Goal: Task Accomplishment & Management: Use online tool/utility

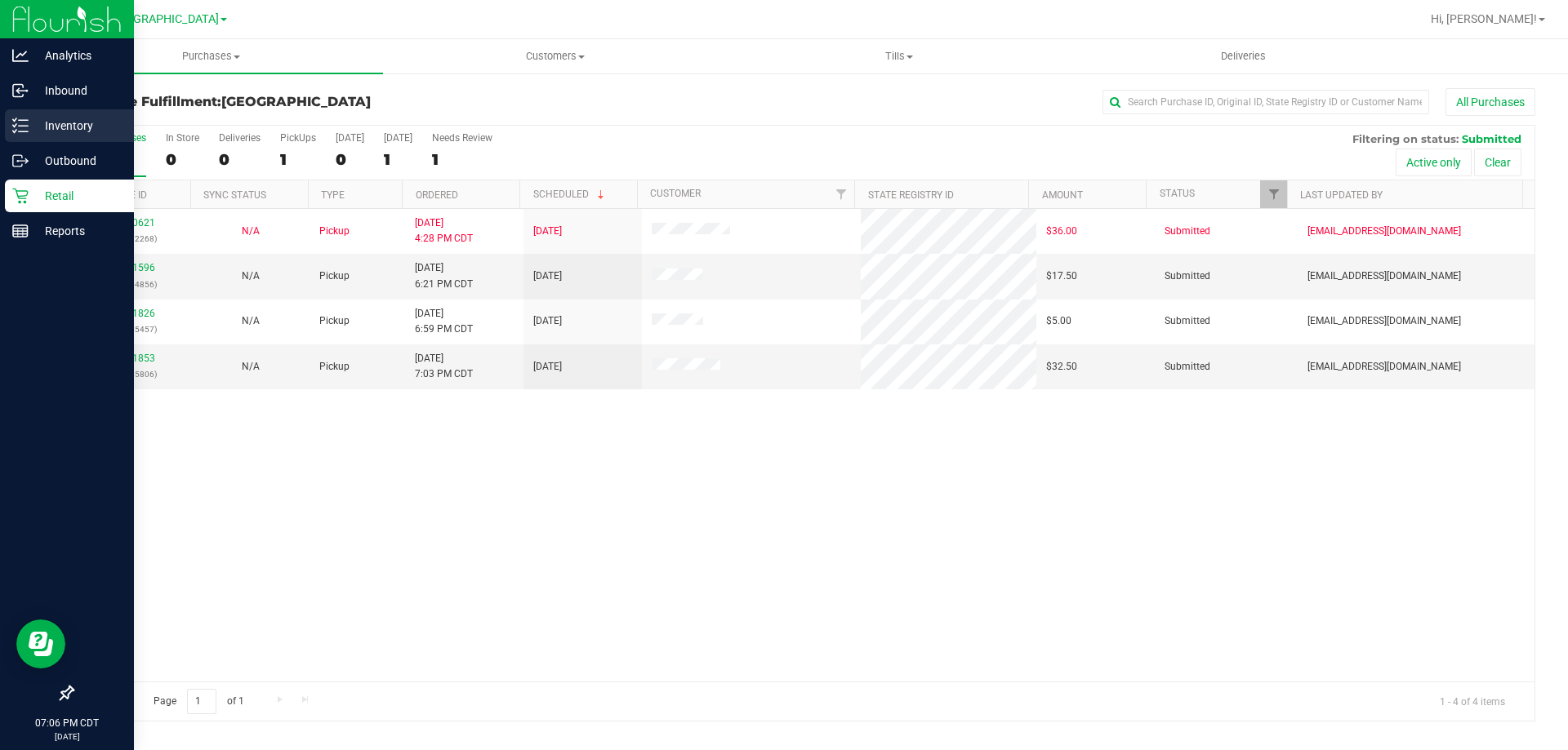
click at [36, 120] on p "Inventory" at bounding box center [78, 125] width 98 height 20
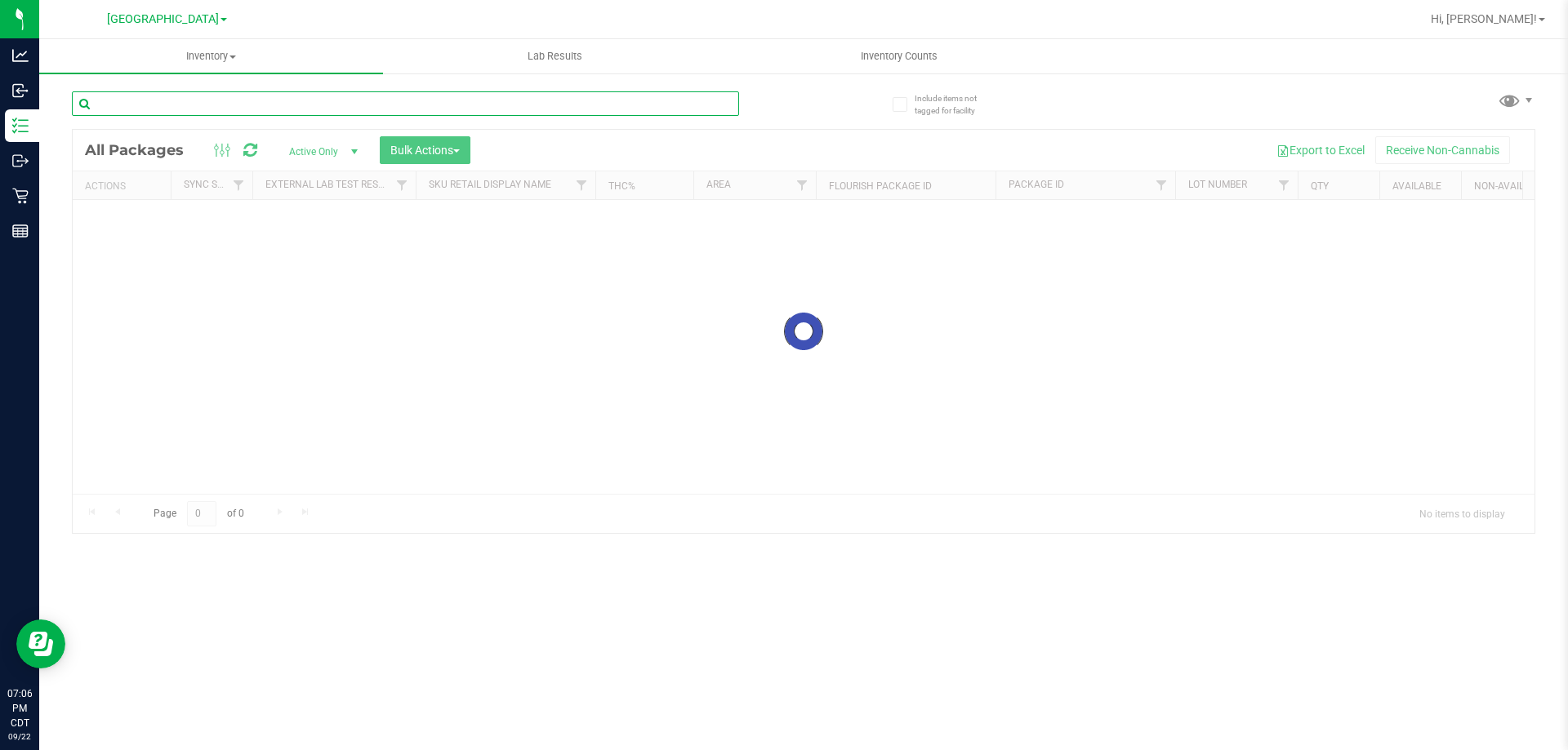
click at [207, 93] on input "text" at bounding box center [406, 104] width 667 height 24
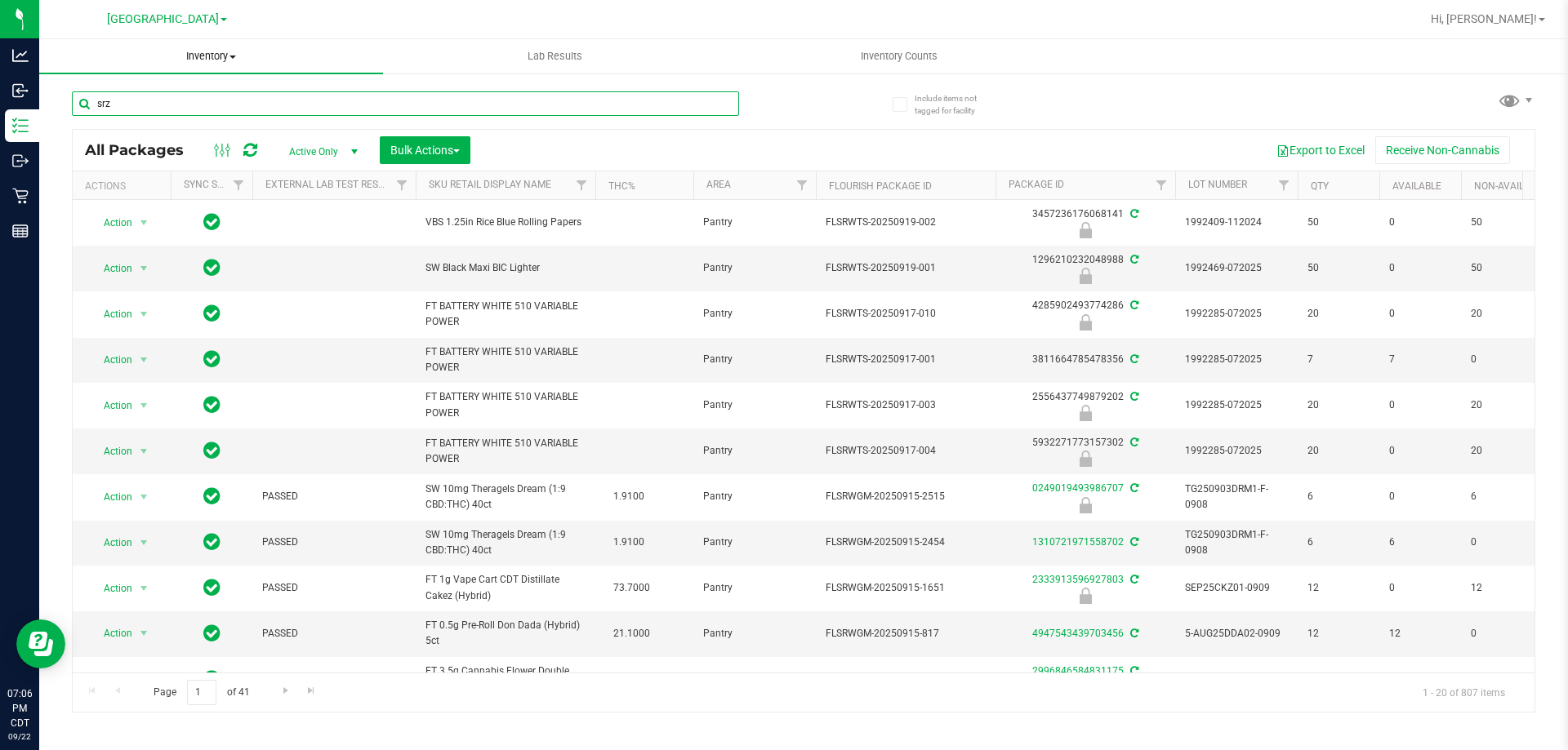
type input "srz"
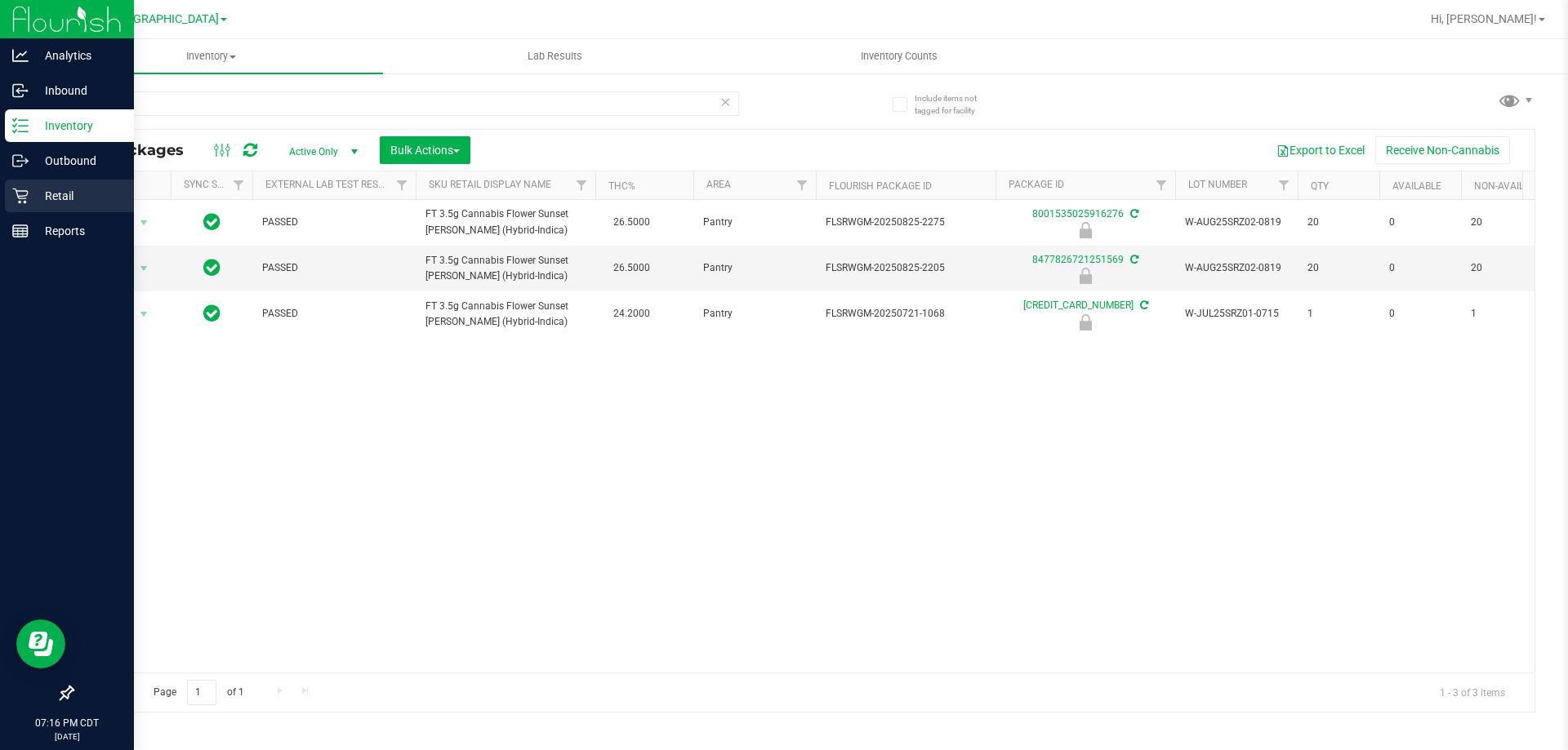
click at [63, 207] on div "Retail" at bounding box center [69, 195] width 129 height 33
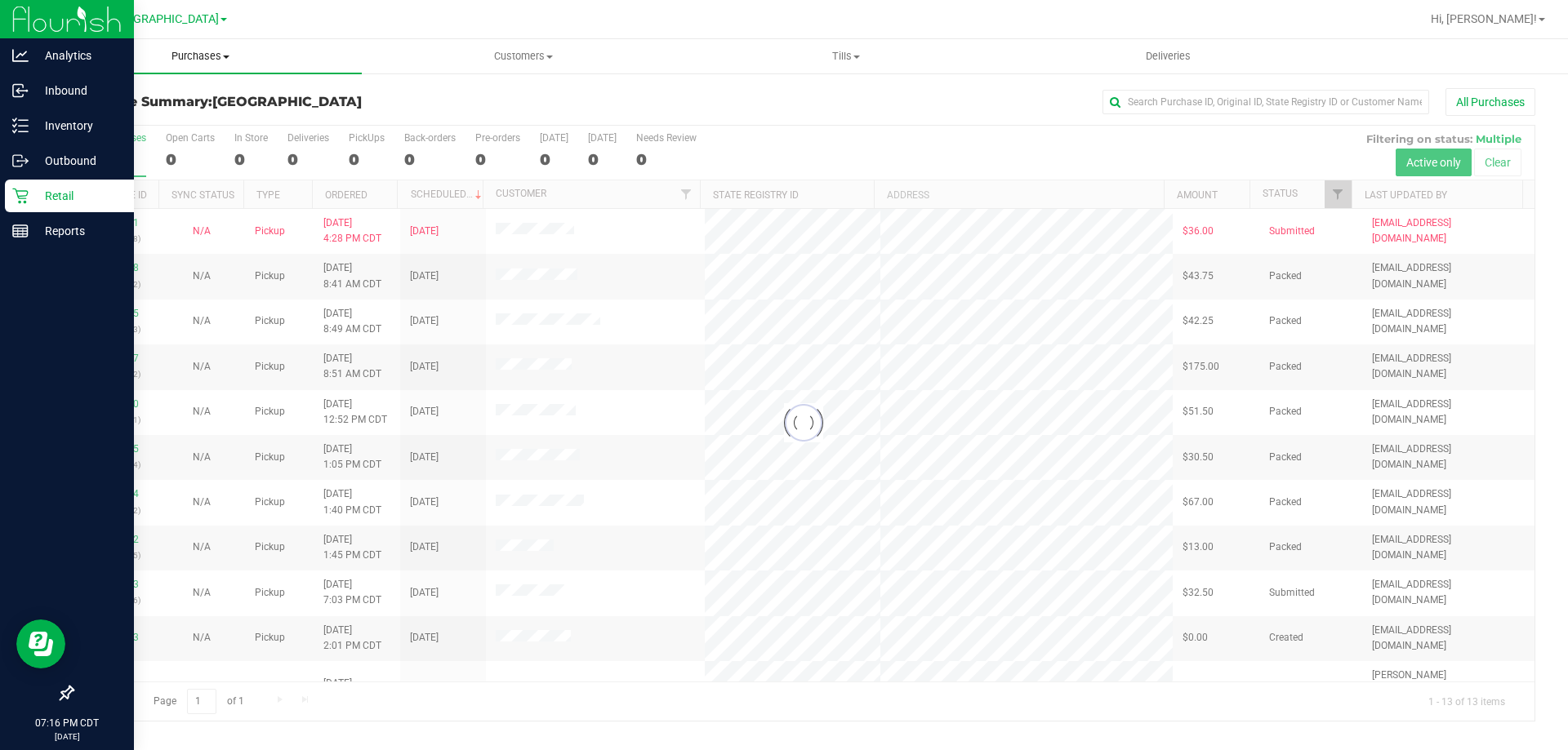
click at [219, 64] on uib-tab-heading "Purchases Summary of purchases Fulfillment All purchases" at bounding box center [200, 56] width 322 height 35
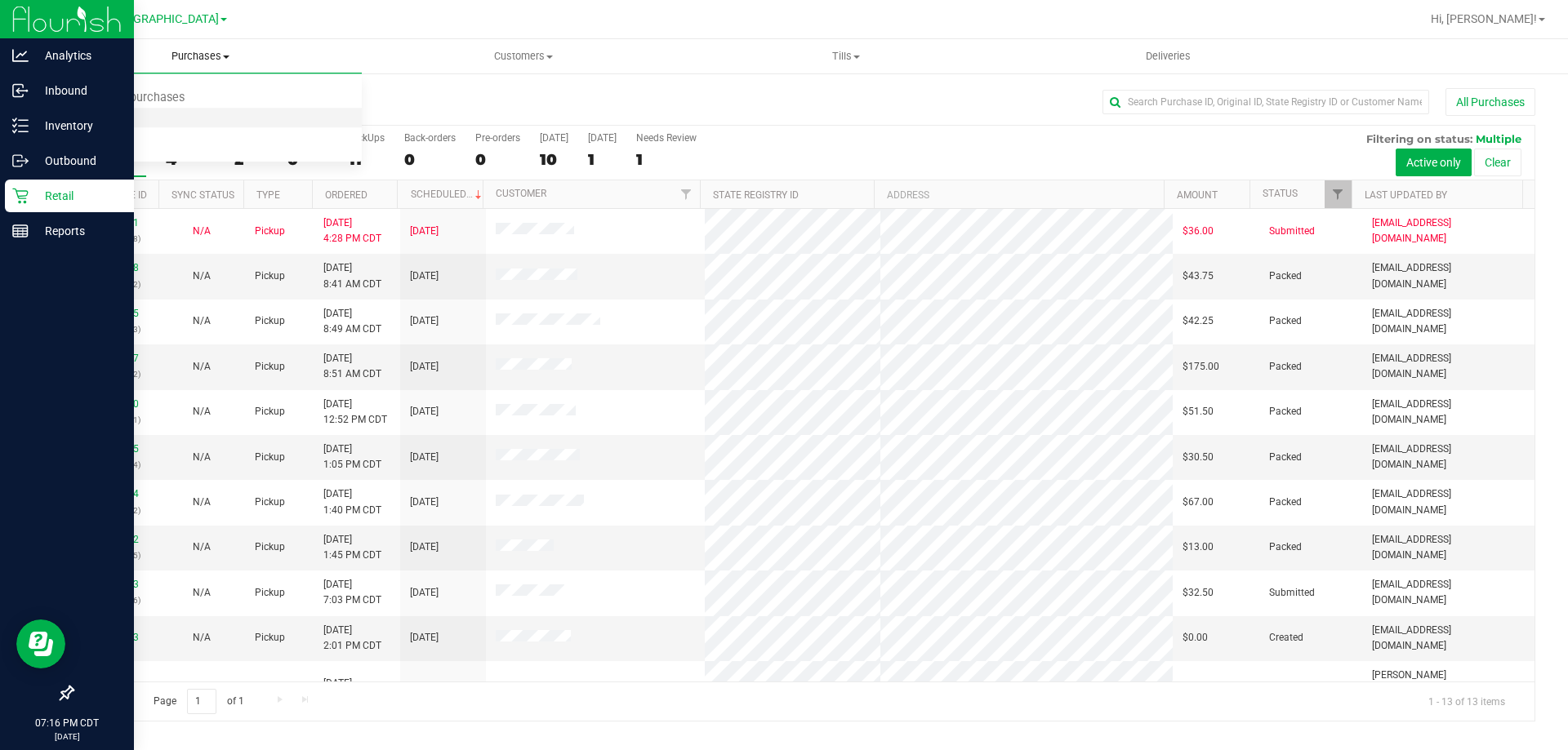
click at [150, 109] on li "Fulfillment" at bounding box center [200, 118] width 322 height 20
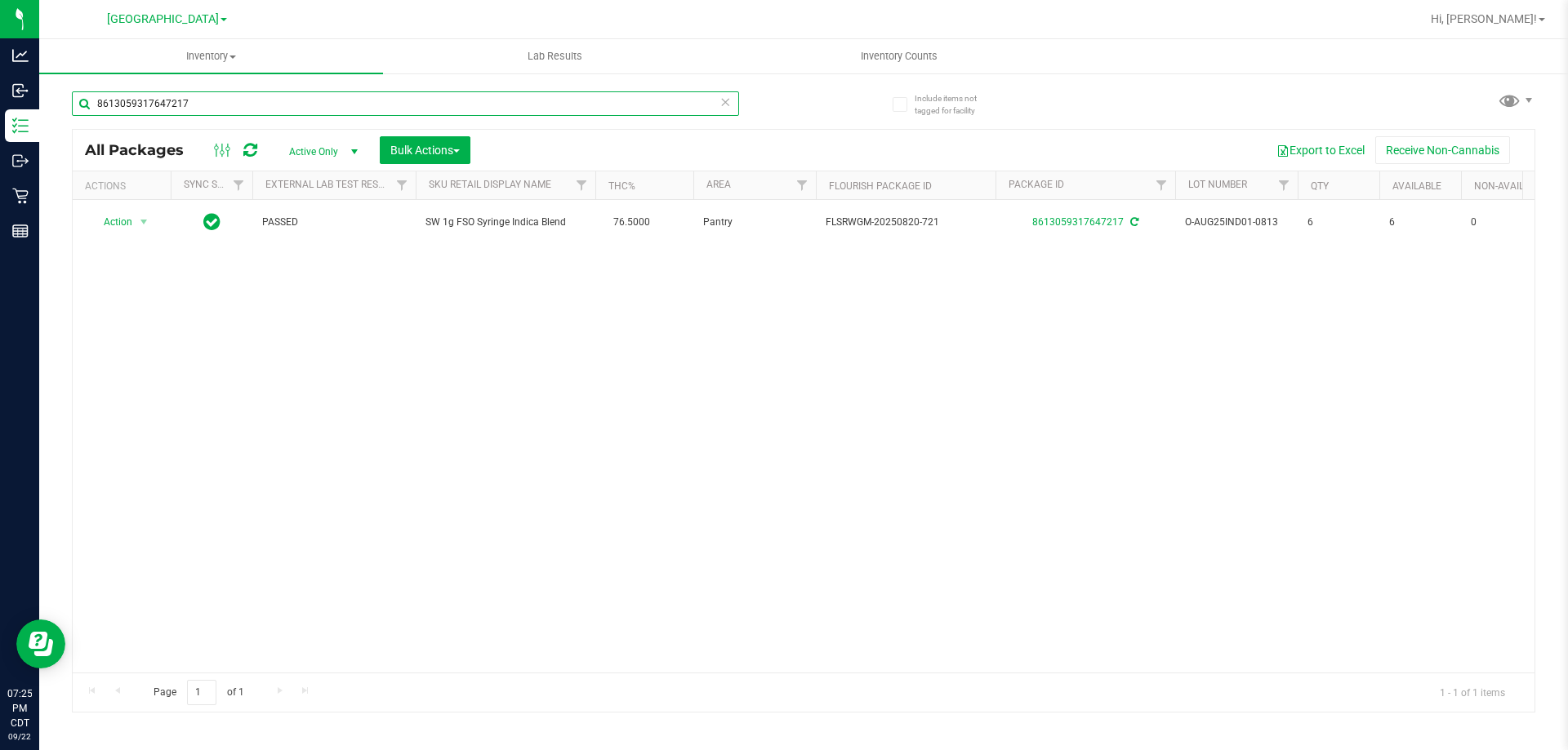
click at [249, 104] on input "8613059317647217" at bounding box center [406, 104] width 667 height 24
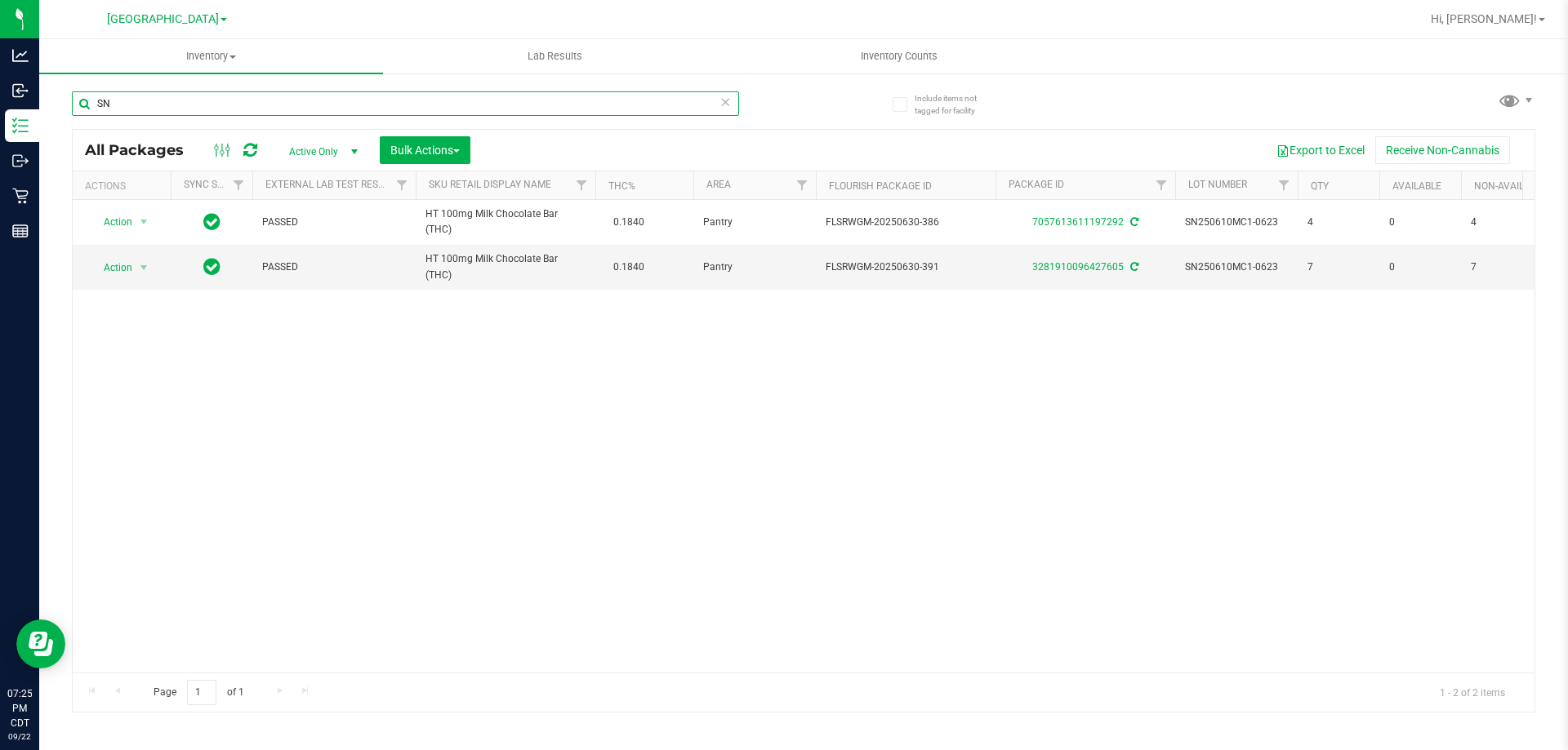
type input "S"
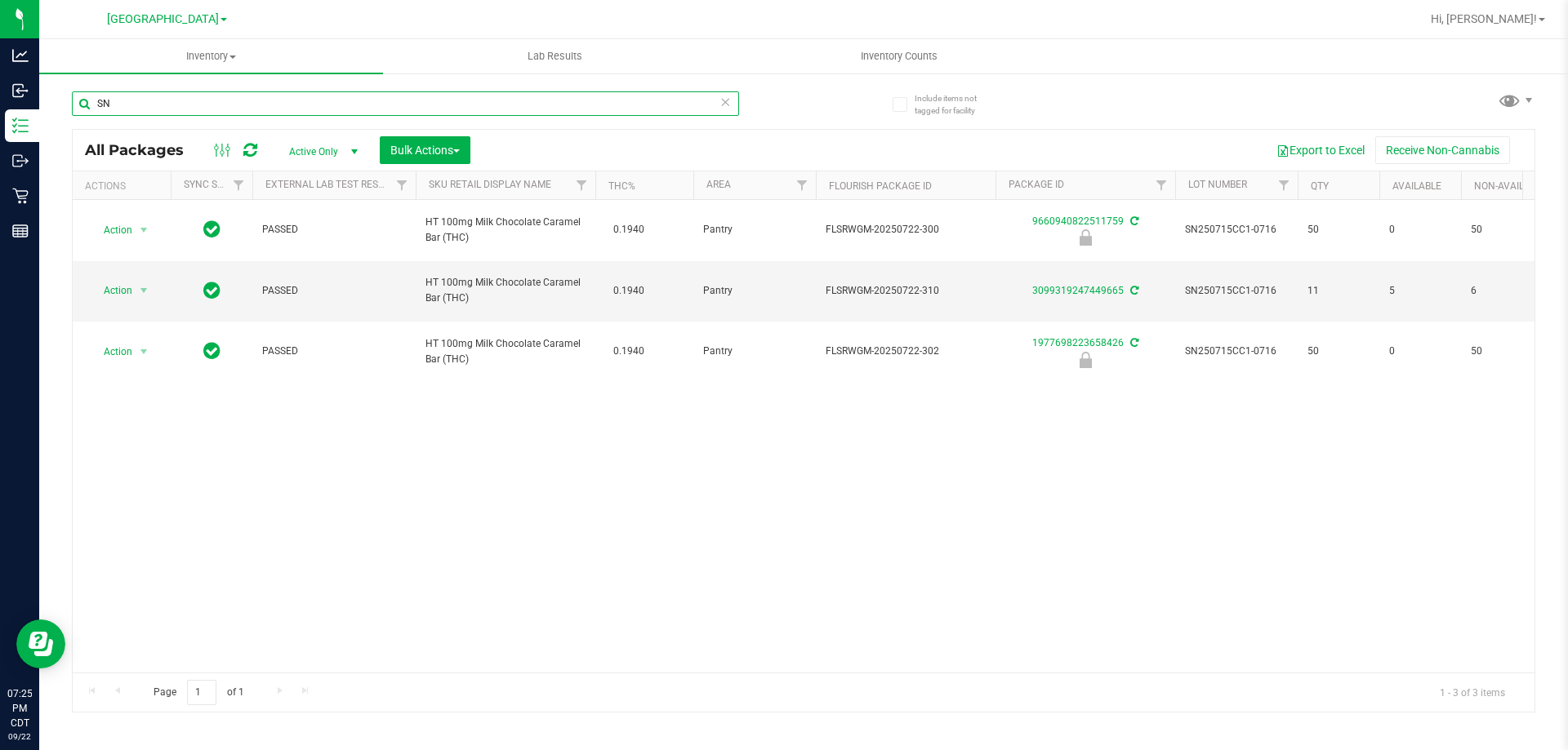
type input "S"
type input "SN250708DC1-0715"
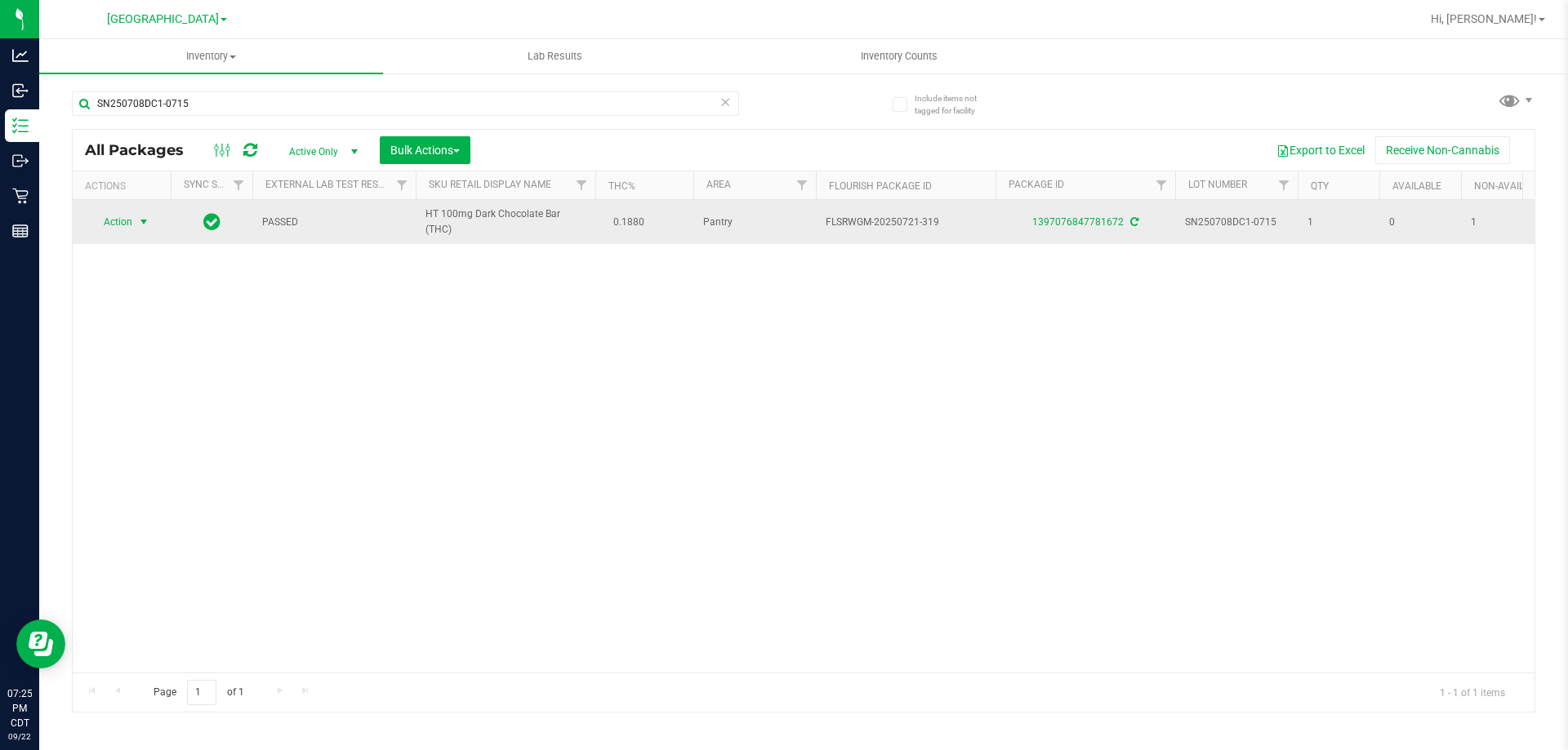
click at [148, 220] on span "select" at bounding box center [144, 222] width 13 height 13
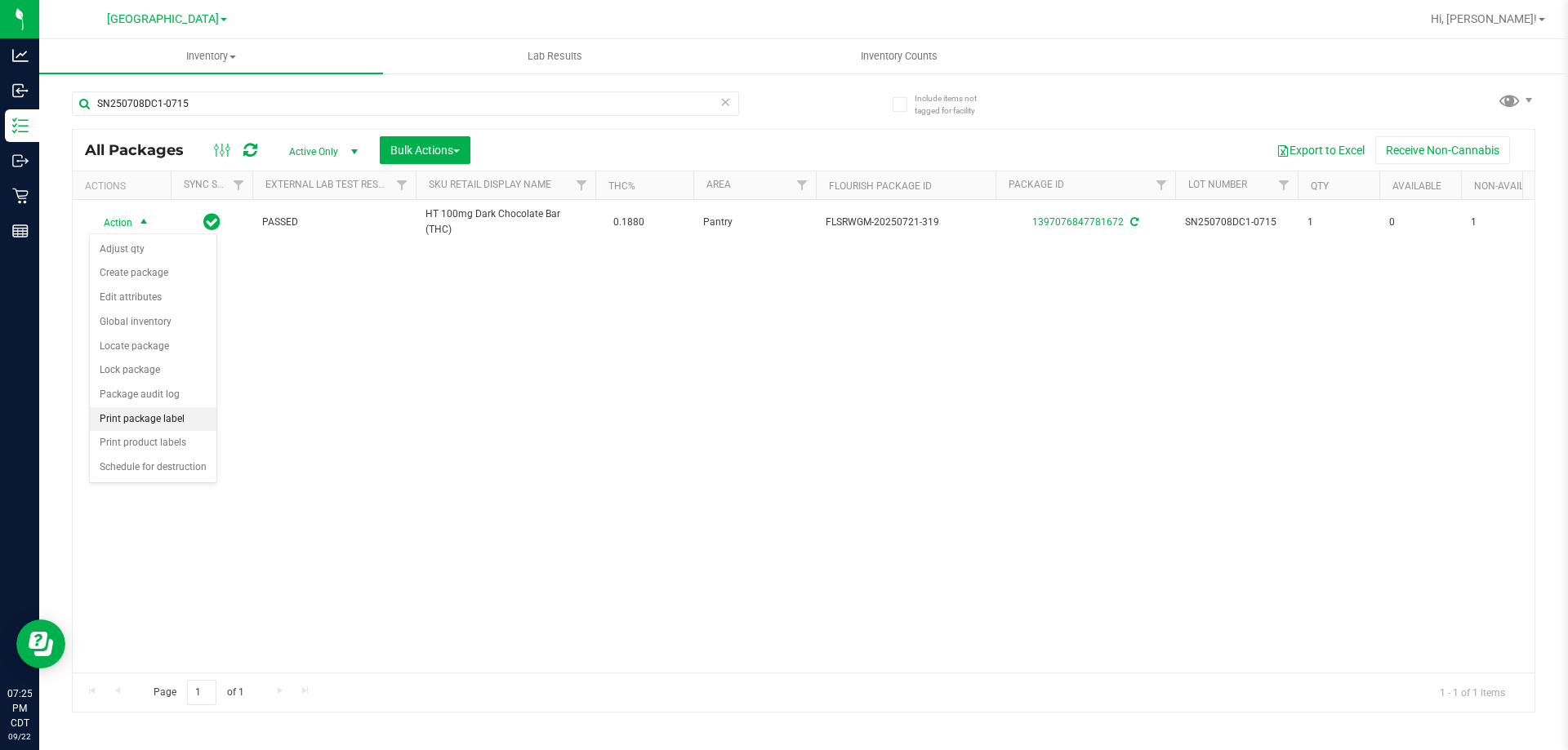
click at [166, 422] on li "Print package label" at bounding box center [152, 419] width 126 height 24
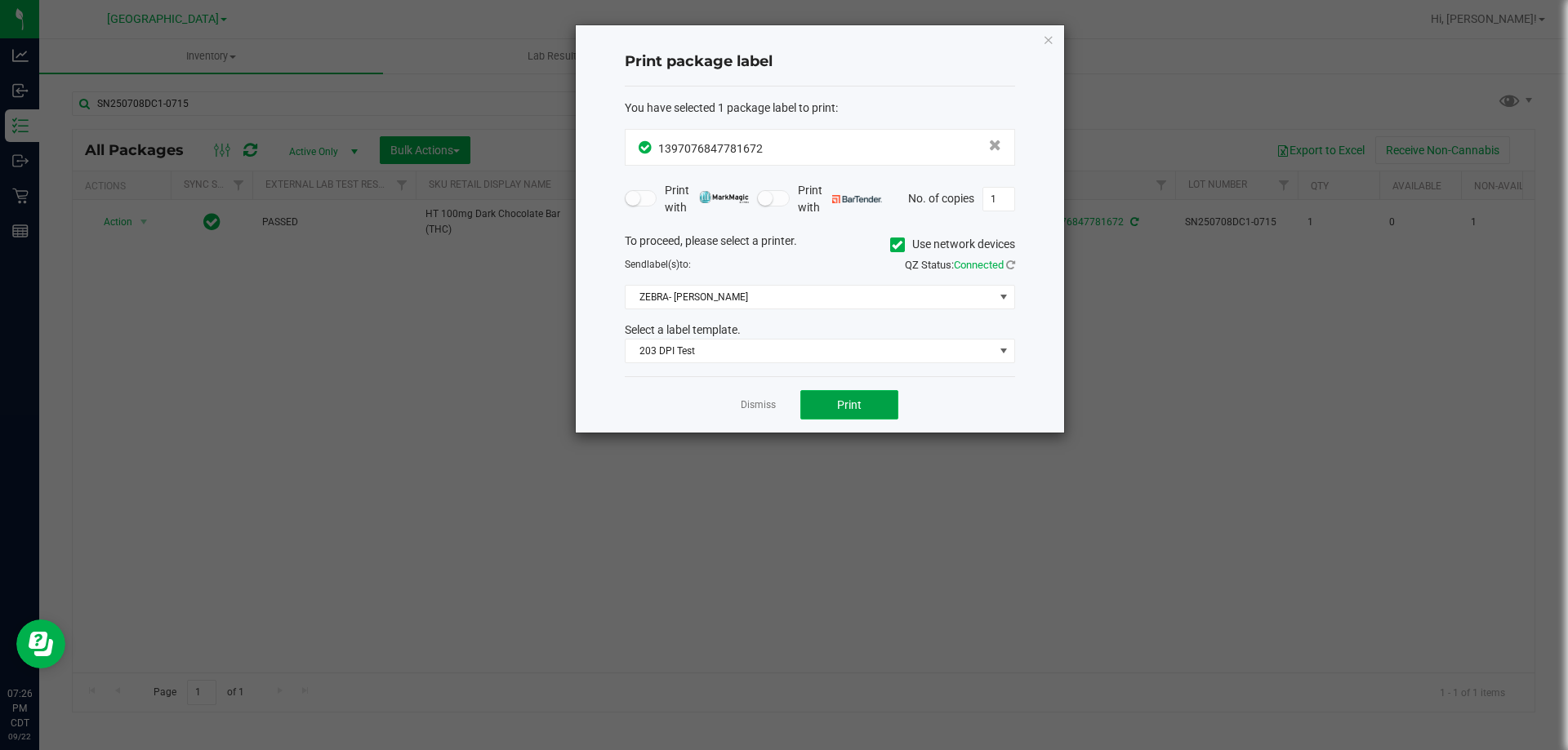
click at [823, 399] on button "Print" at bounding box center [848, 404] width 98 height 29
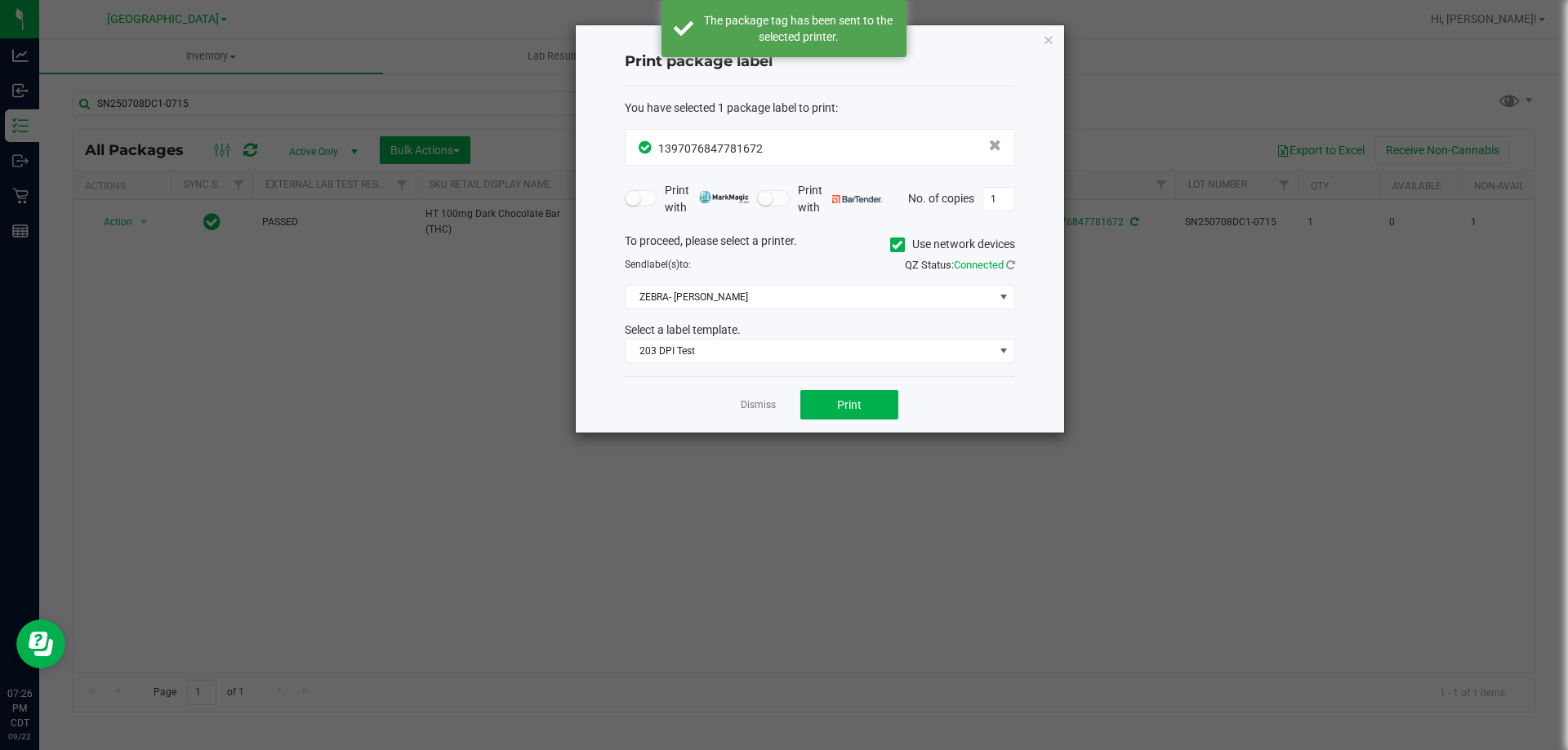
click at [767, 408] on link "Dismiss" at bounding box center [758, 404] width 36 height 14
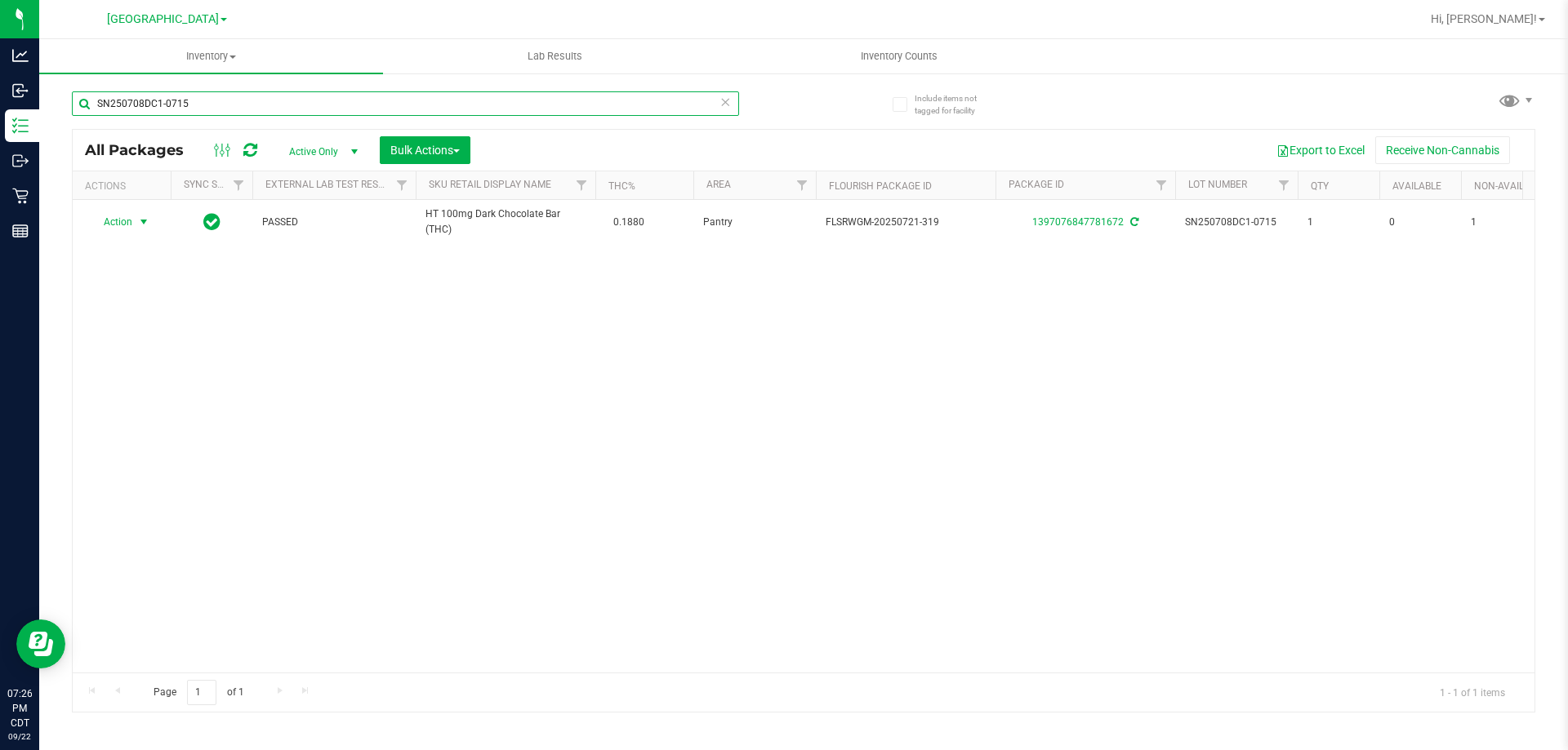
click at [568, 102] on input "SN250708DC1-0715" at bounding box center [406, 104] width 667 height 24
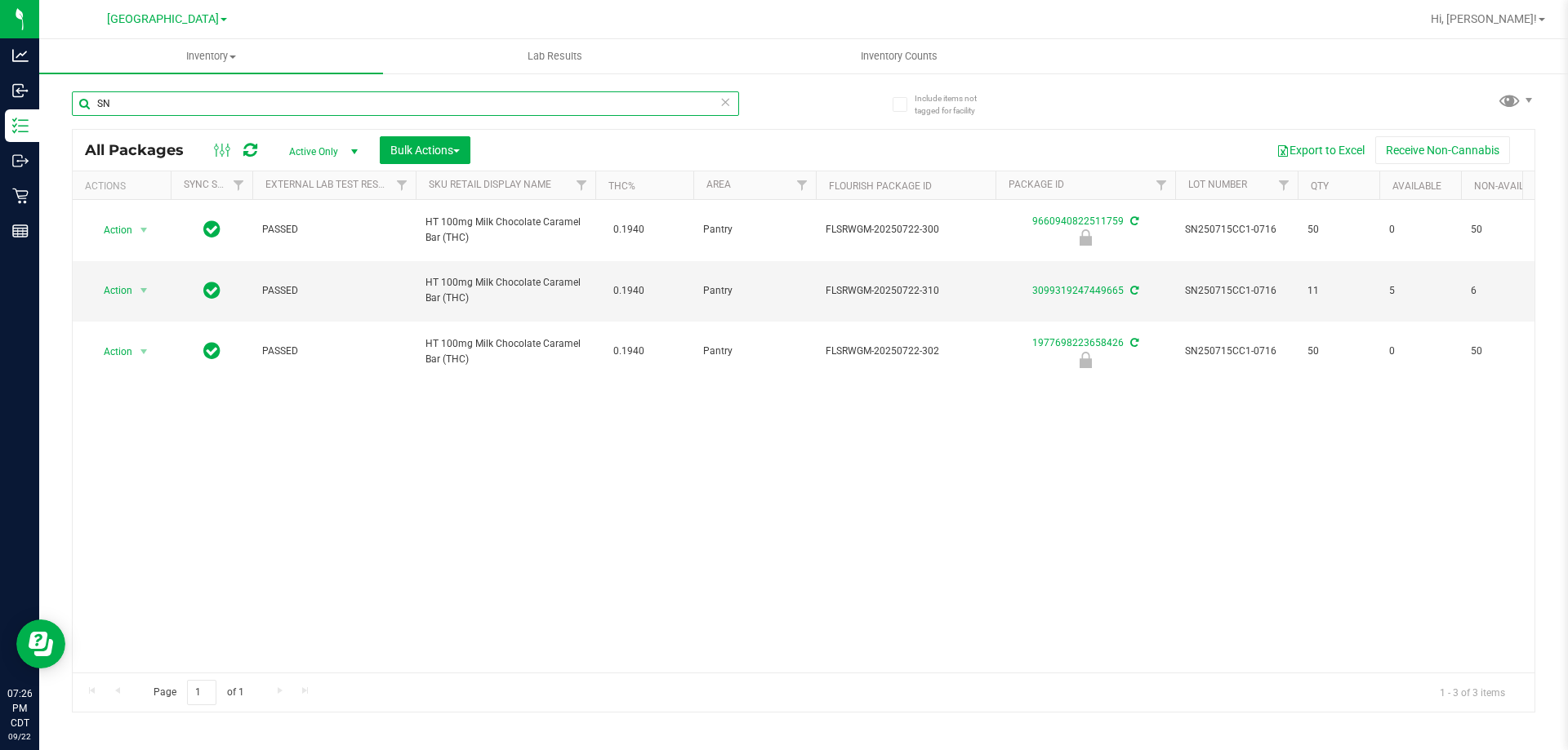
type input "S"
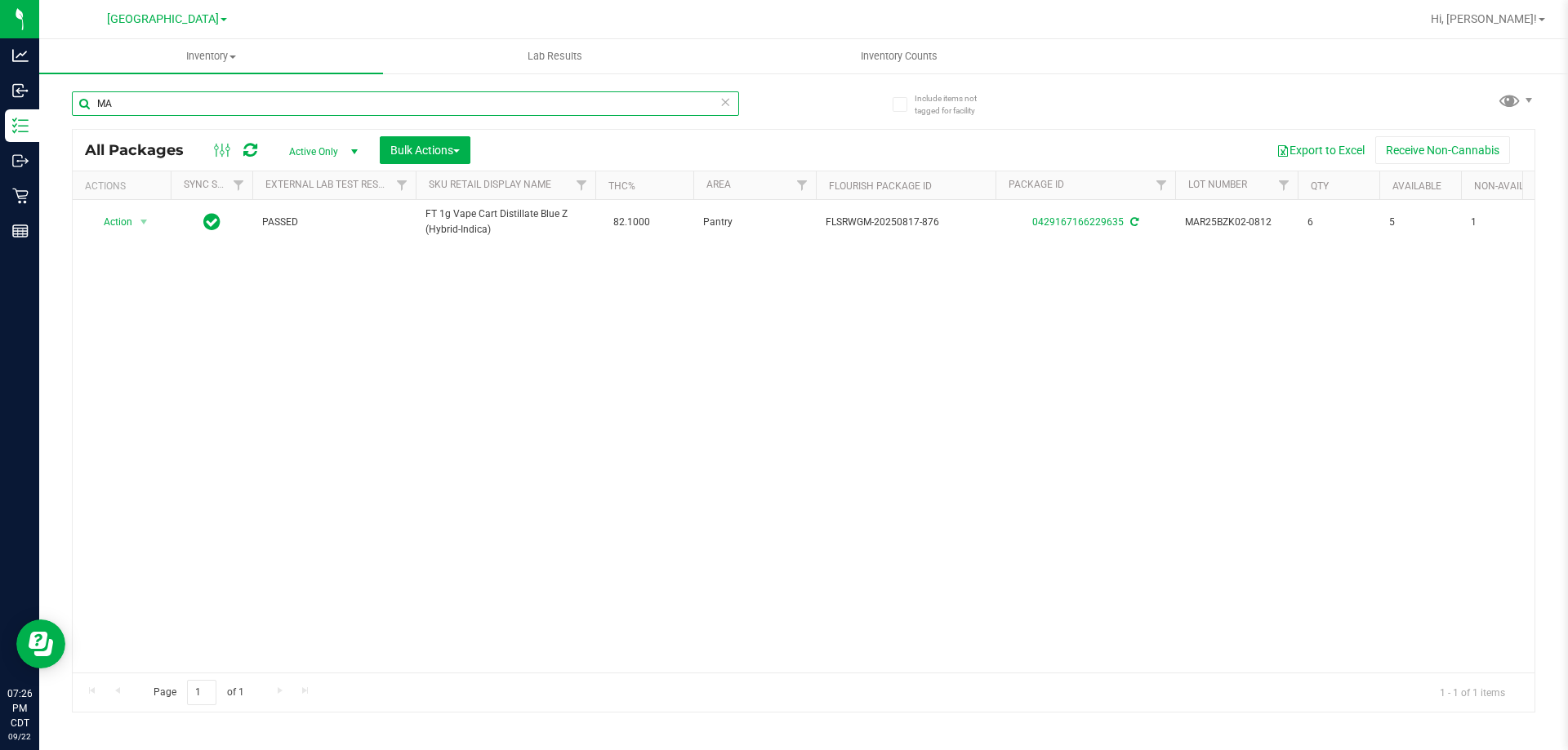
type input "M"
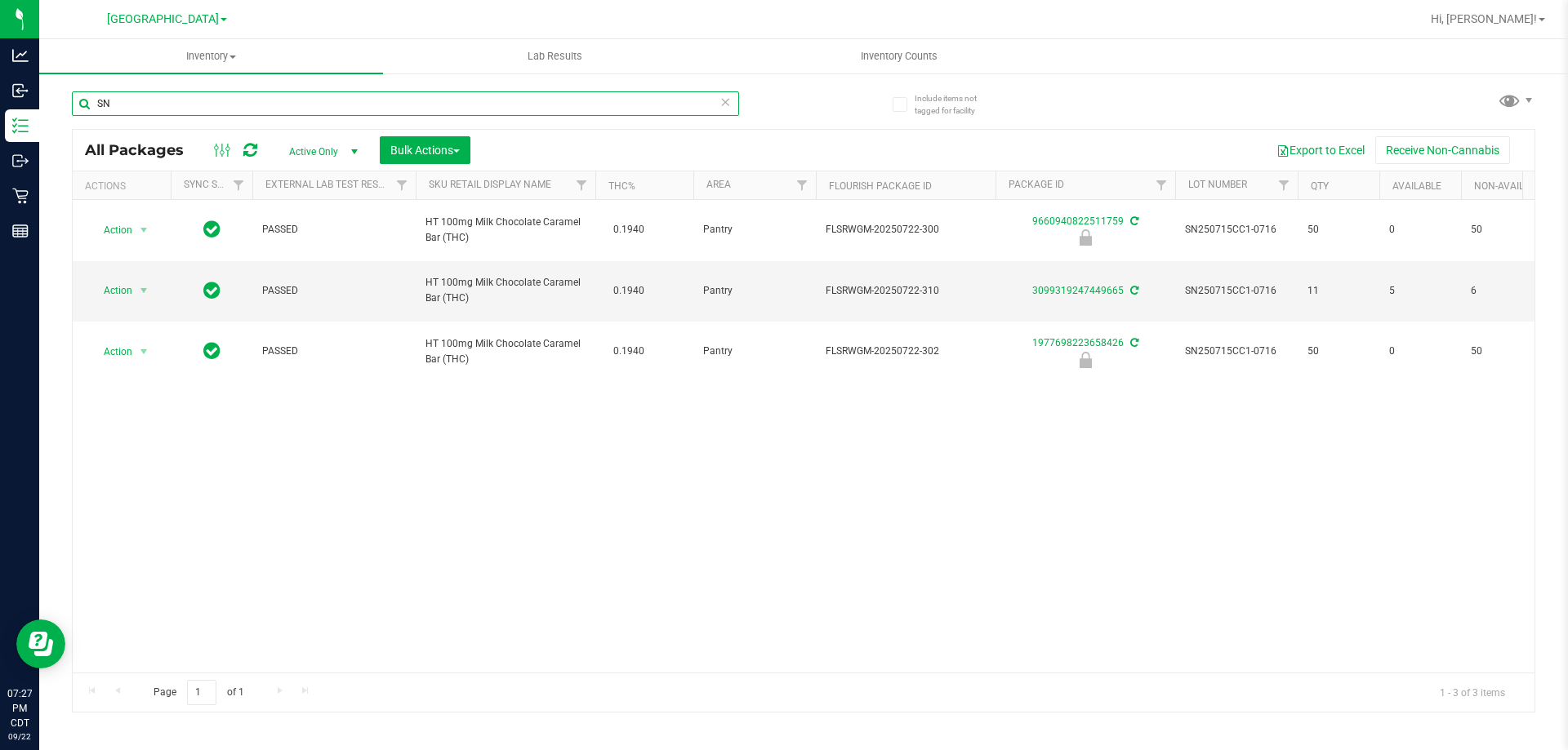
type input "S"
type input "SN250610MC1-0623"
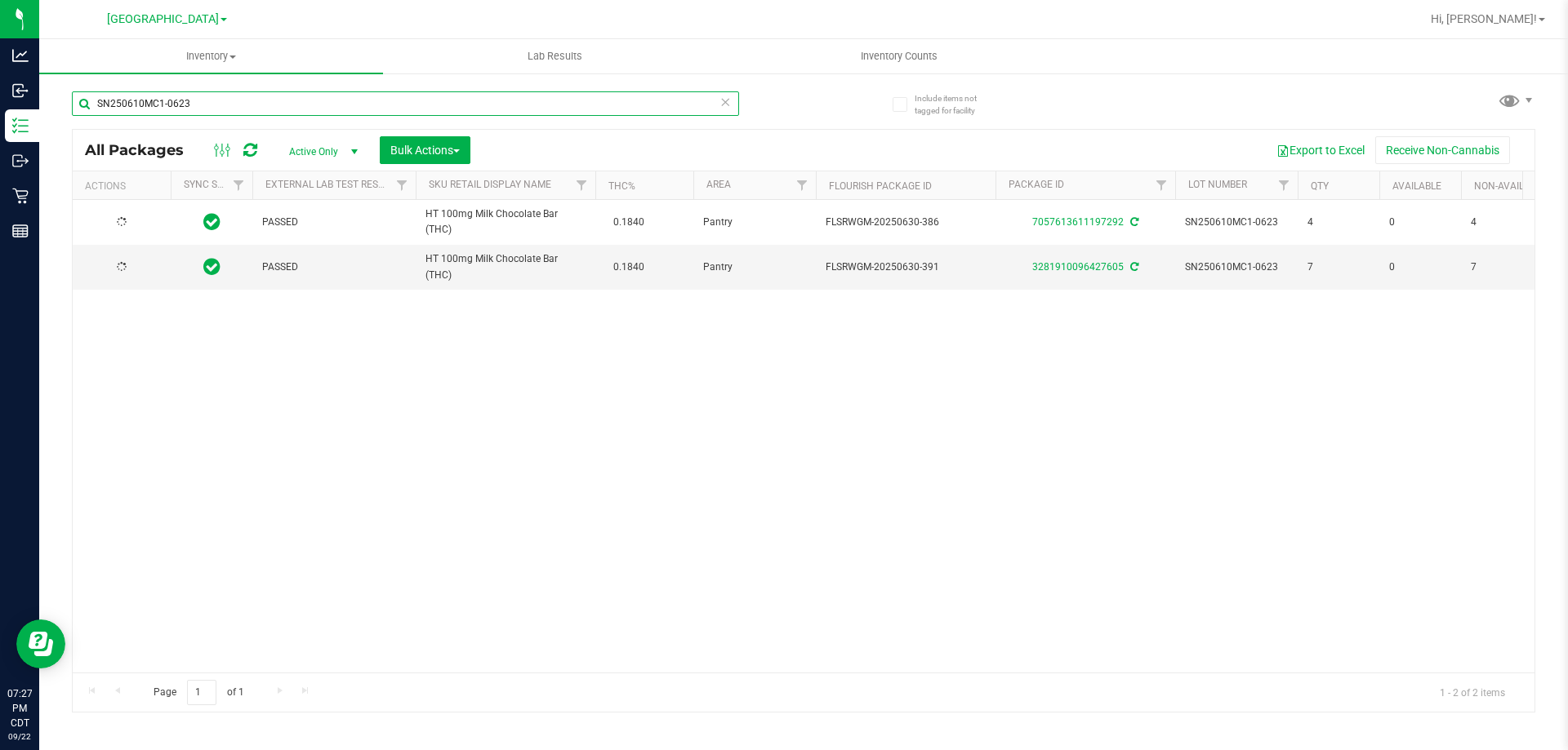
type input "[DATE]"
type input "S"
type input "SN250731TRP1-0806"
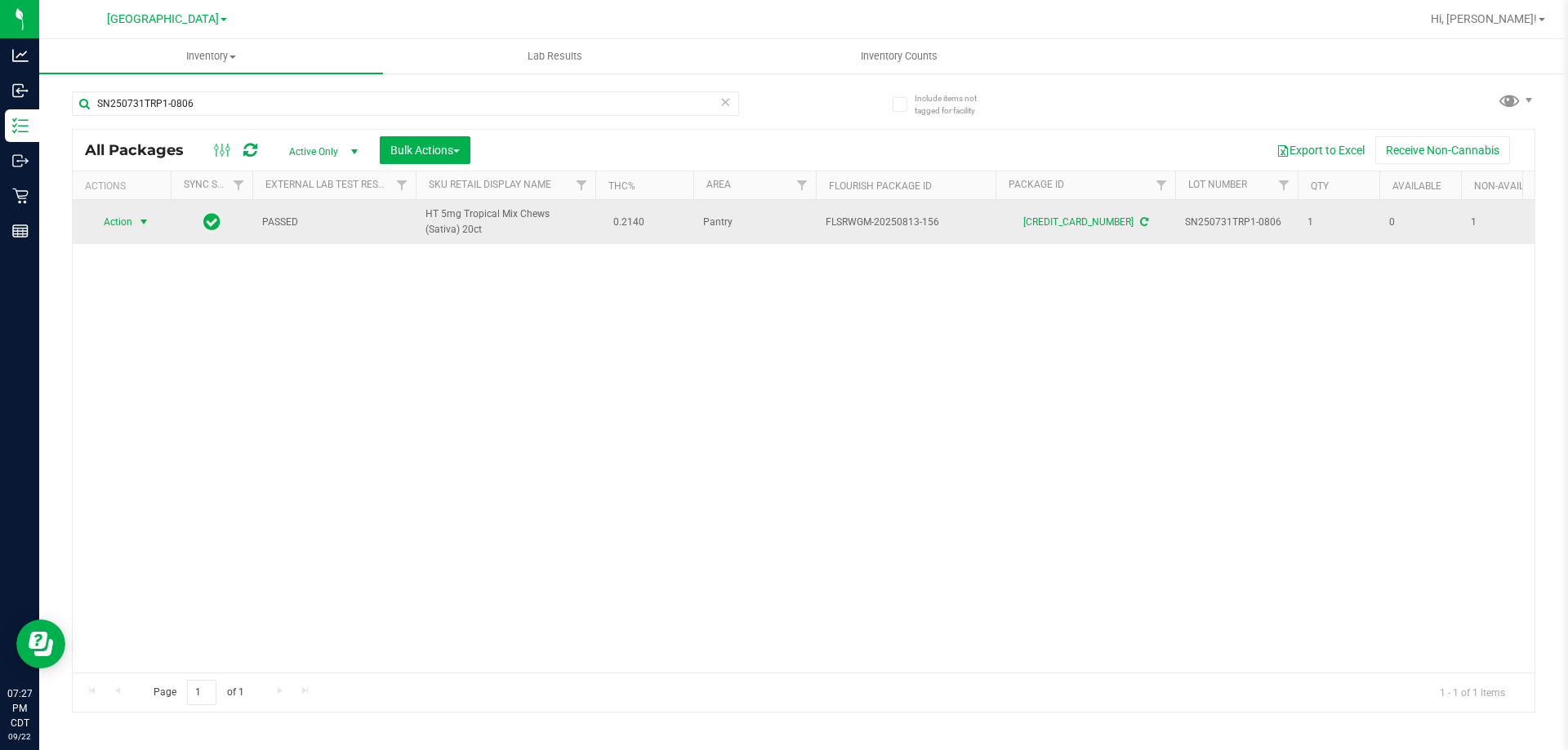
click at [135, 219] on span "select" at bounding box center [144, 221] width 21 height 22
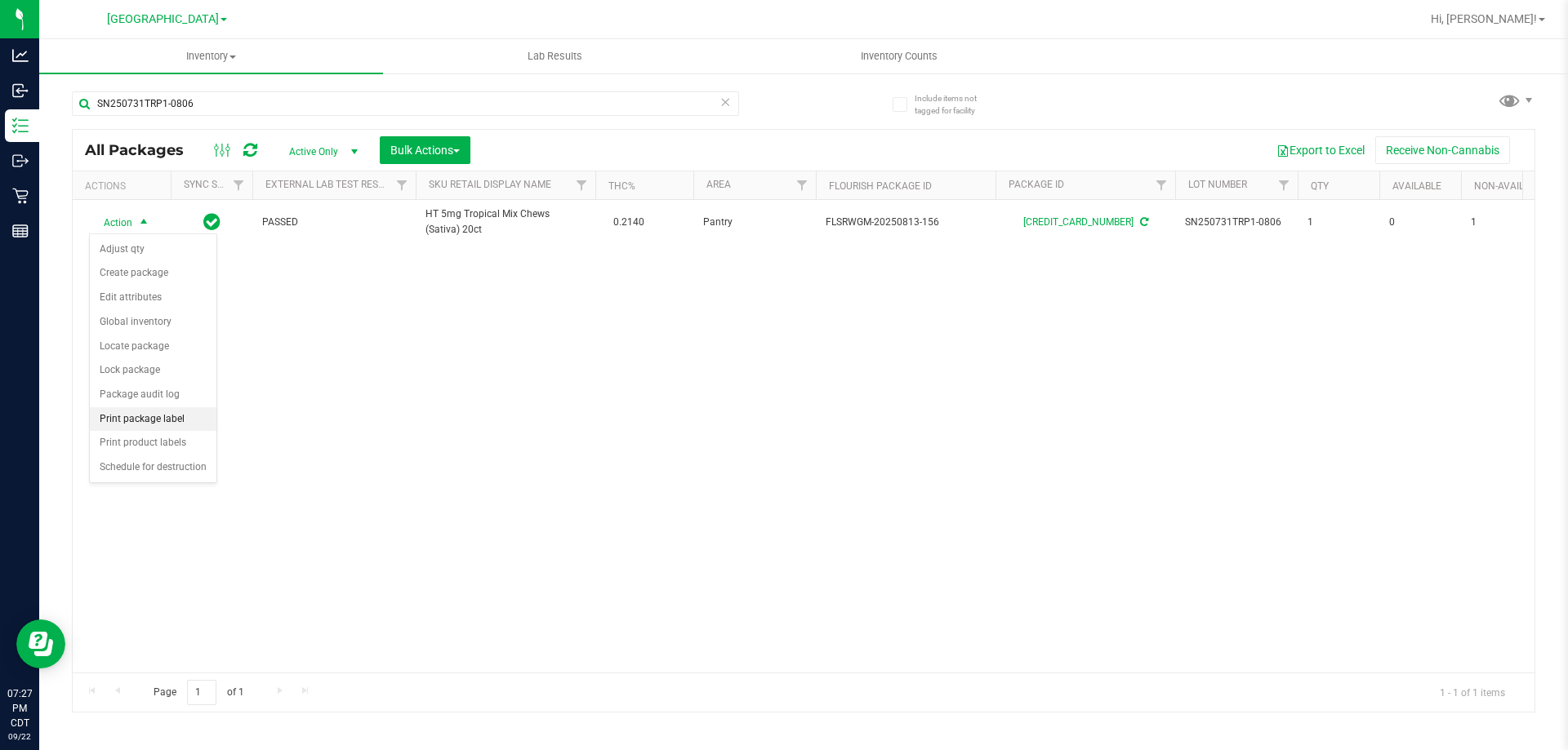
click at [169, 422] on li "Print package label" at bounding box center [152, 419] width 126 height 24
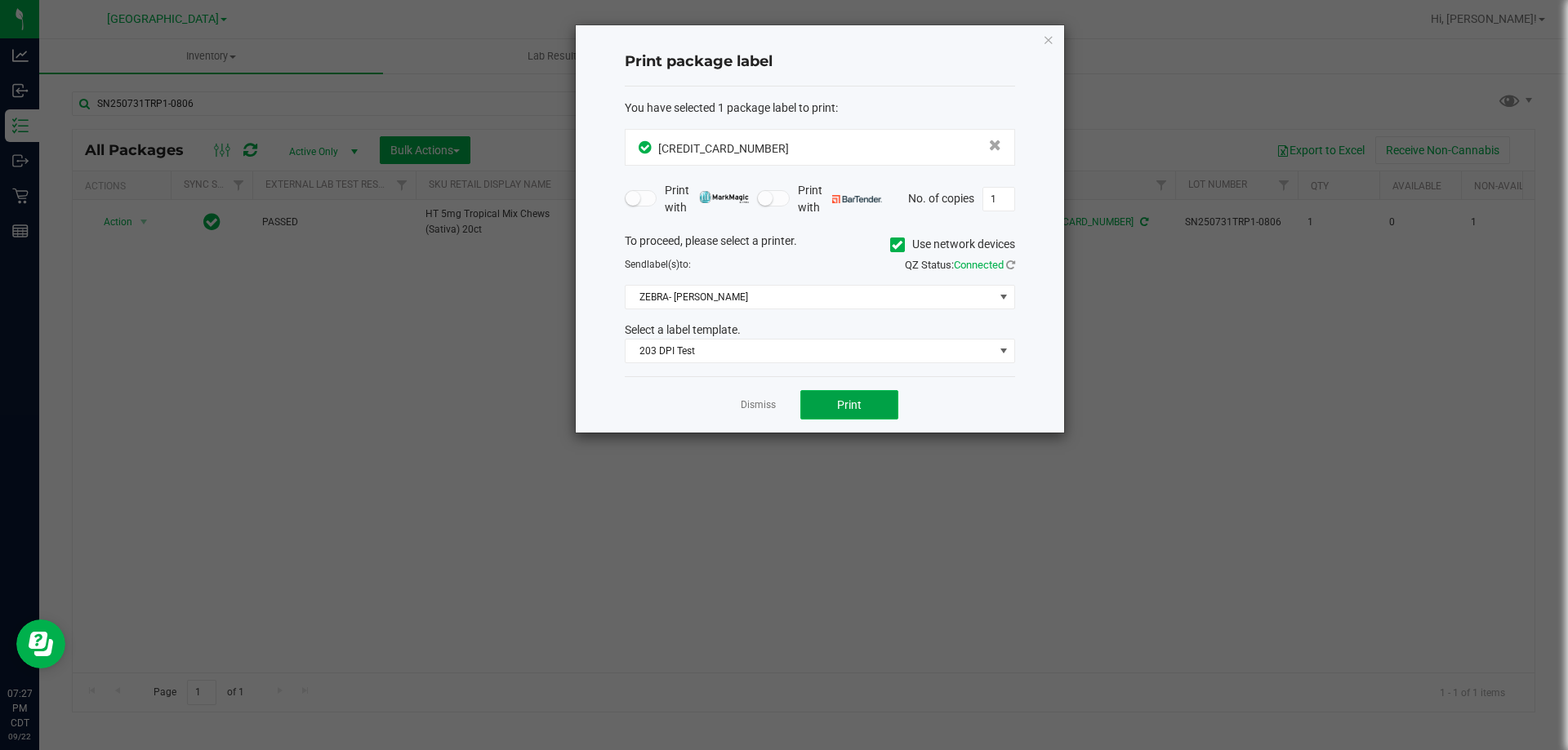
click at [857, 411] on span "Print" at bounding box center [849, 404] width 24 height 13
click at [766, 403] on link "Dismiss" at bounding box center [758, 404] width 36 height 14
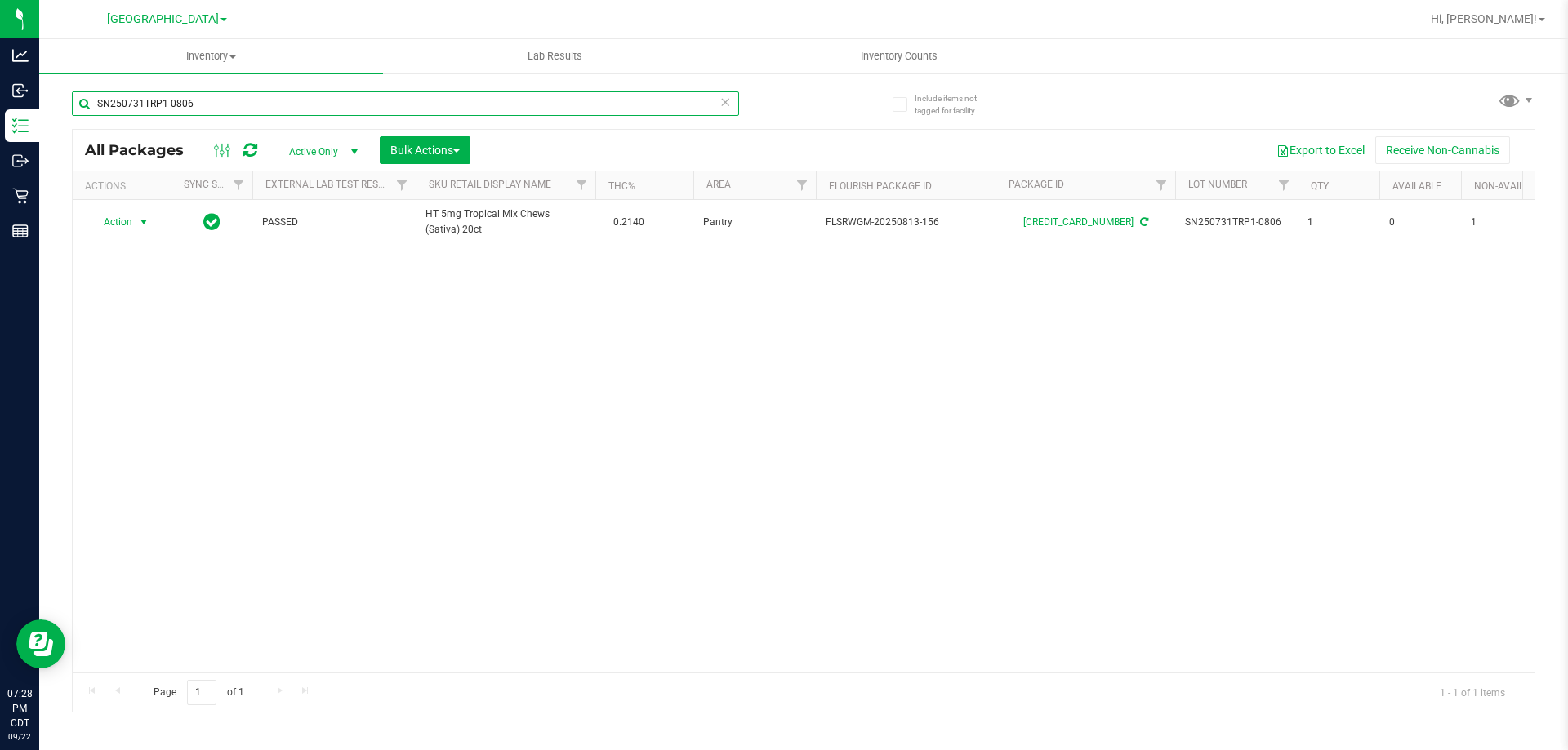
click at [501, 98] on input "SN250731TRP1-0806" at bounding box center [406, 104] width 667 height 24
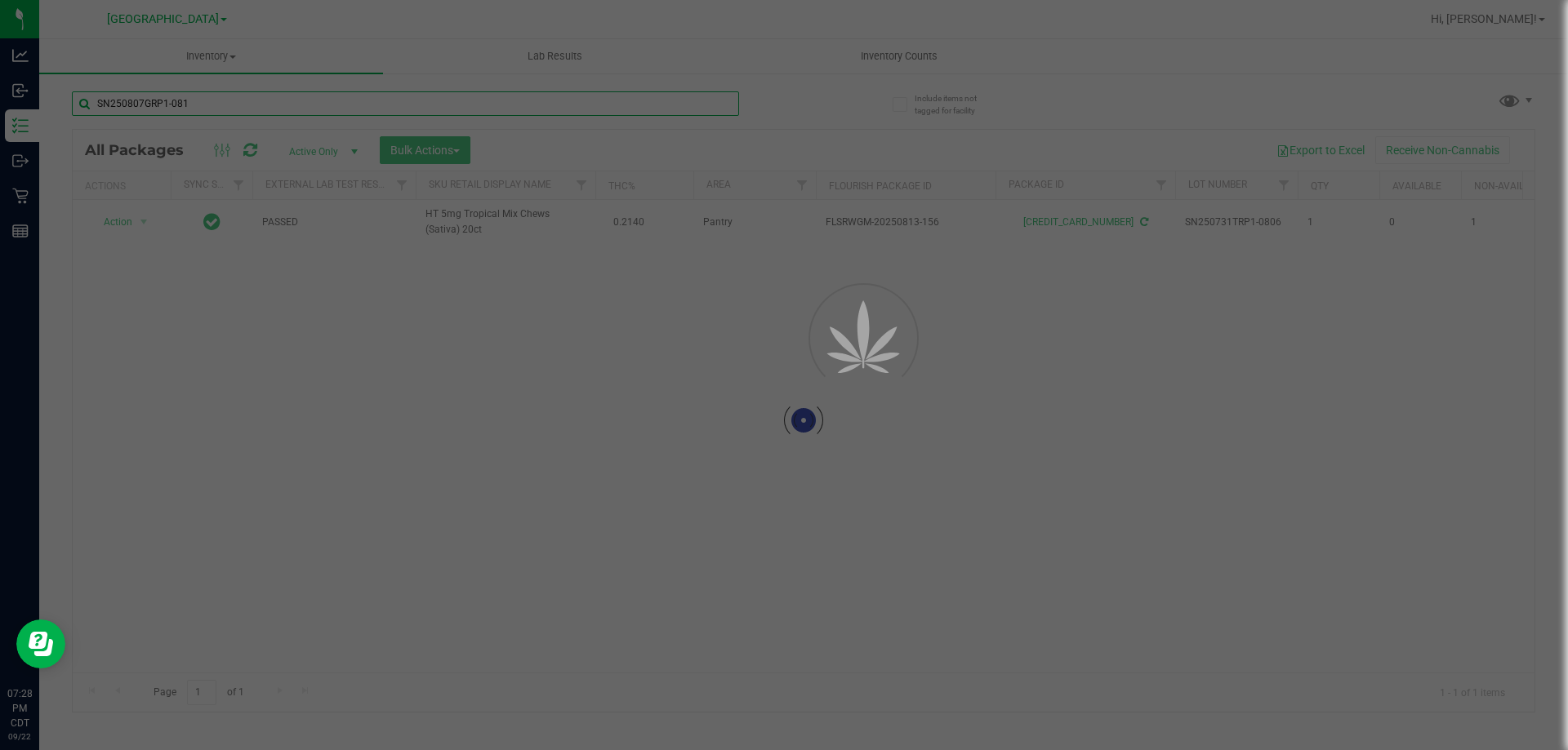
type input "SN250807GRP1-0811"
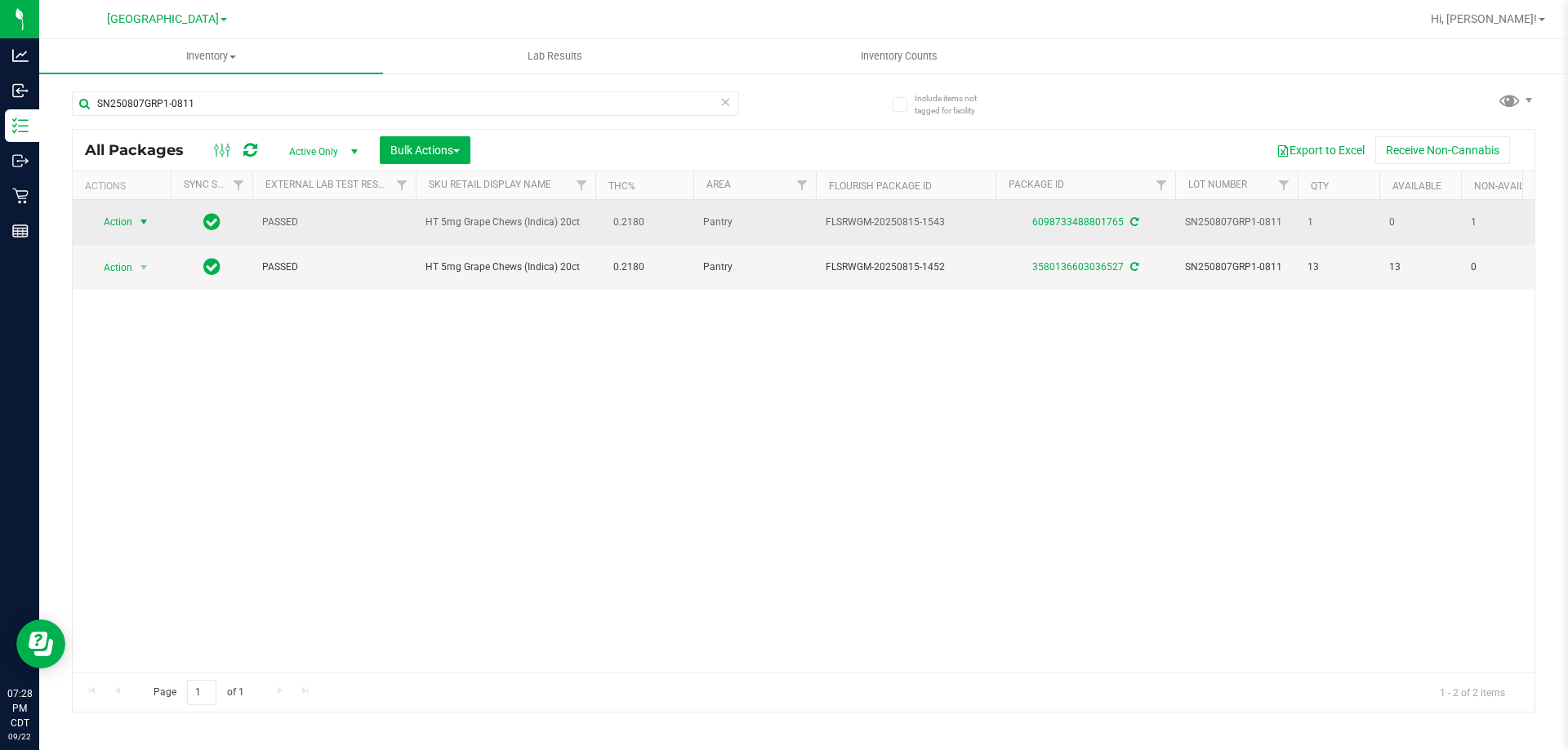
click at [139, 227] on span "select" at bounding box center [144, 222] width 13 height 13
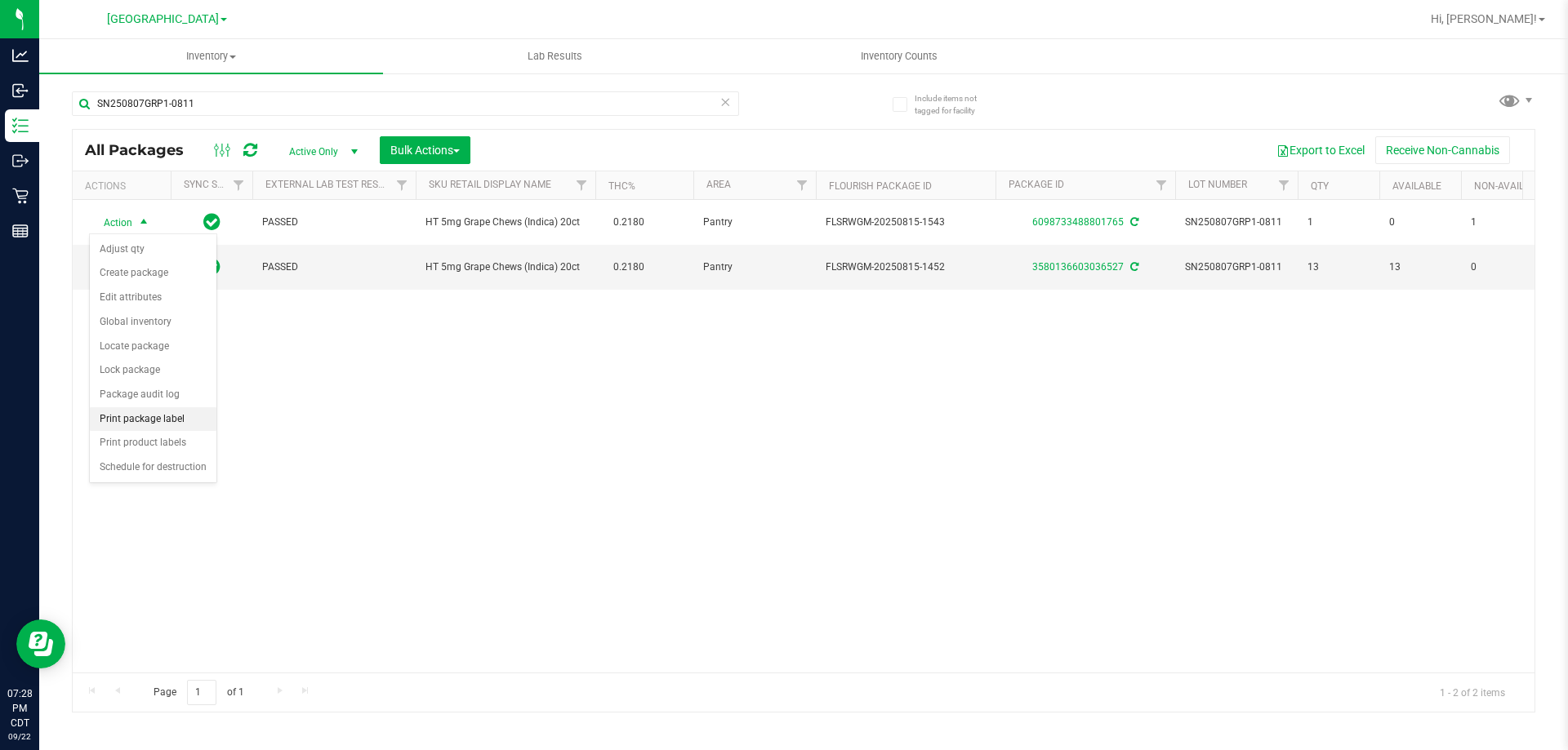
click at [150, 408] on li "Print package label" at bounding box center [152, 419] width 126 height 24
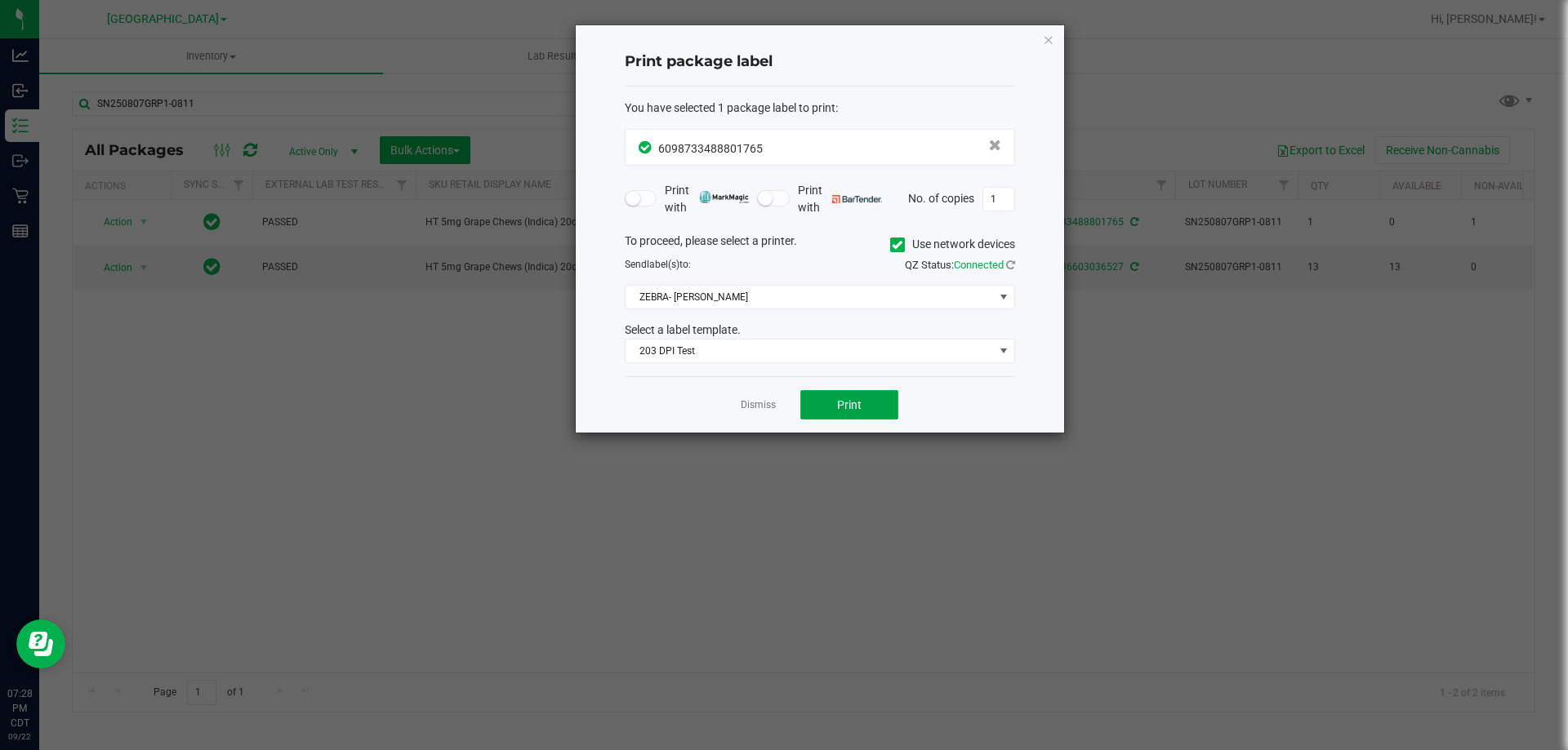
click at [811, 406] on button "Print" at bounding box center [848, 404] width 98 height 29
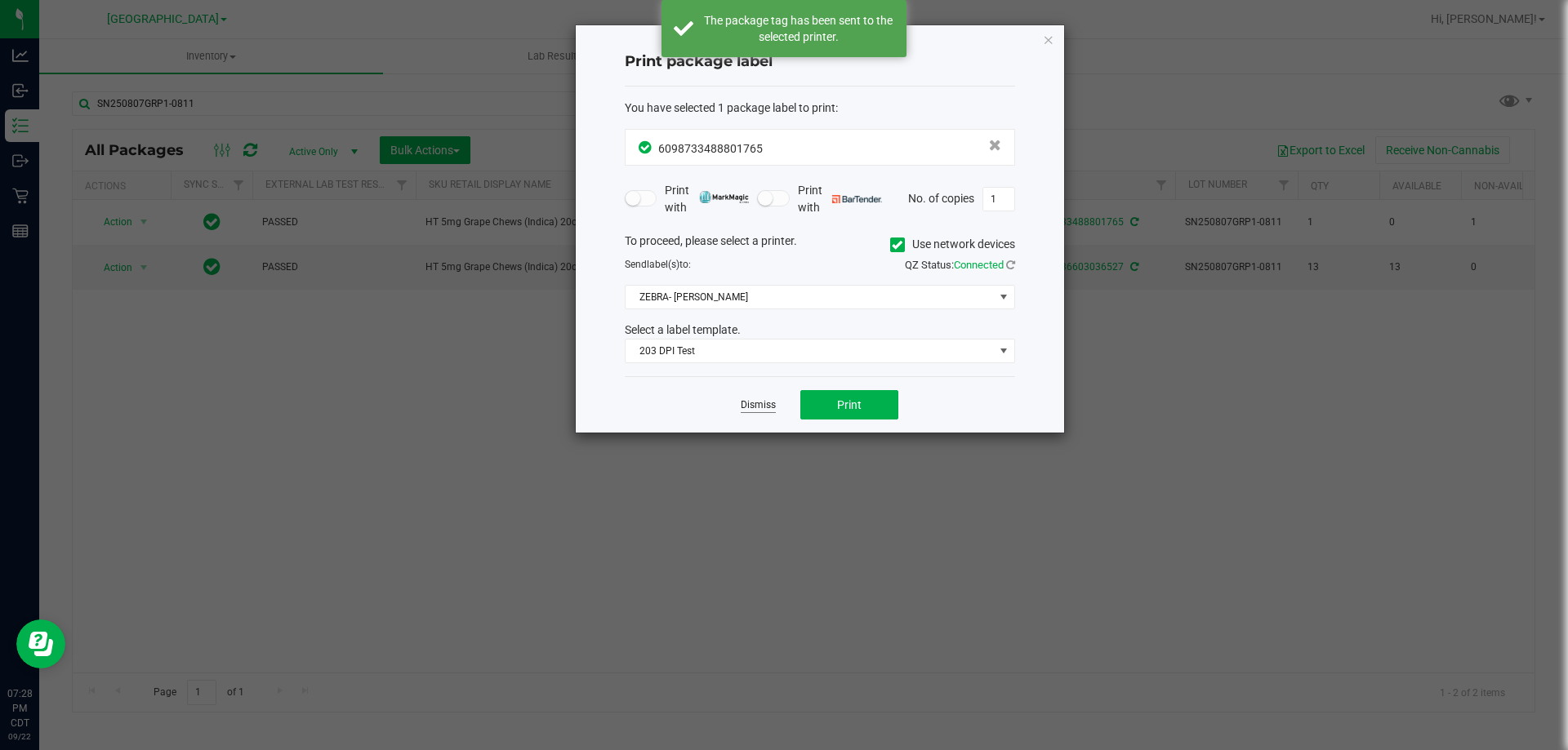
click at [754, 411] on link "Dismiss" at bounding box center [758, 404] width 36 height 14
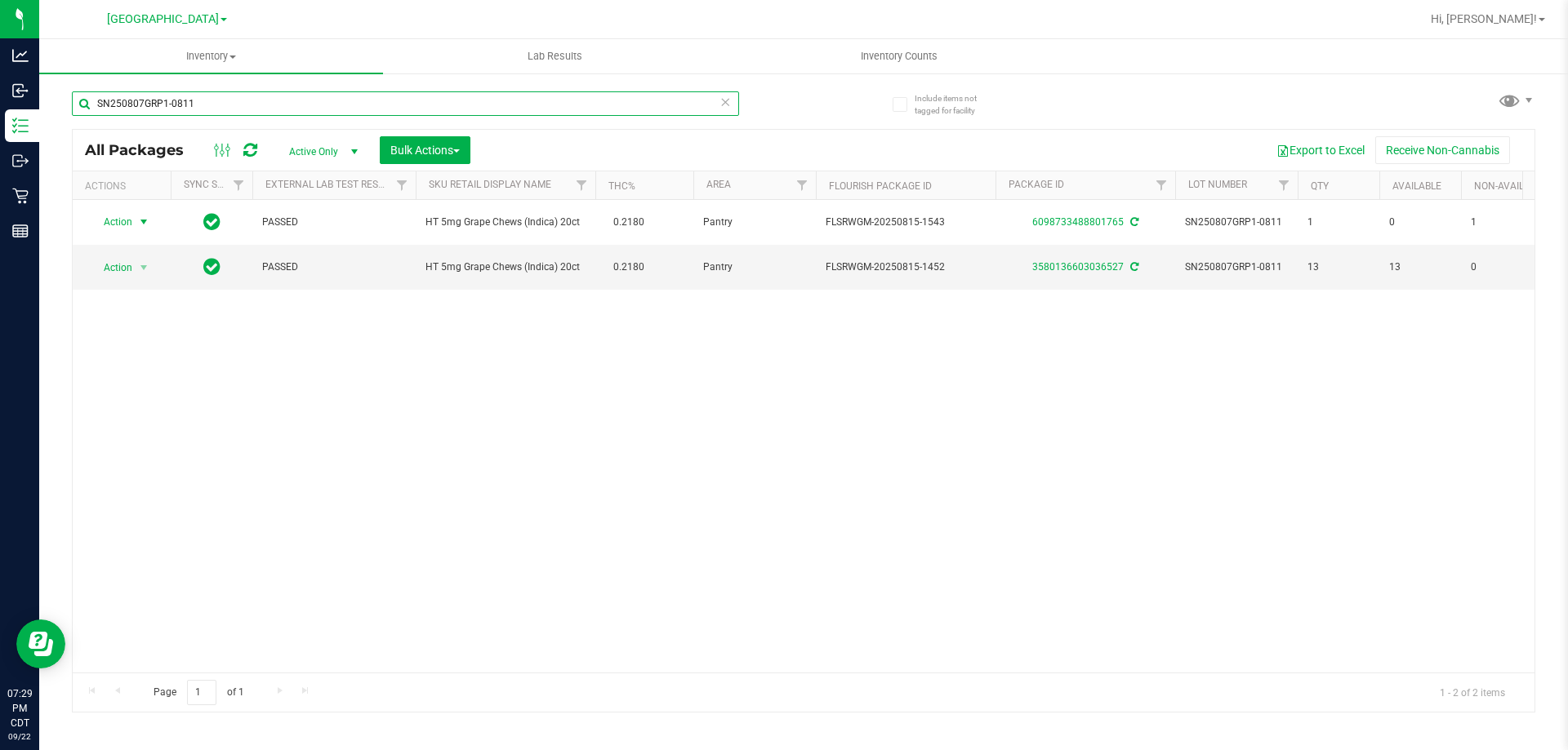
click at [562, 112] on input "SN250807GRP1-0811" at bounding box center [406, 104] width 667 height 24
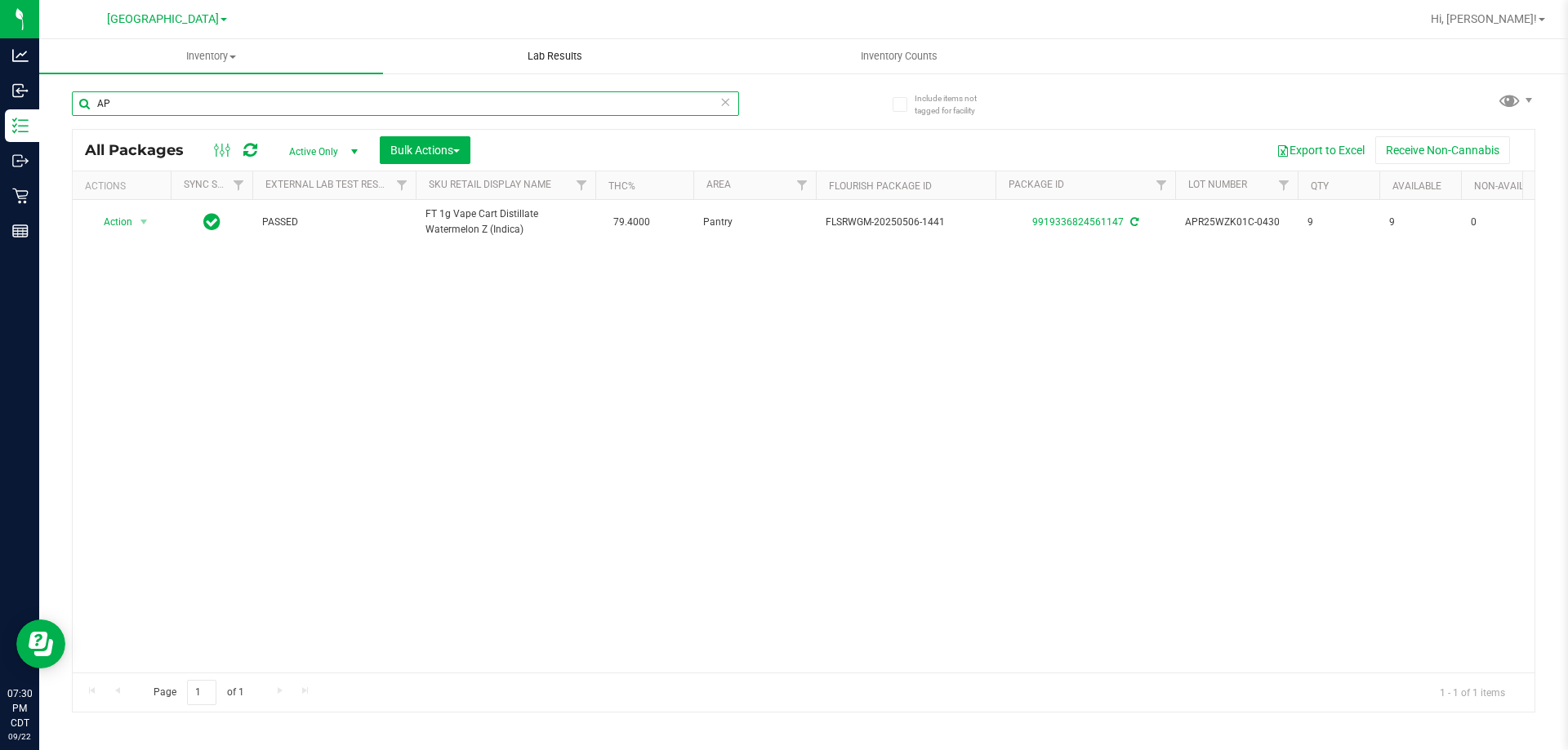
type input "A"
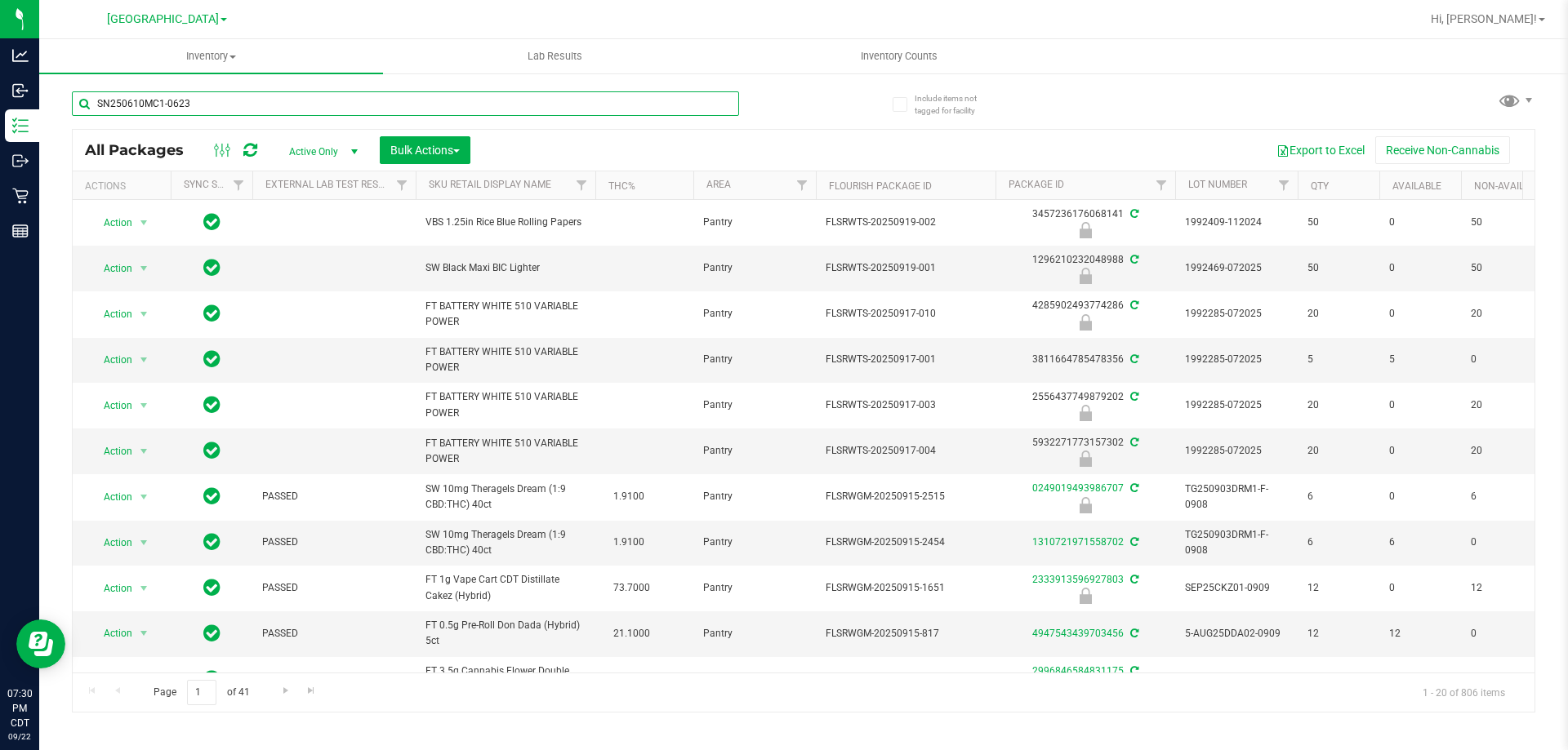
type input "SN250610MC1-0623"
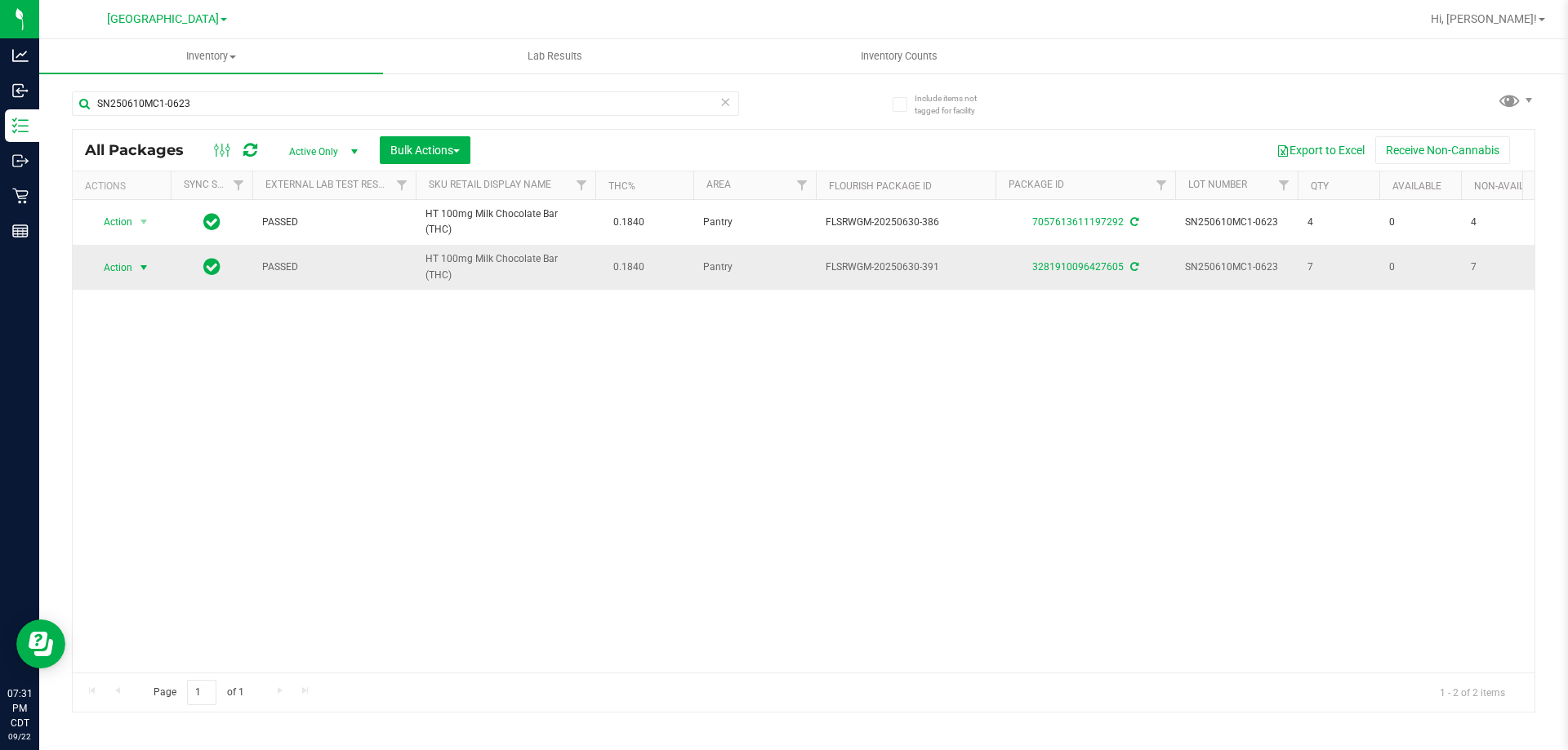
click at [108, 271] on span "Action" at bounding box center [110, 267] width 44 height 22
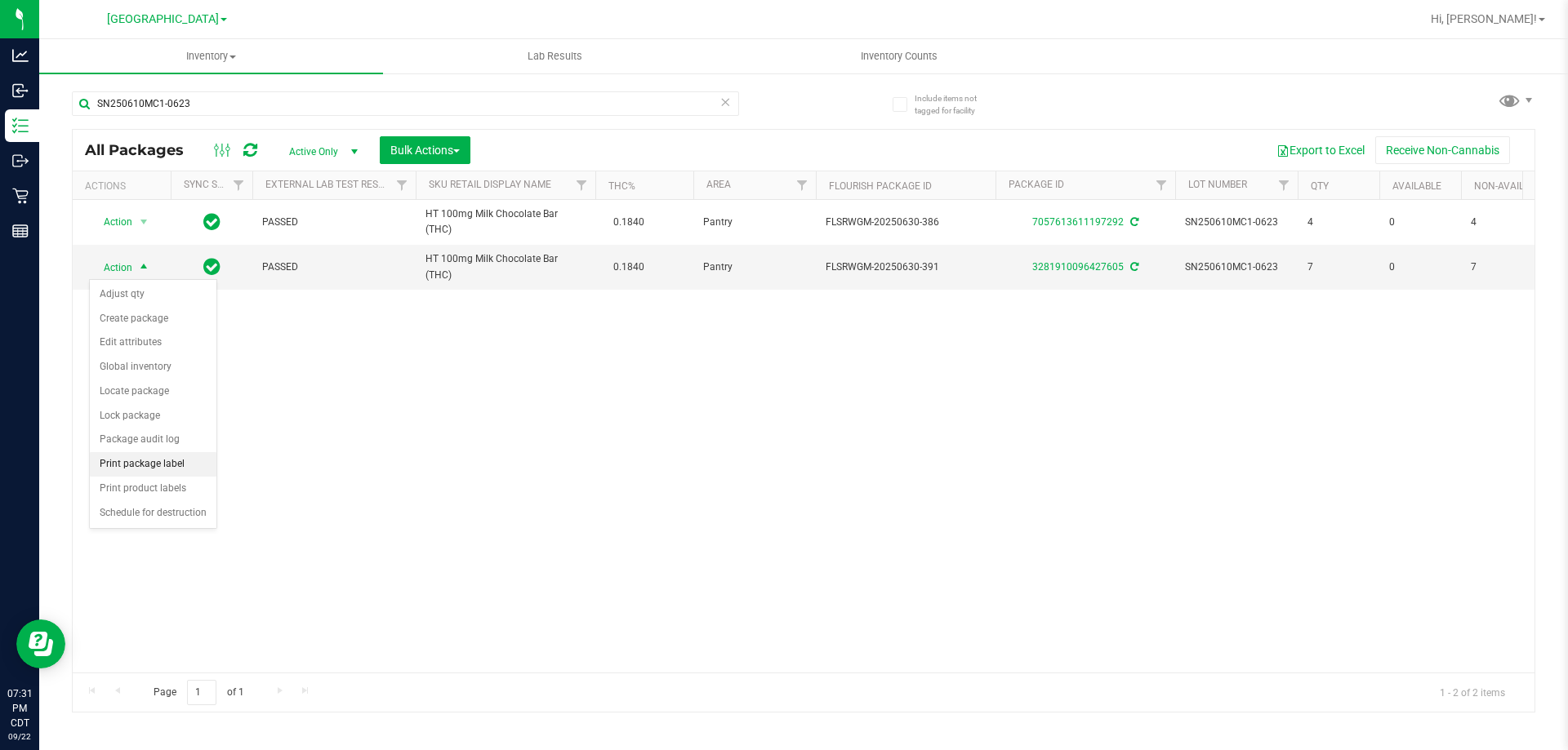
click at [164, 458] on li "Print package label" at bounding box center [152, 464] width 126 height 24
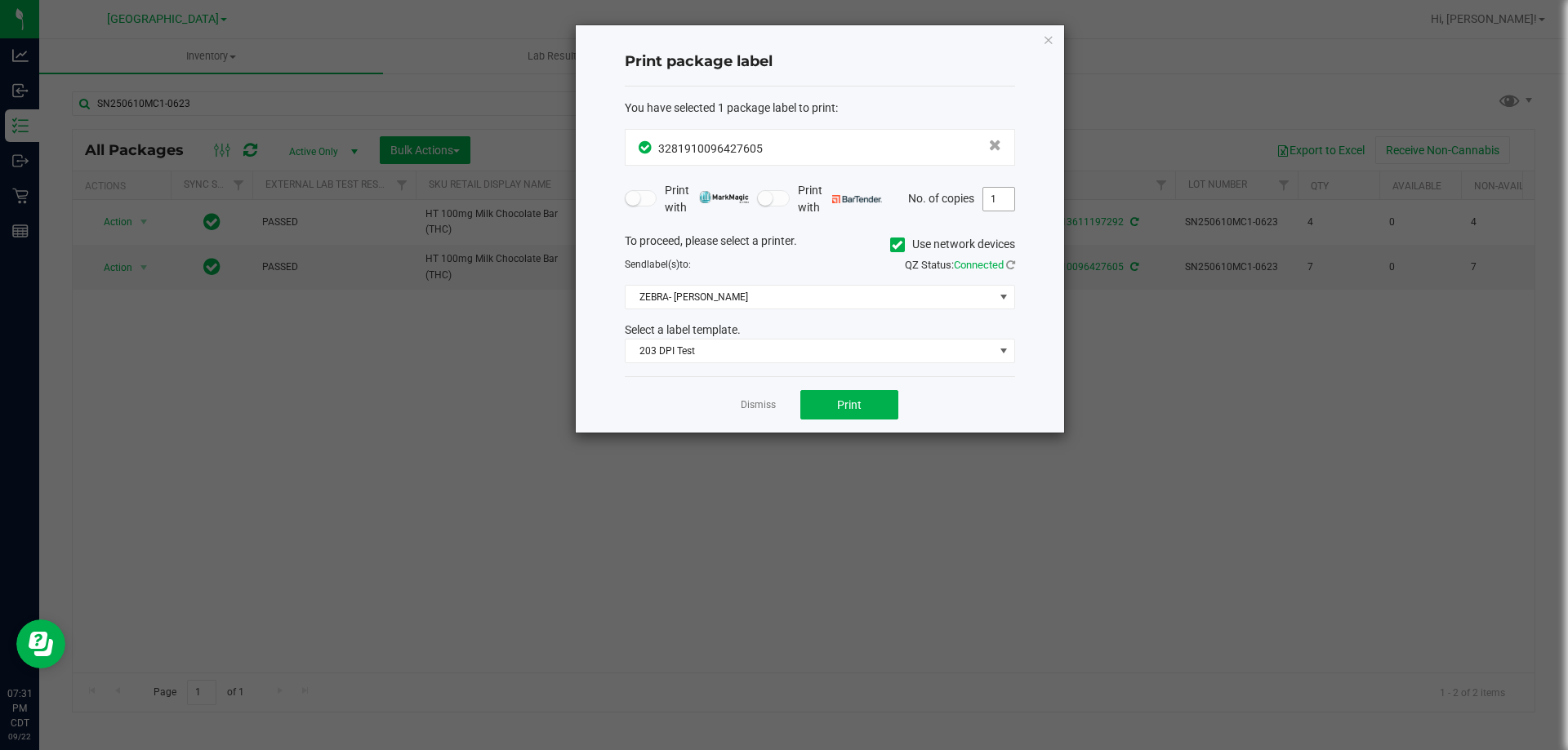
click at [1003, 197] on input "1" at bounding box center [998, 199] width 31 height 22
type input "4"
click at [872, 402] on button "Print" at bounding box center [848, 404] width 98 height 29
click at [760, 403] on link "Dismiss" at bounding box center [758, 404] width 36 height 14
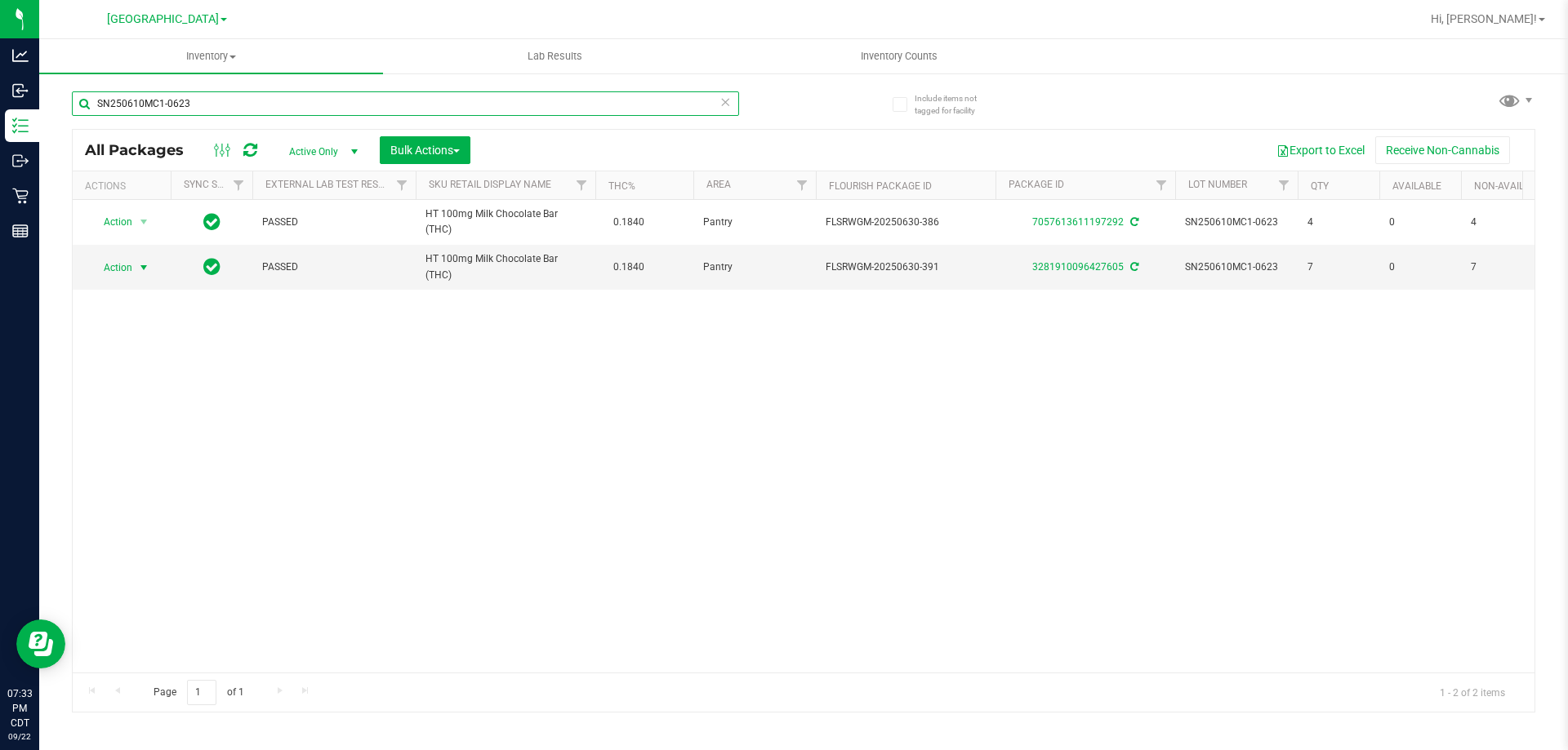
click at [520, 96] on input "SN250610MC1-0623" at bounding box center [406, 104] width 667 height 24
type input "S"
type input "SN250715CC1-0716"
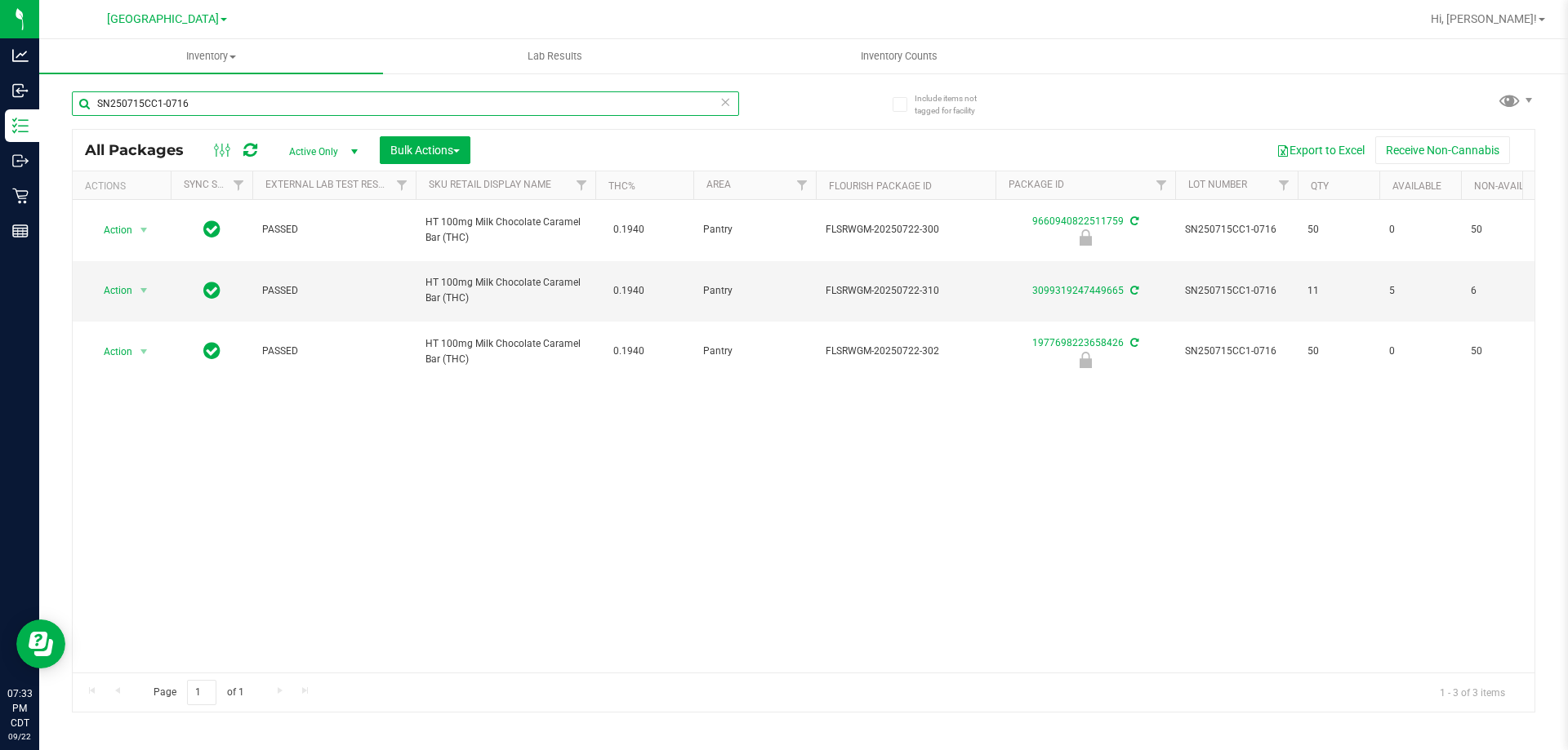
click at [452, 109] on input "SN250715CC1-0716" at bounding box center [406, 104] width 667 height 24
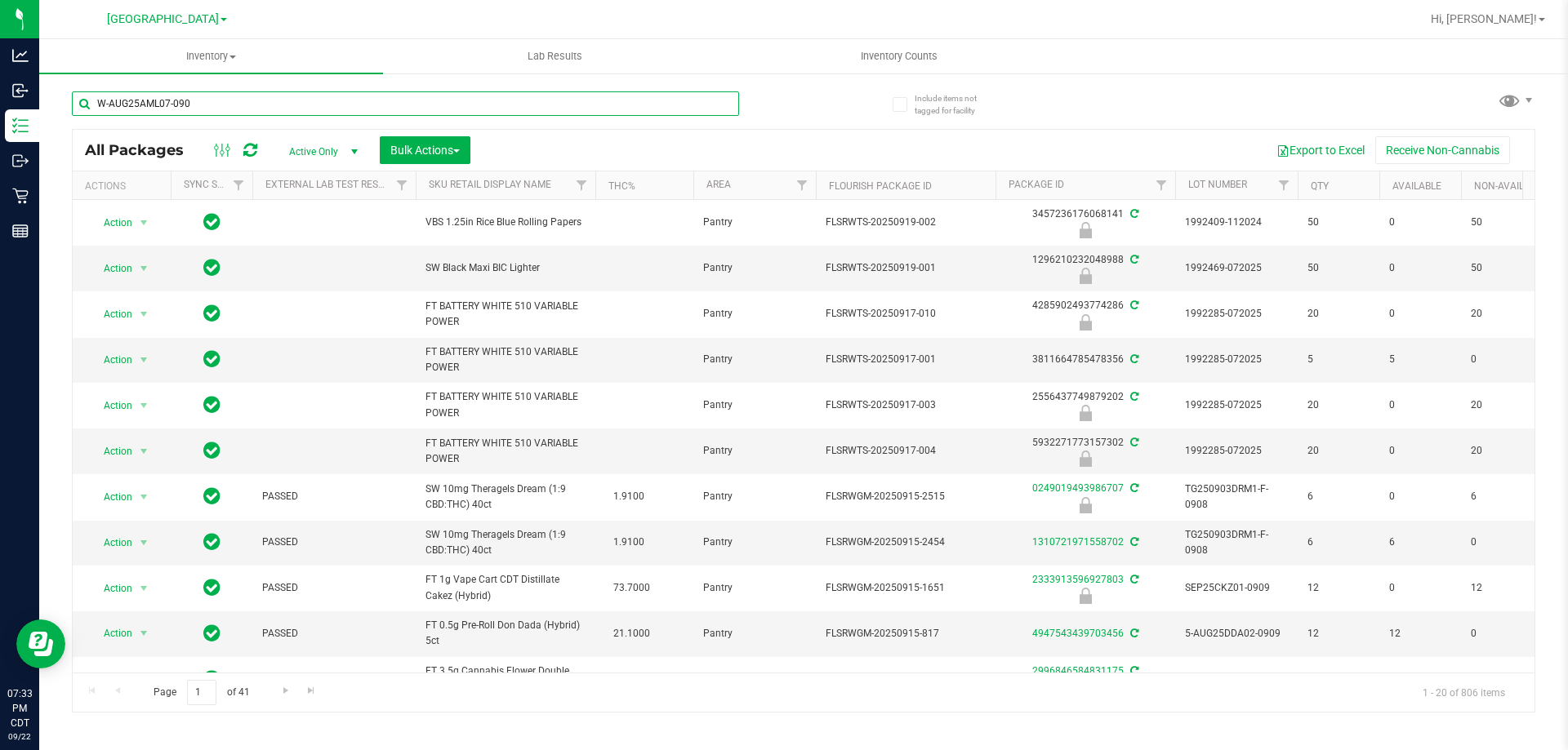
type input "W-AUG25AML07-0908"
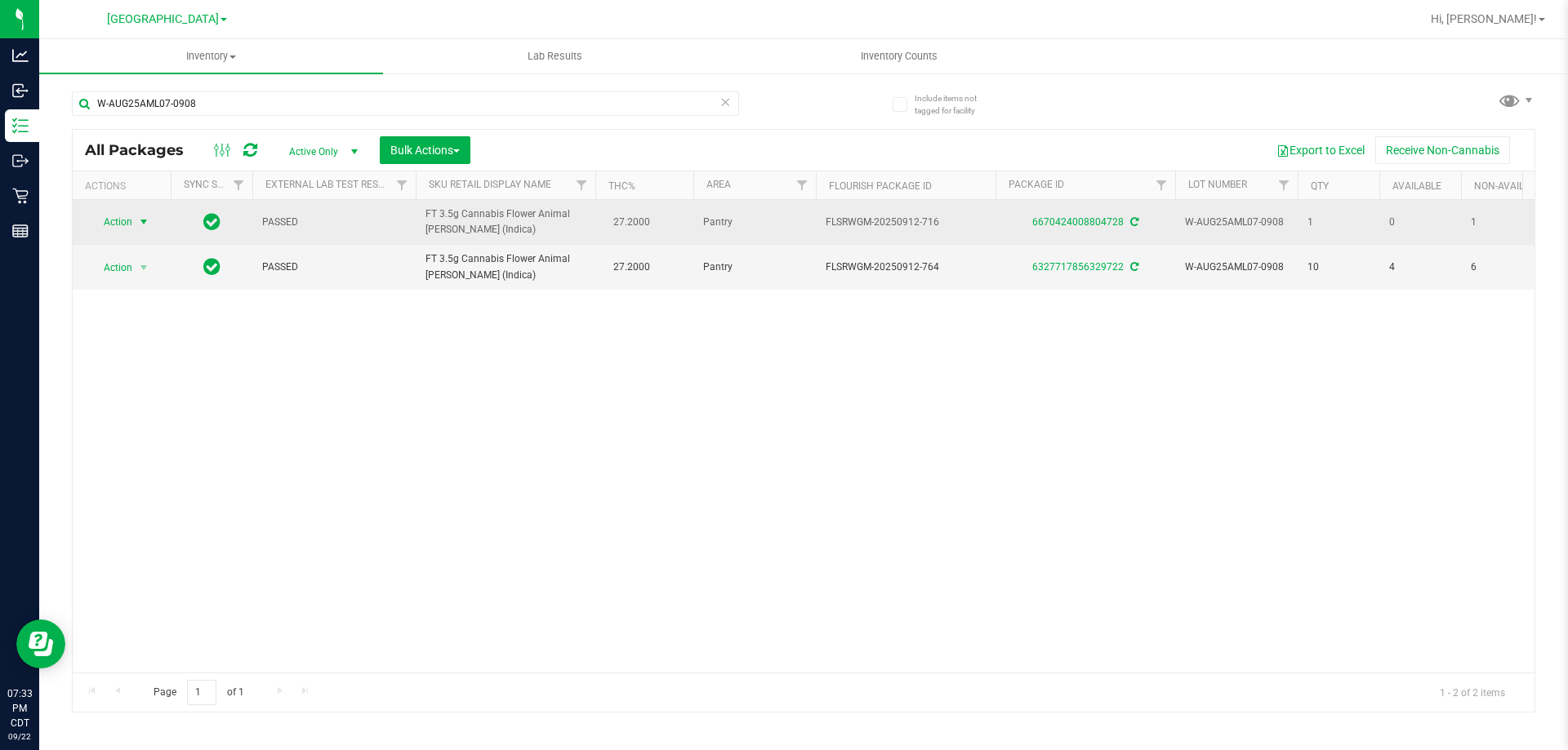
click at [140, 220] on span "select" at bounding box center [144, 222] width 13 height 13
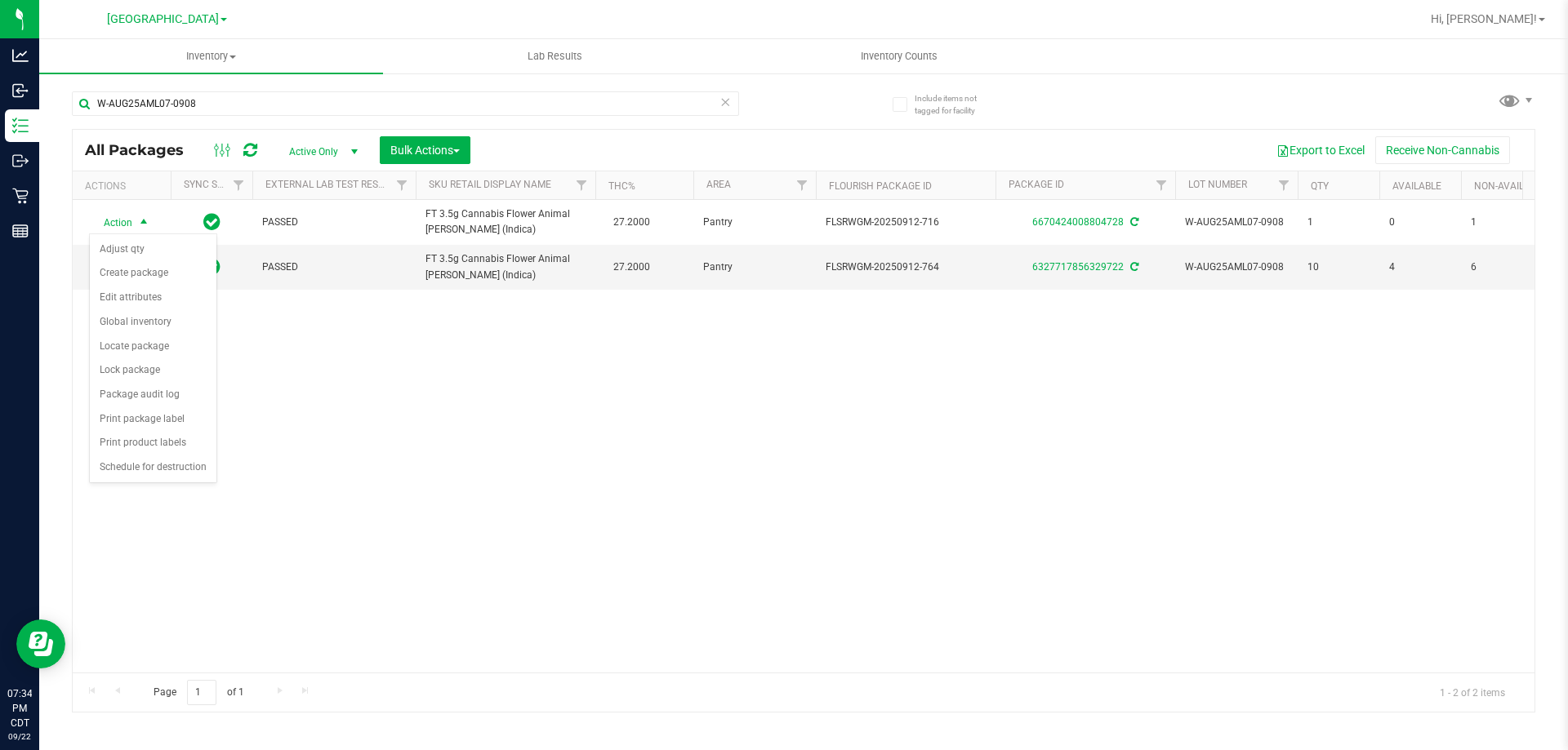
click at [449, 565] on div "Action Action Adjust qty Create package Edit attributes Global inventory Locate…" at bounding box center [804, 436] width 1461 height 473
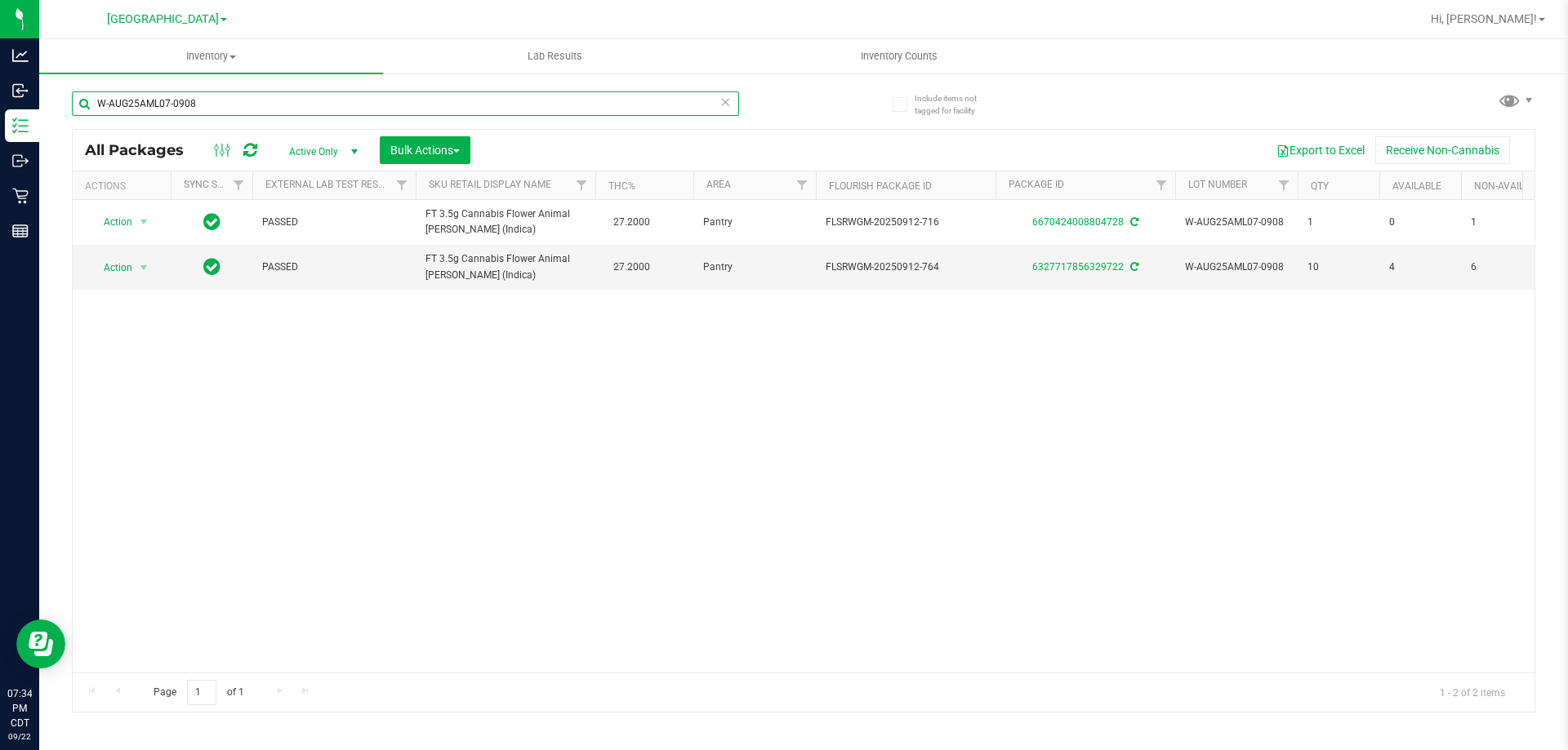
click at [249, 108] on input "W-AUG25AML07-0908" at bounding box center [406, 104] width 667 height 24
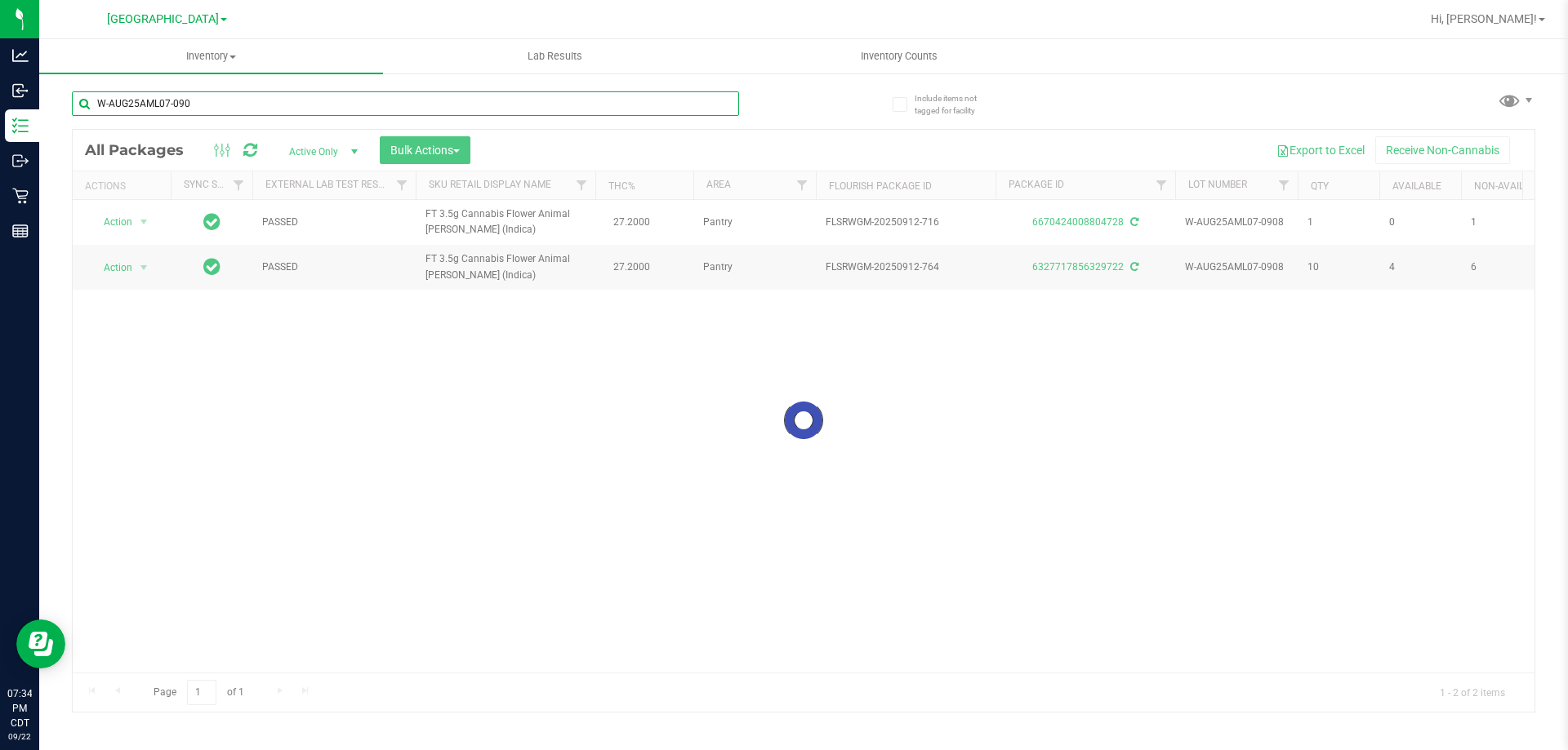
type input "W-AUG25AML07-0908"
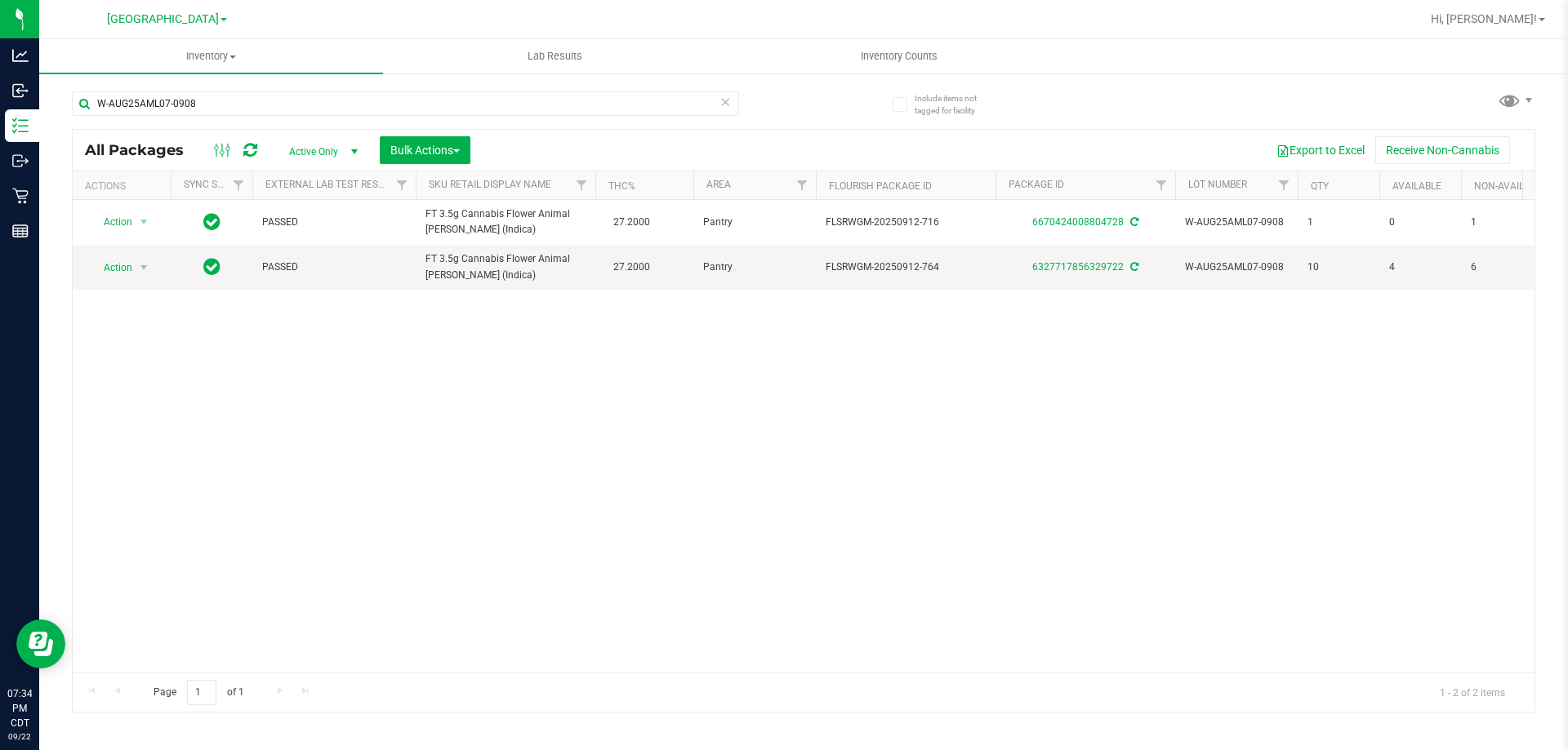
click at [213, 84] on div "W-AUG25AML07-0908" at bounding box center [437, 103] width 732 height 52
click at [210, 93] on input "W-AUG25AML07-0908" at bounding box center [406, 104] width 667 height 24
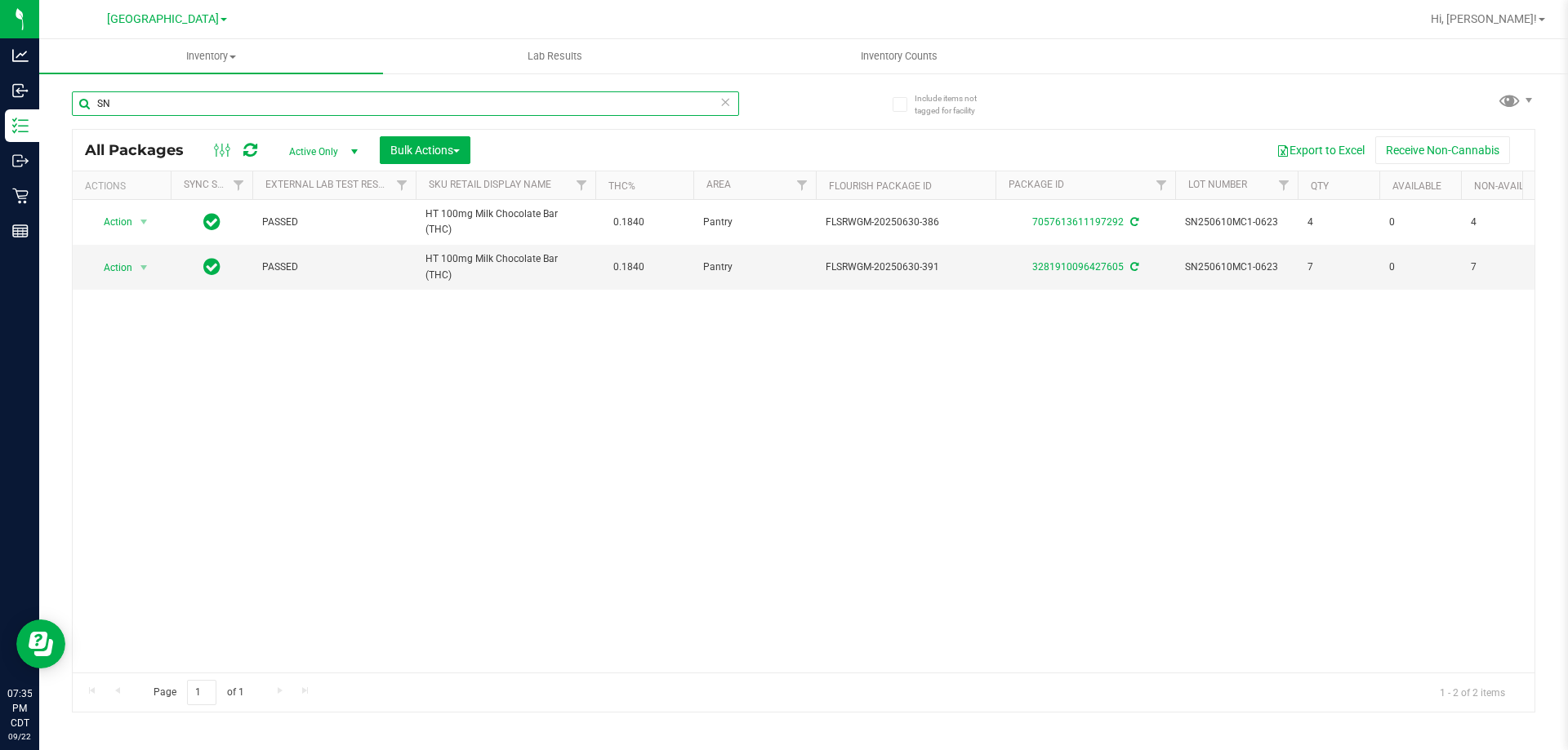
type input "S"
type input "J"
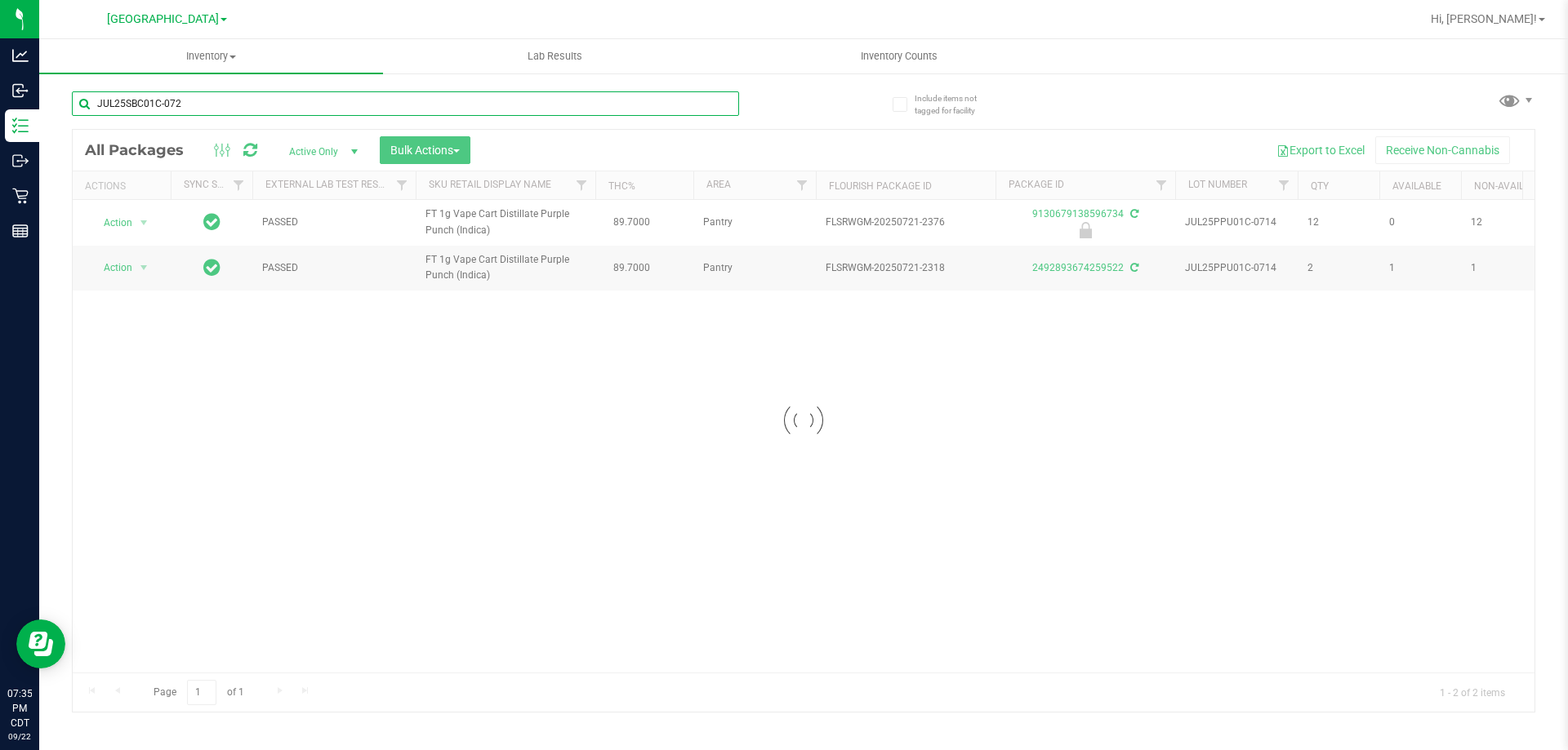
type input "JUL25SBC01C-0721"
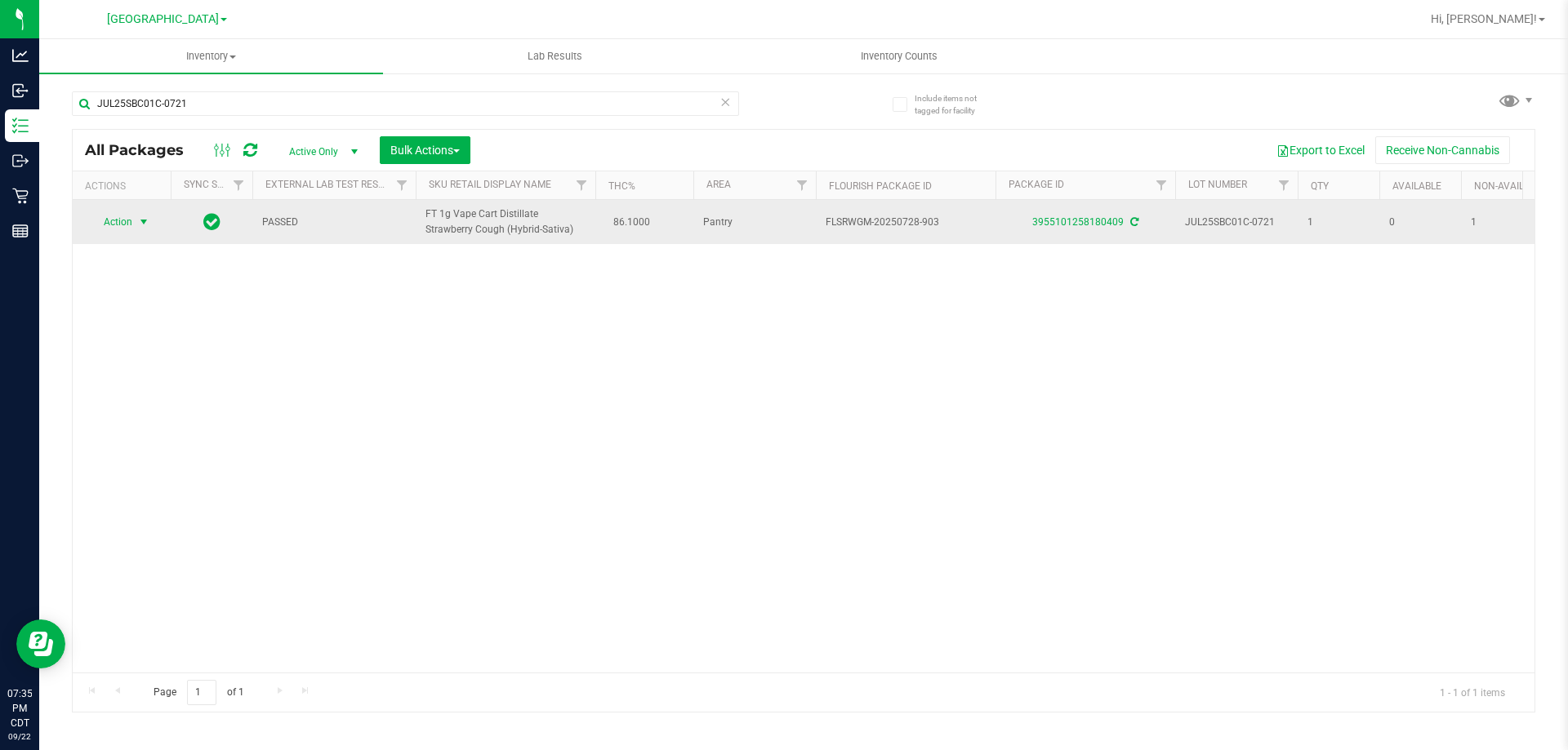
click at [107, 229] on span "Action" at bounding box center [110, 221] width 44 height 22
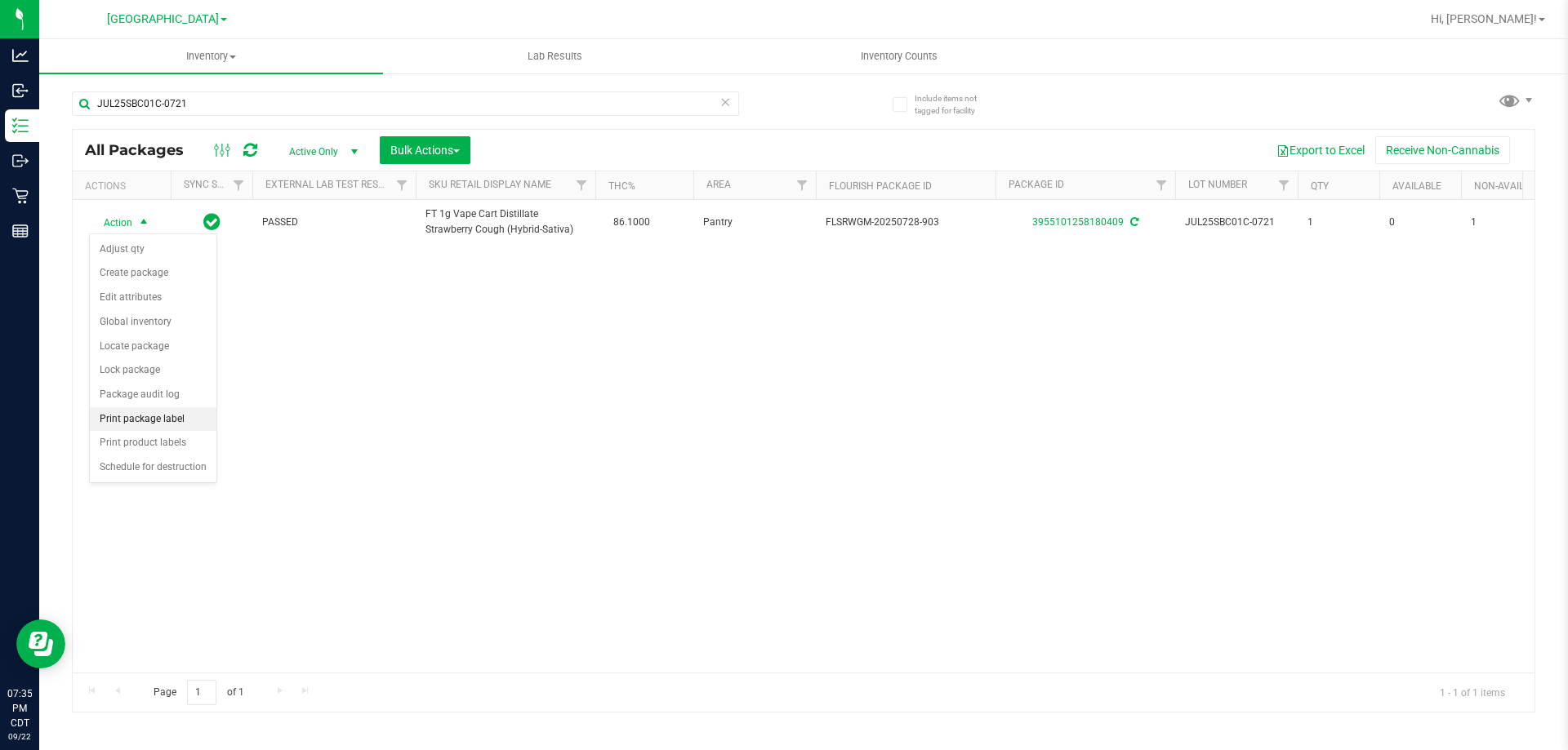
click at [150, 420] on li "Print package label" at bounding box center [152, 419] width 126 height 24
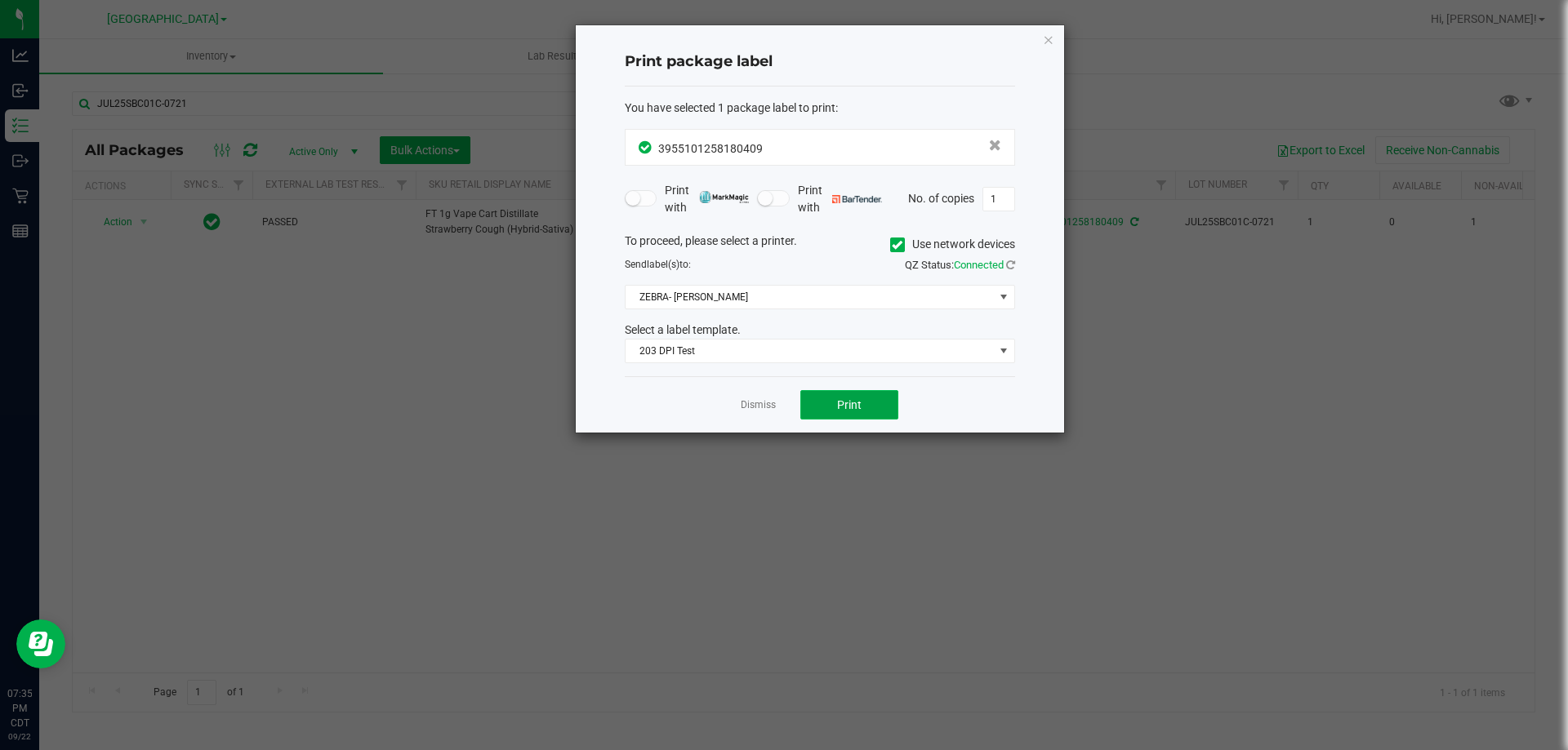
click at [814, 396] on button "Print" at bounding box center [848, 404] width 98 height 29
drag, startPoint x: 765, startPoint y: 407, endPoint x: 716, endPoint y: 403, distance: 49.2
click at [764, 406] on link "Dismiss" at bounding box center [758, 404] width 36 height 14
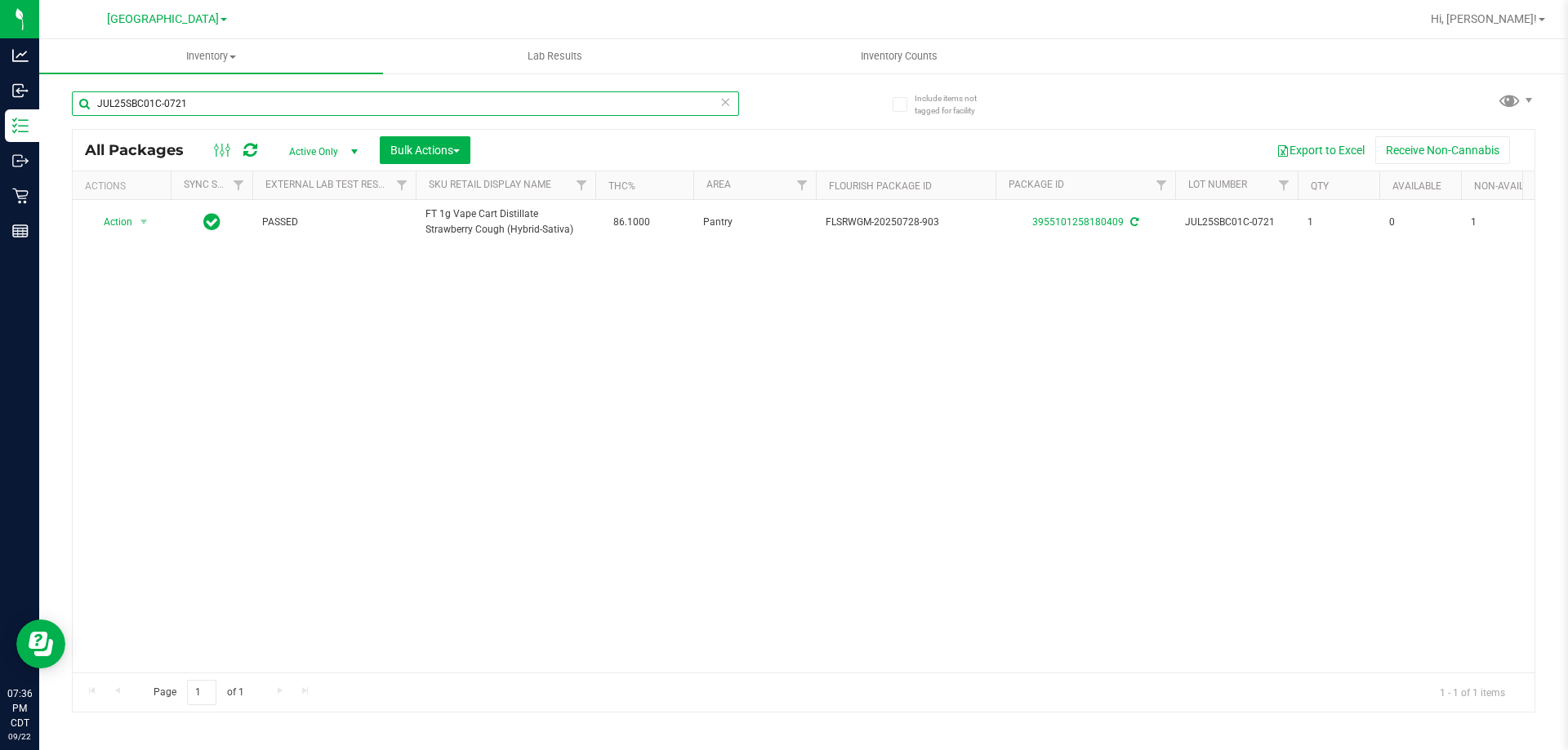
click at [382, 108] on input "JUL25SBC01C-0721" at bounding box center [406, 104] width 667 height 24
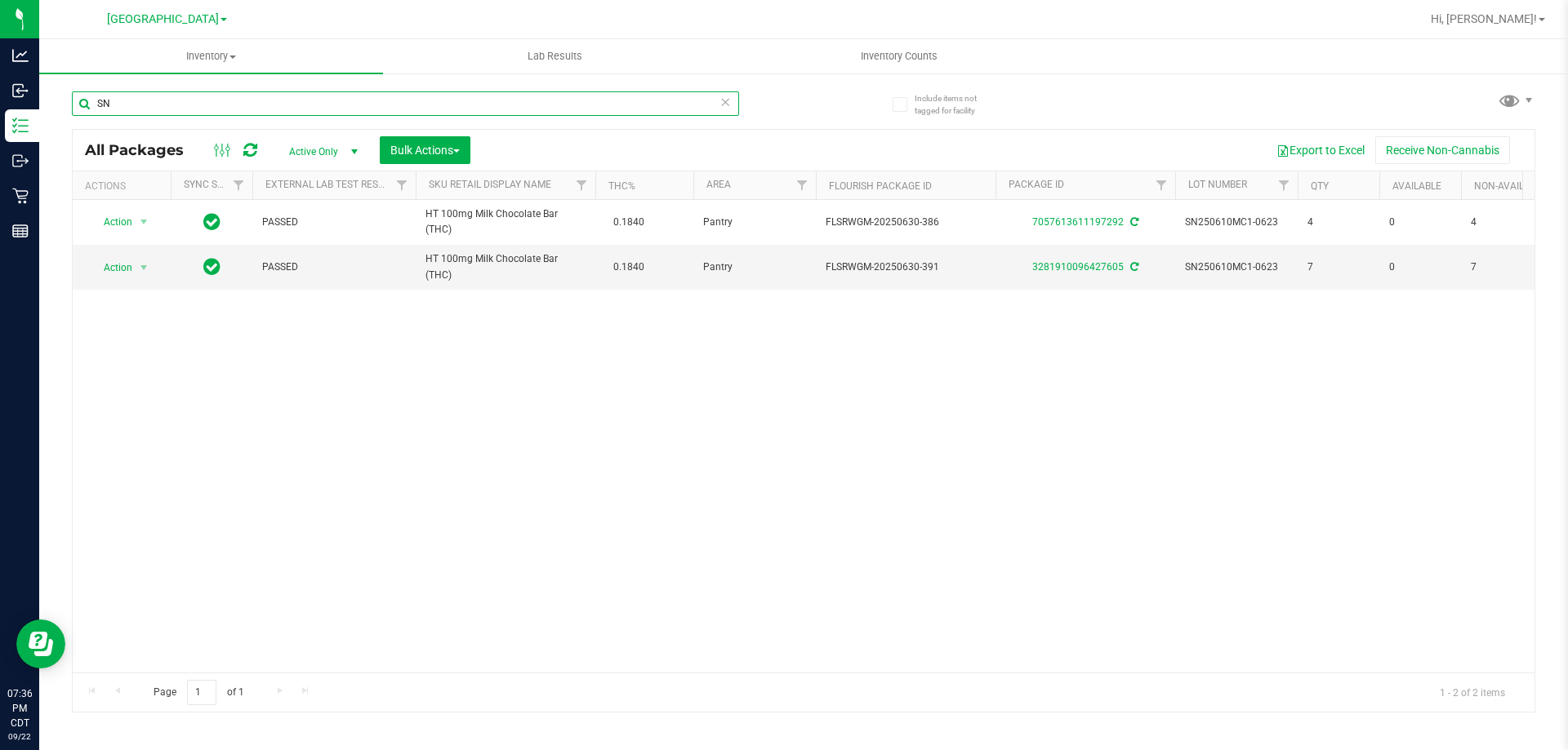
type input "S"
type input "SN250715CM1-0728"
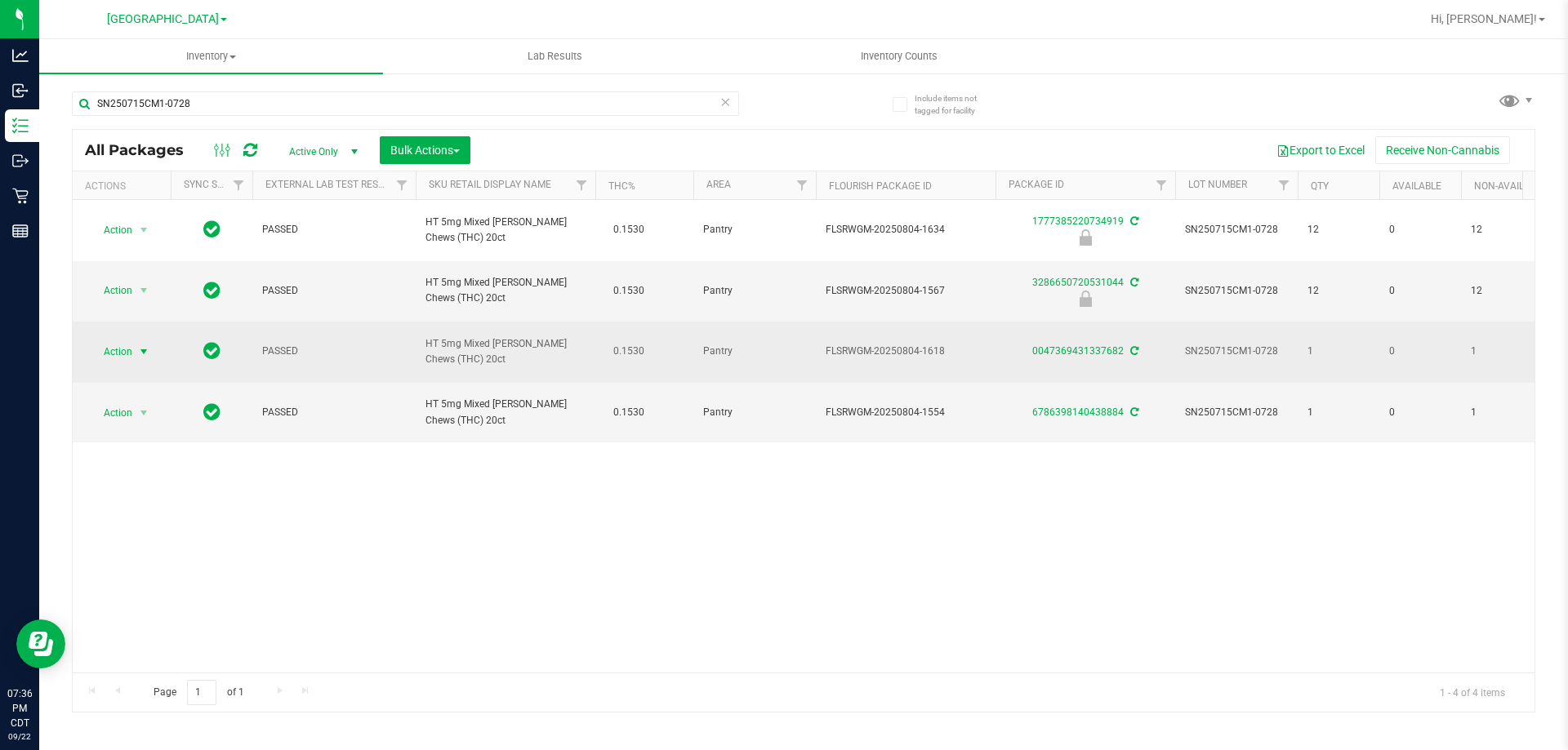
click at [116, 340] on span "Action" at bounding box center [110, 351] width 44 height 22
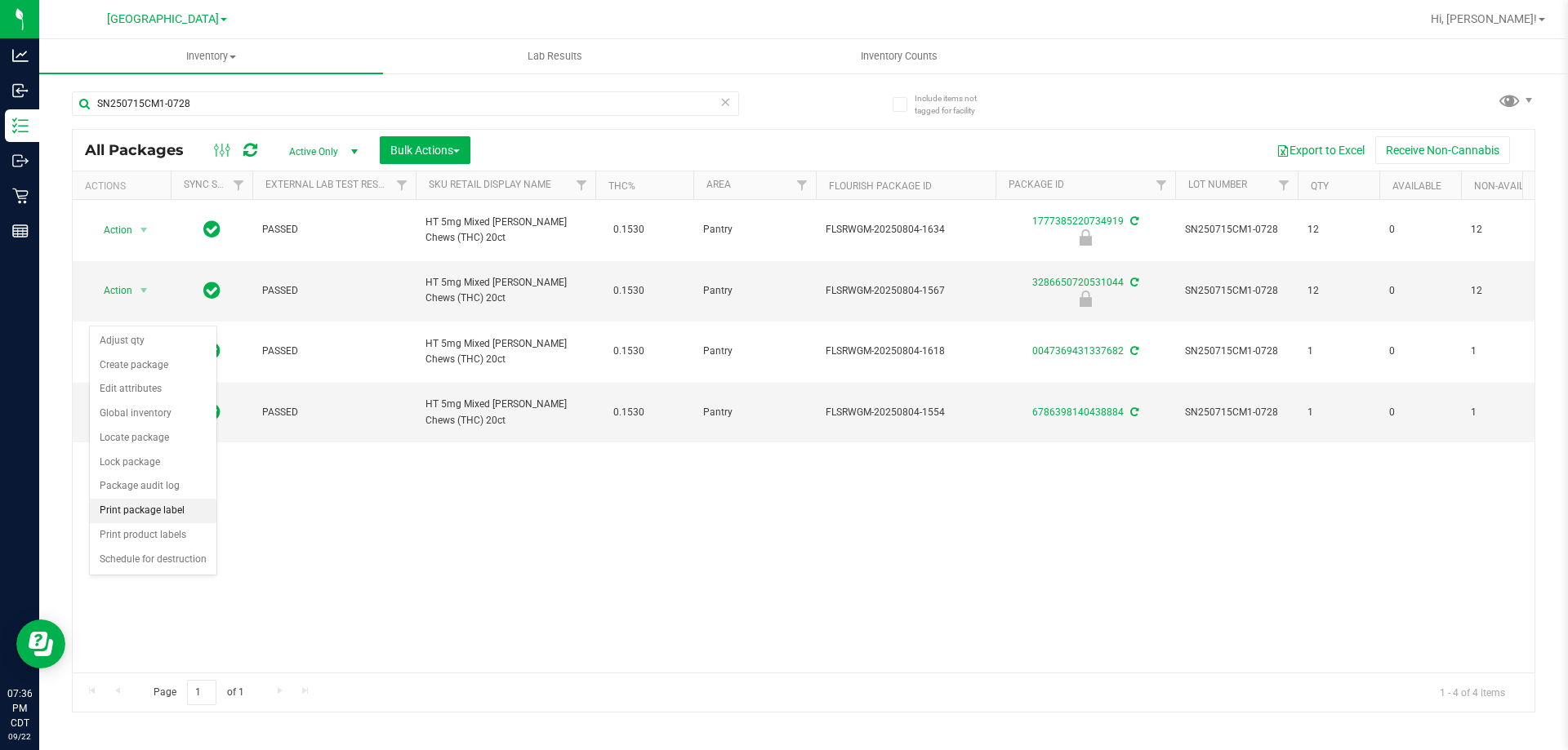
click at [159, 514] on li "Print package label" at bounding box center [152, 511] width 126 height 24
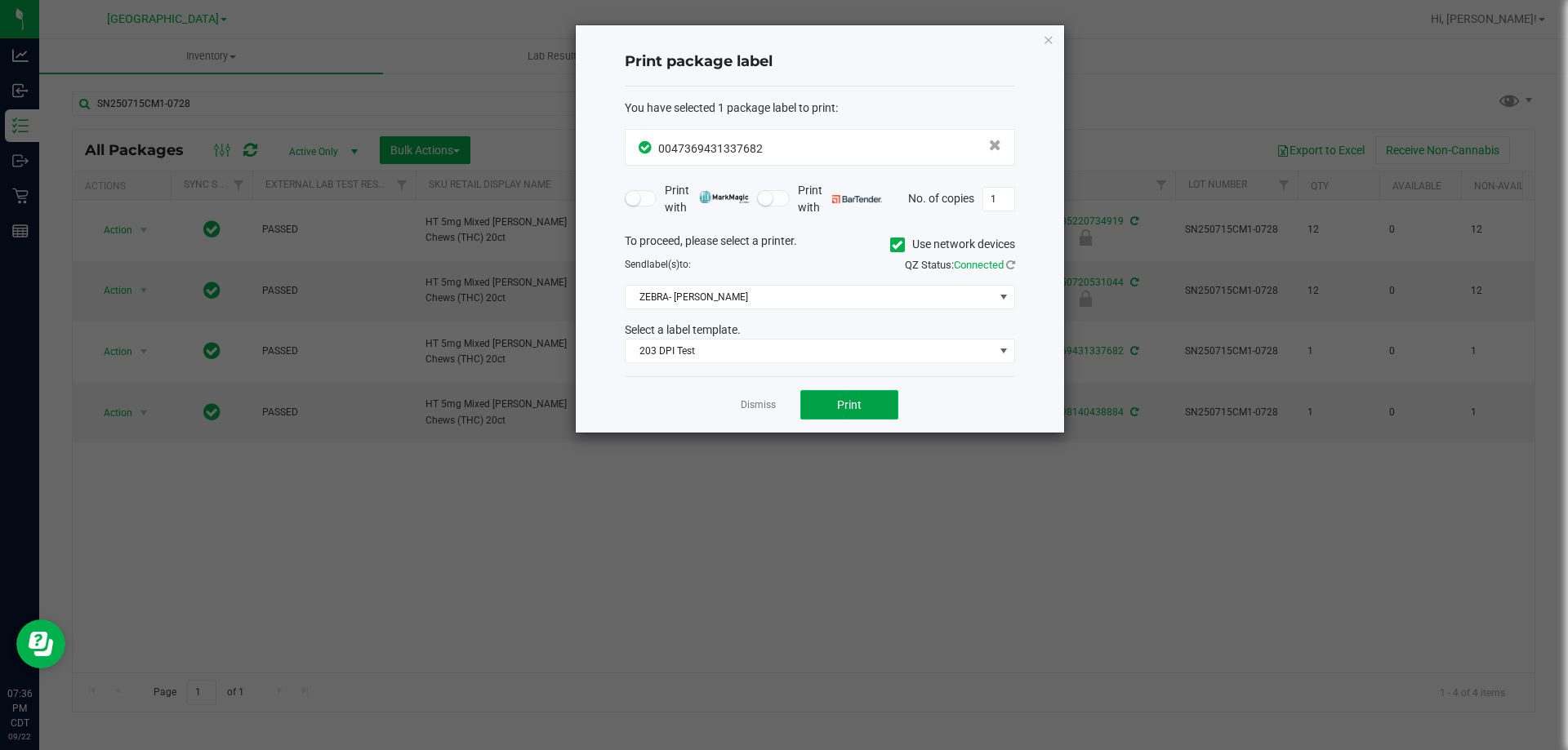
click at [820, 411] on button "Print" at bounding box center [848, 404] width 98 height 29
click at [758, 398] on link "Dismiss" at bounding box center [758, 404] width 36 height 14
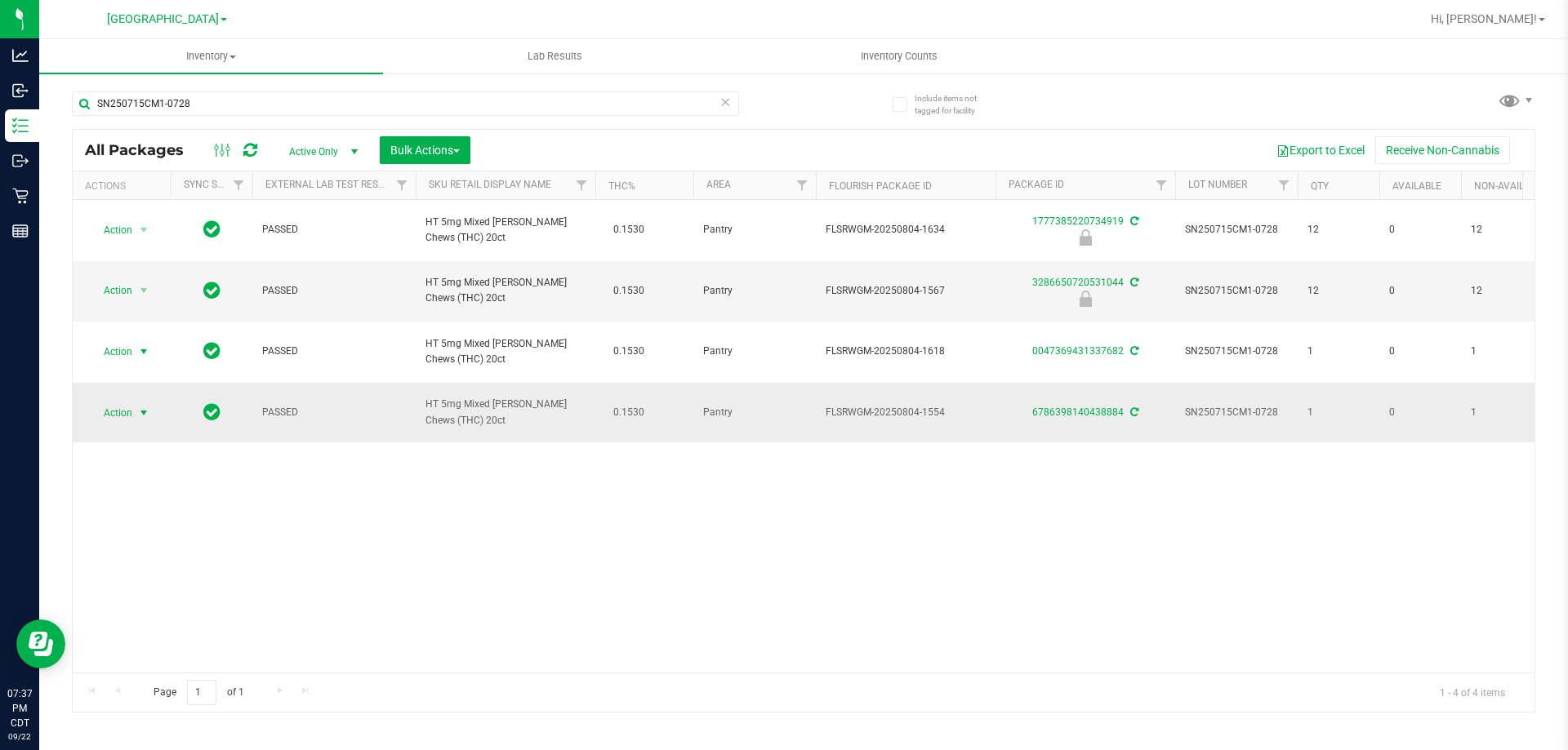
click at [130, 402] on span "Action" at bounding box center [110, 413] width 44 height 22
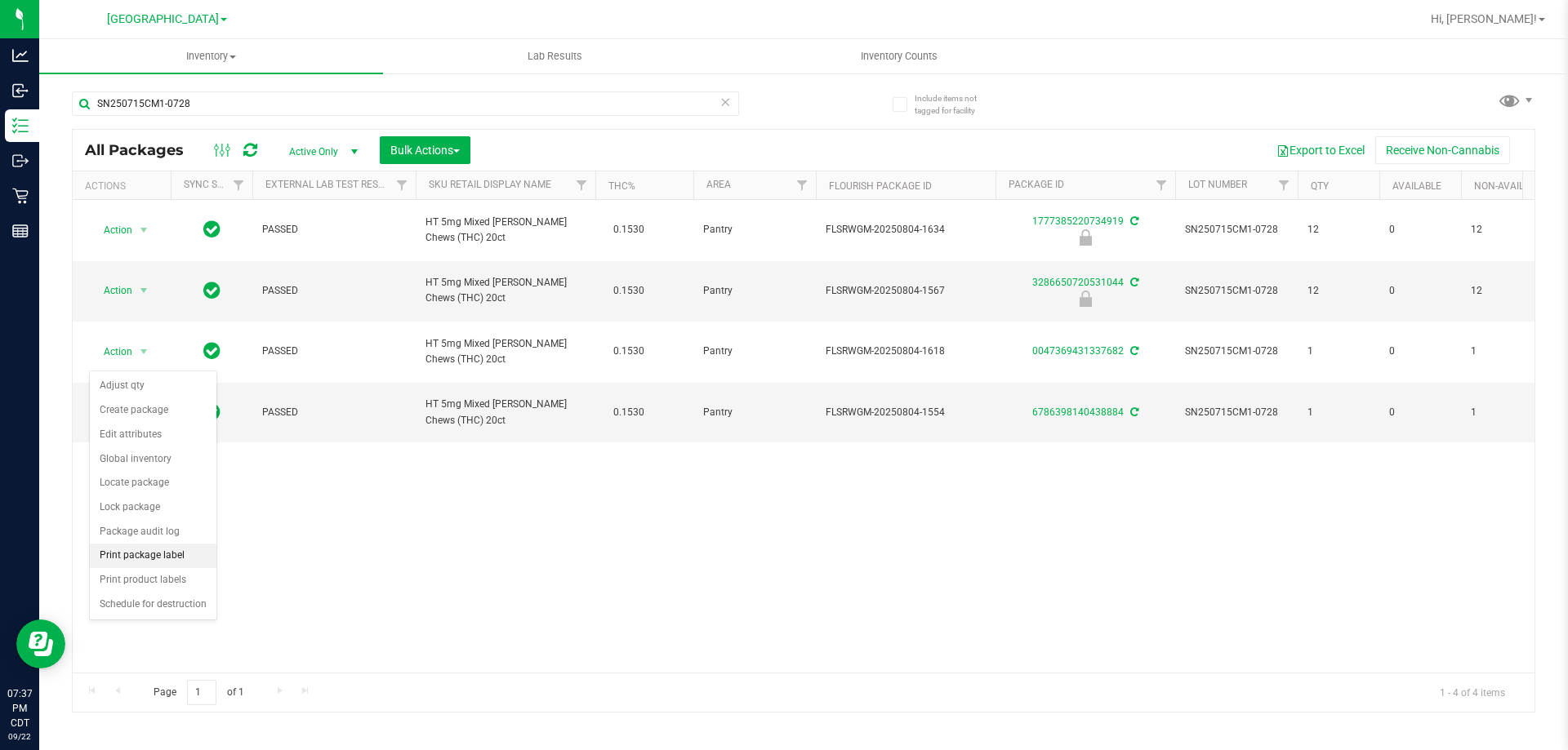
click at [147, 549] on li "Print package label" at bounding box center [152, 556] width 126 height 24
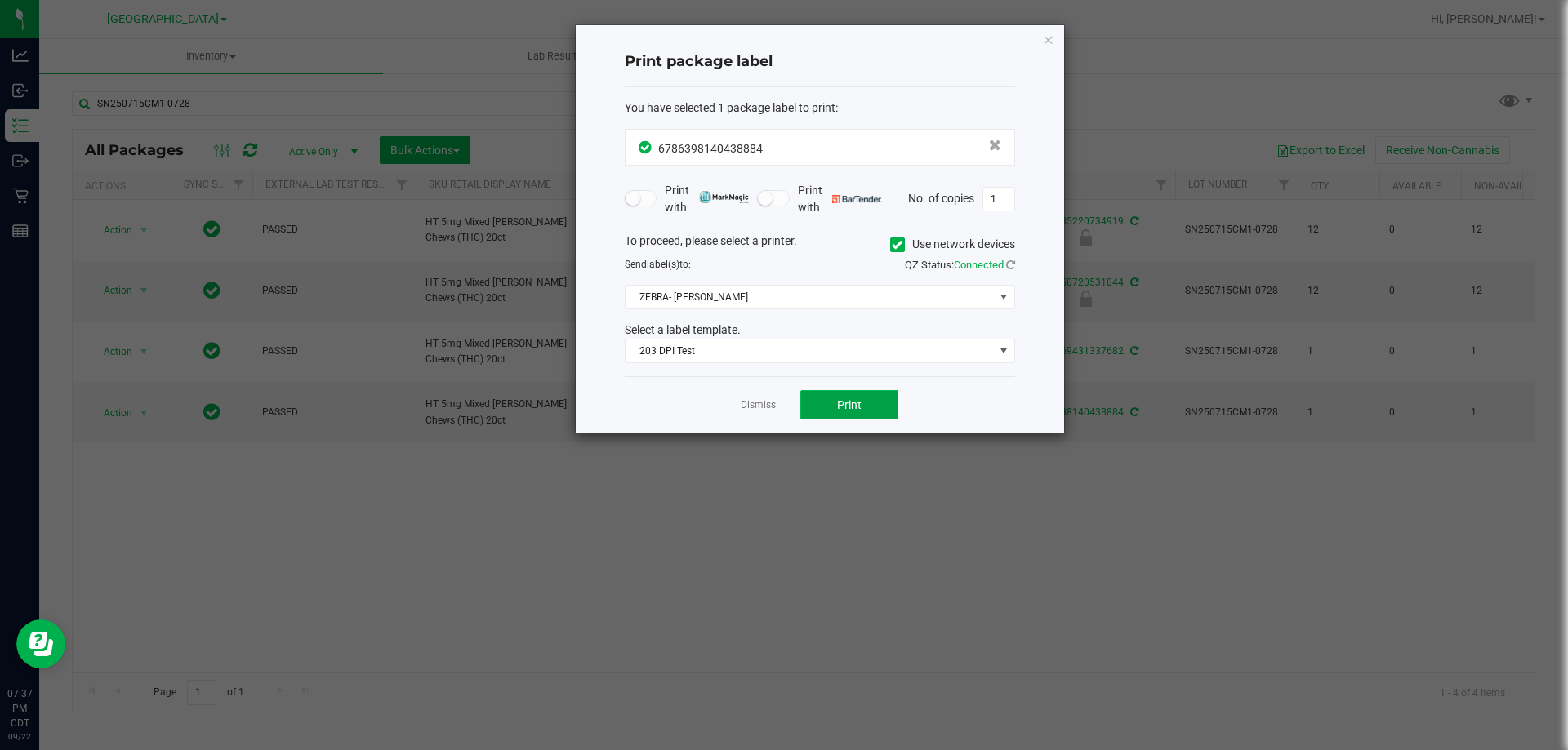
click at [854, 405] on span "Print" at bounding box center [849, 404] width 24 height 13
click at [755, 398] on app-cancel-button "Dismiss" at bounding box center [758, 405] width 36 height 17
click at [757, 407] on link "Dismiss" at bounding box center [758, 404] width 36 height 14
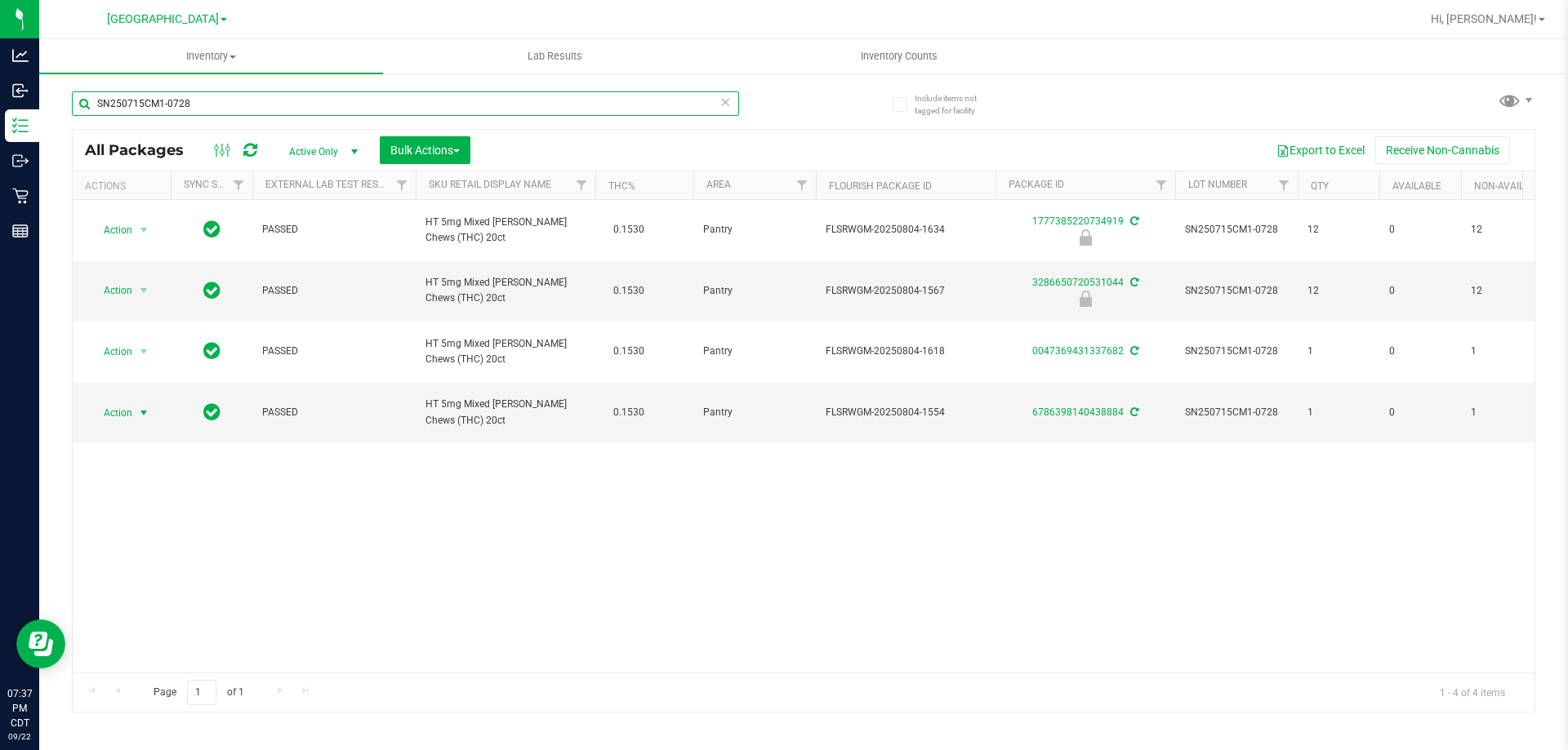
click at [504, 95] on input "SN250715CM1-0728" at bounding box center [406, 104] width 667 height 24
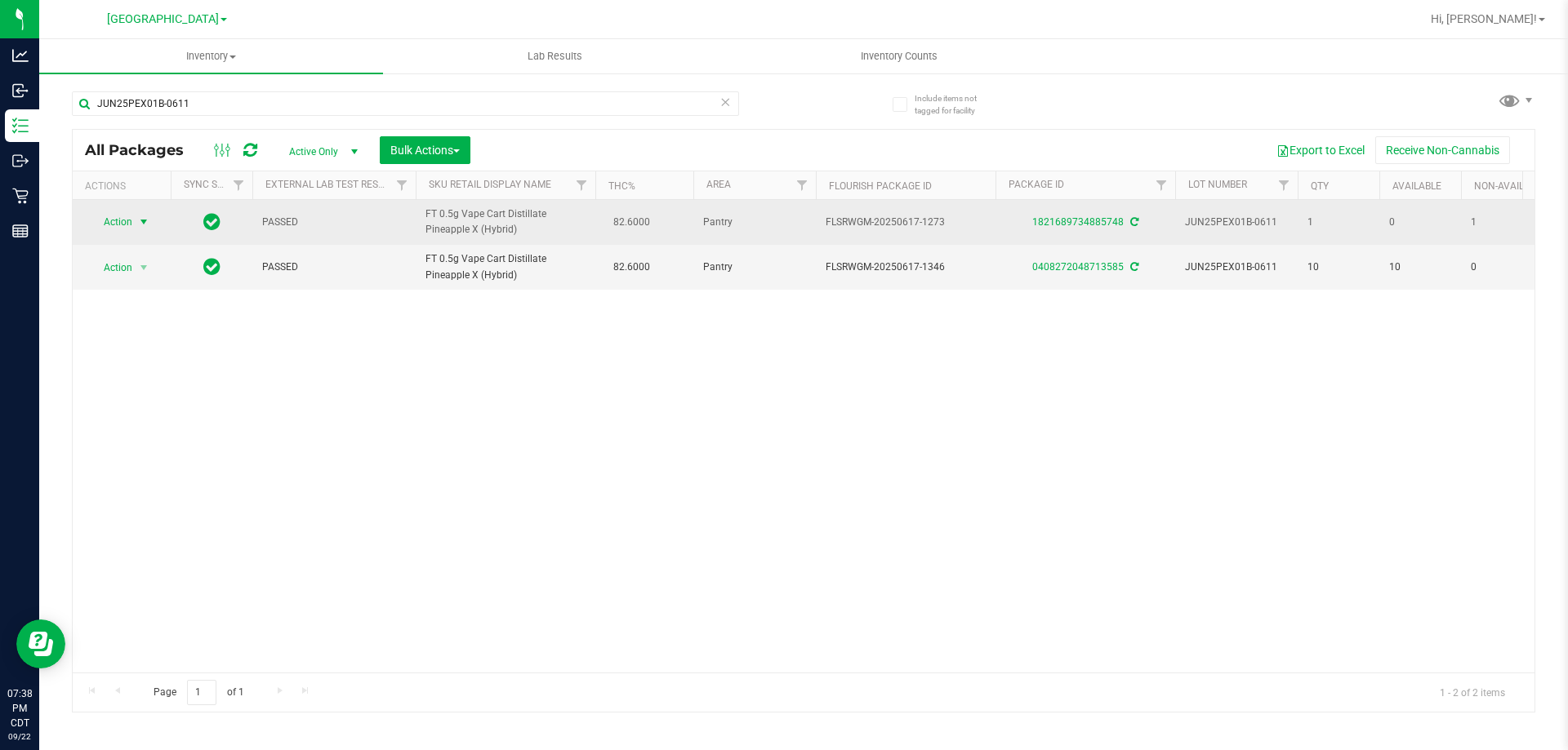
click at [143, 219] on span "select" at bounding box center [144, 222] width 13 height 13
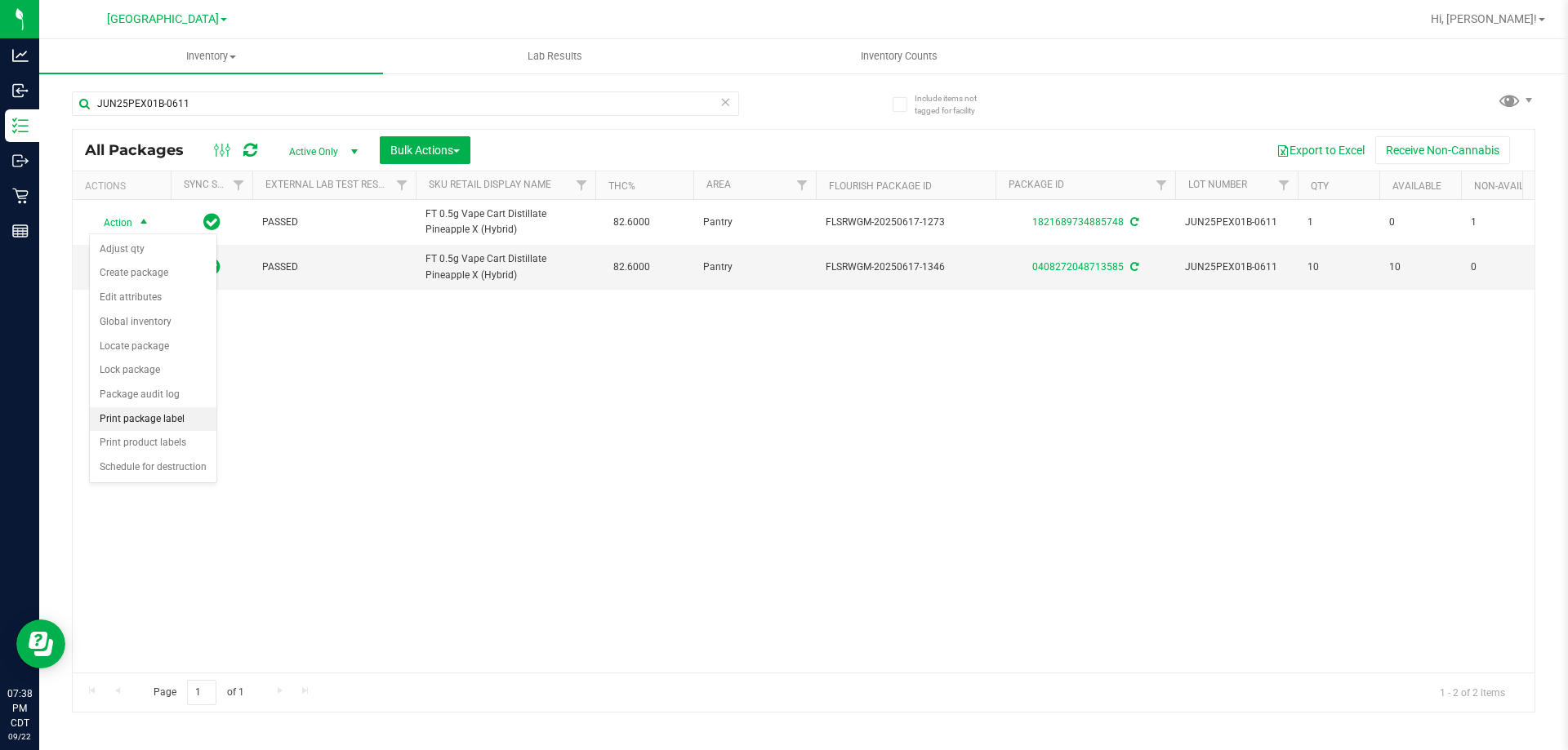
click at [128, 415] on li "Print package label" at bounding box center [152, 419] width 126 height 24
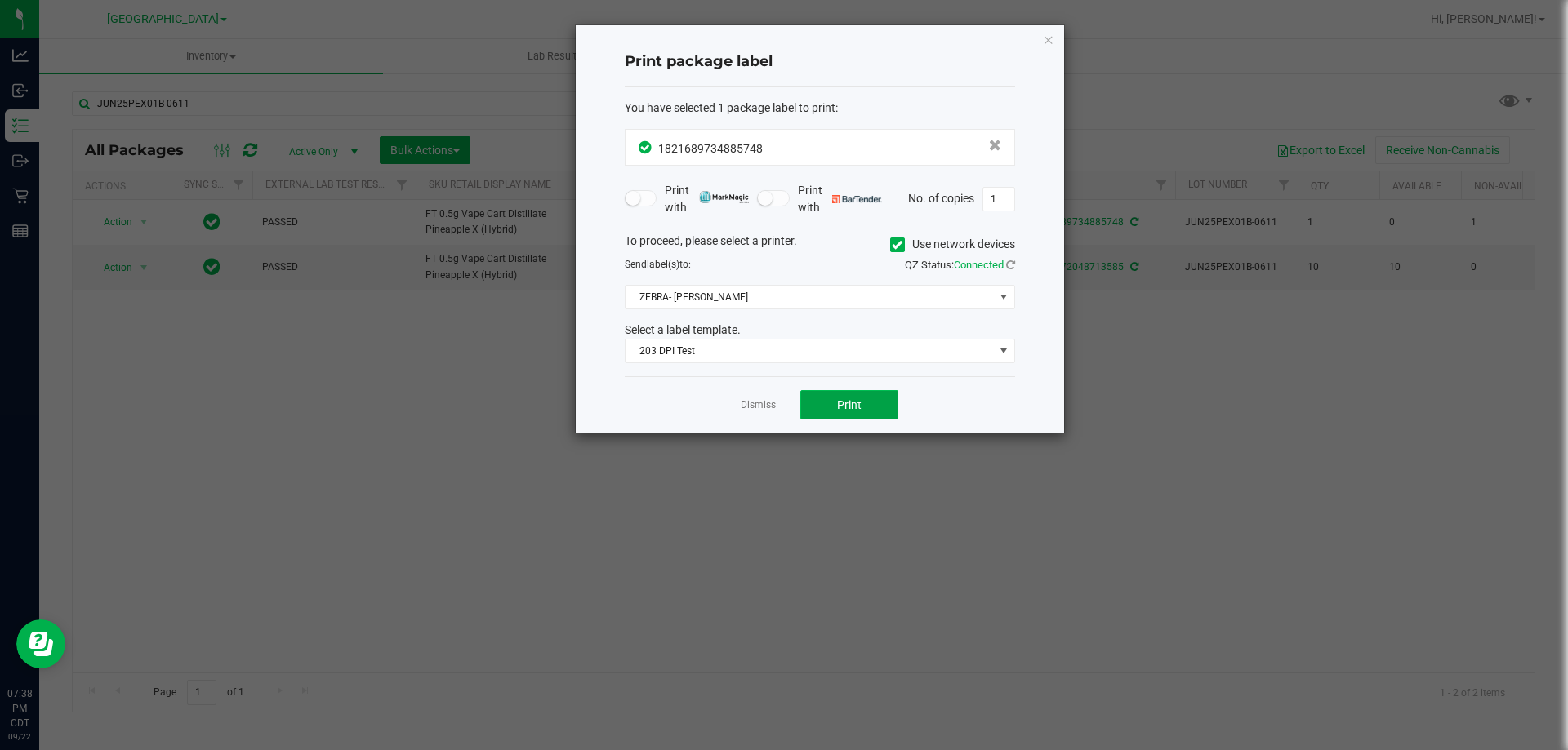
click at [812, 396] on button "Print" at bounding box center [848, 404] width 98 height 29
click at [768, 411] on link "Dismiss" at bounding box center [758, 404] width 36 height 14
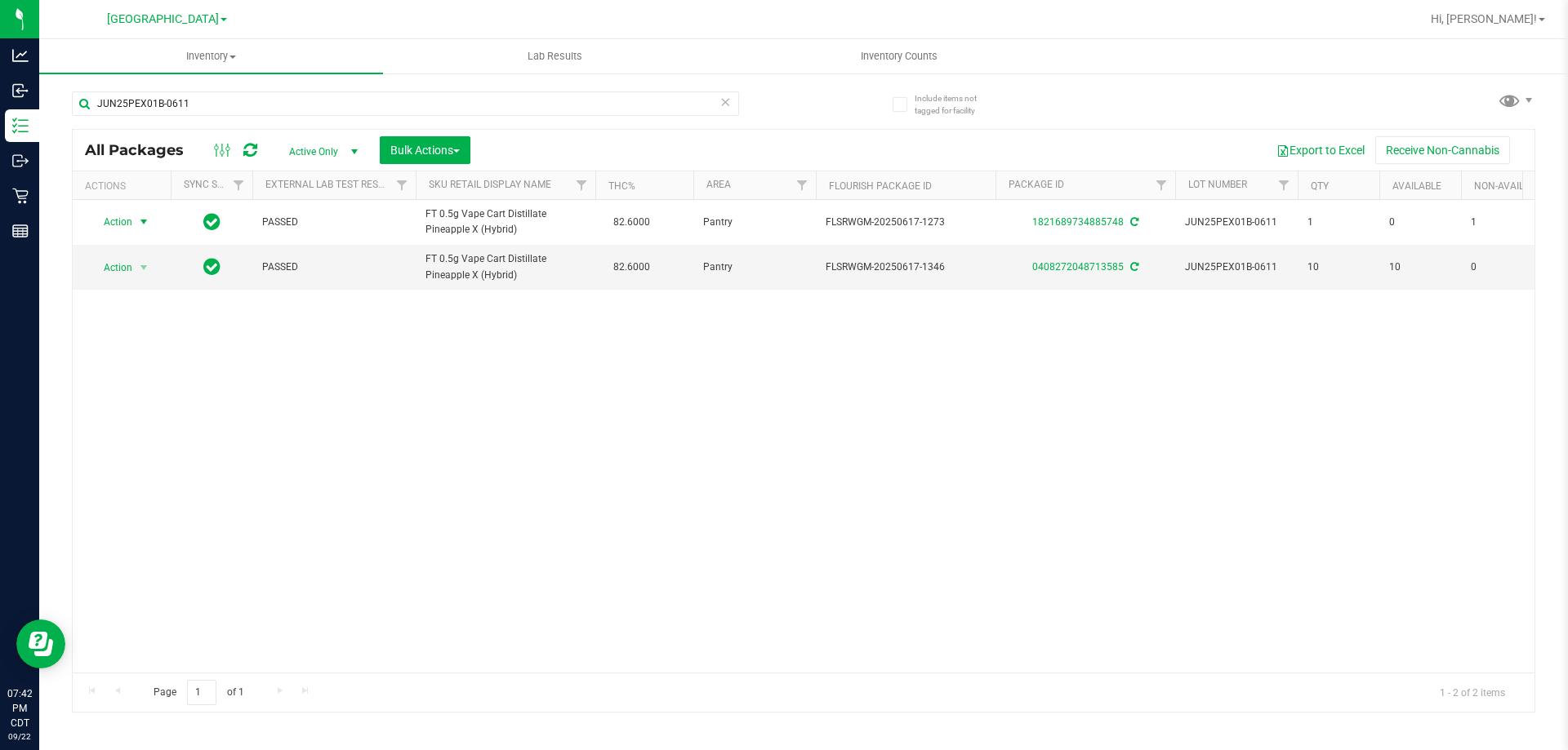
click at [284, 83] on div "JUN25PEX01B-0611" at bounding box center [437, 103] width 732 height 52
click at [284, 100] on input "JUN25PEX01B-0611" at bounding box center [406, 104] width 667 height 24
type input "J"
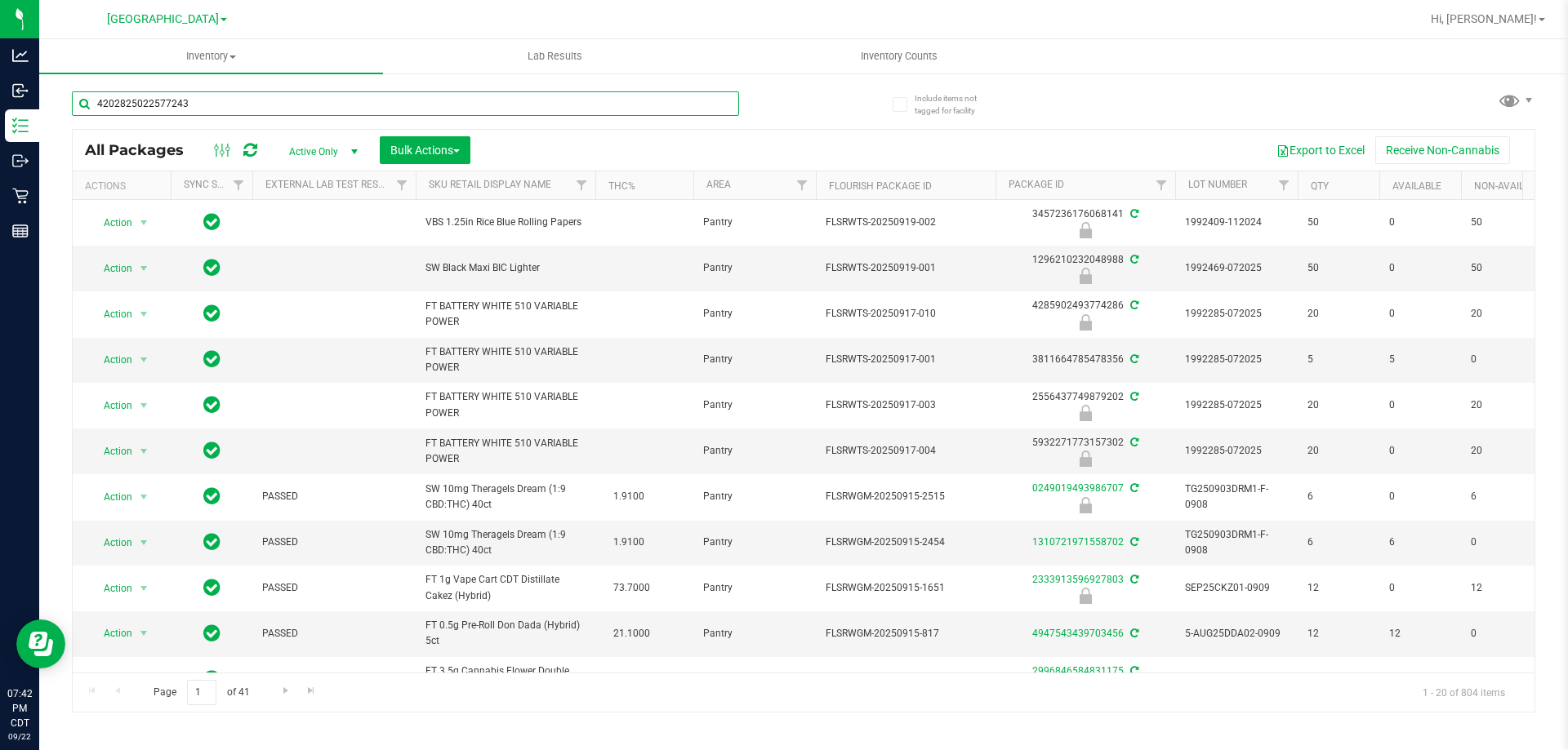
type input "4202825022577243"
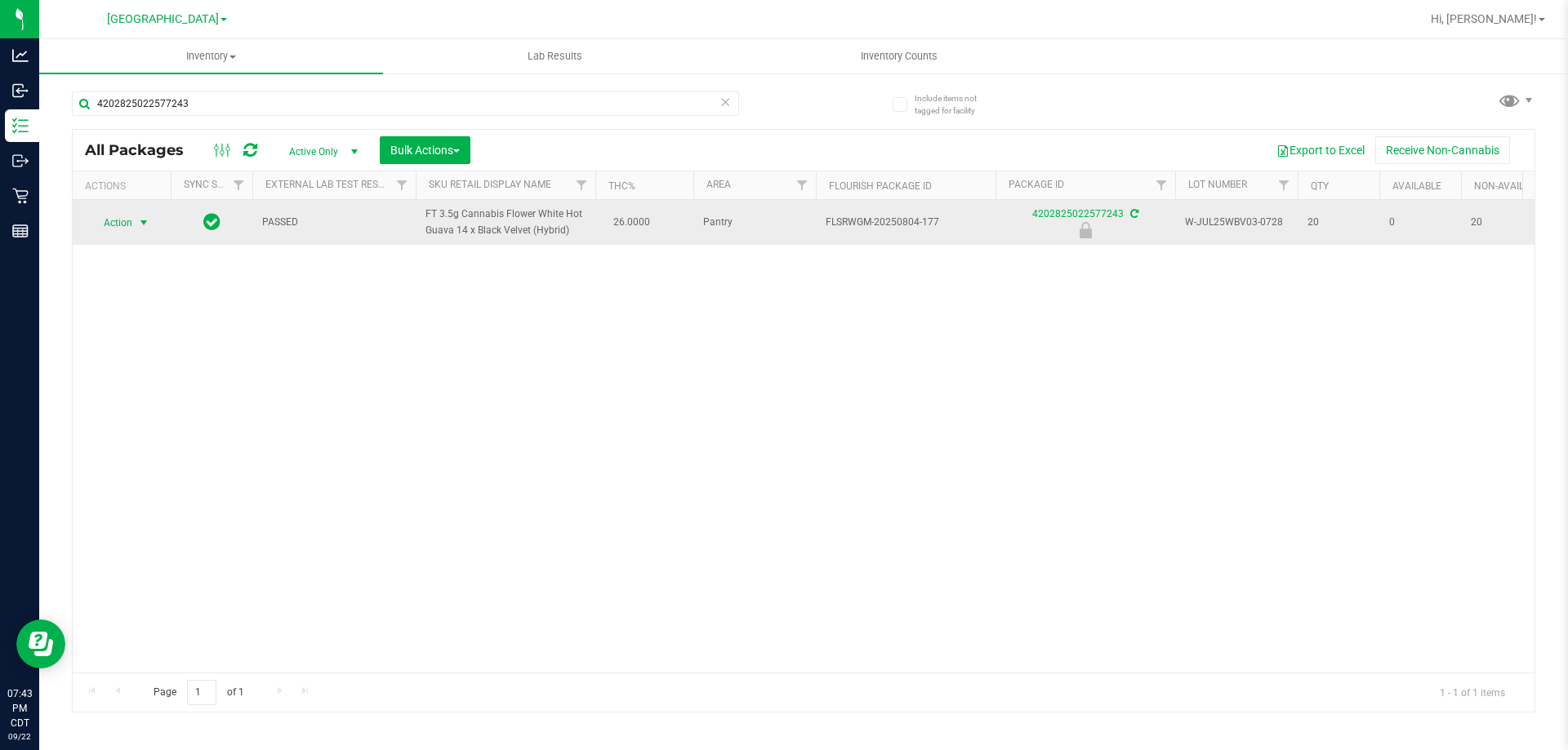
click at [146, 224] on span "select" at bounding box center [144, 223] width 13 height 13
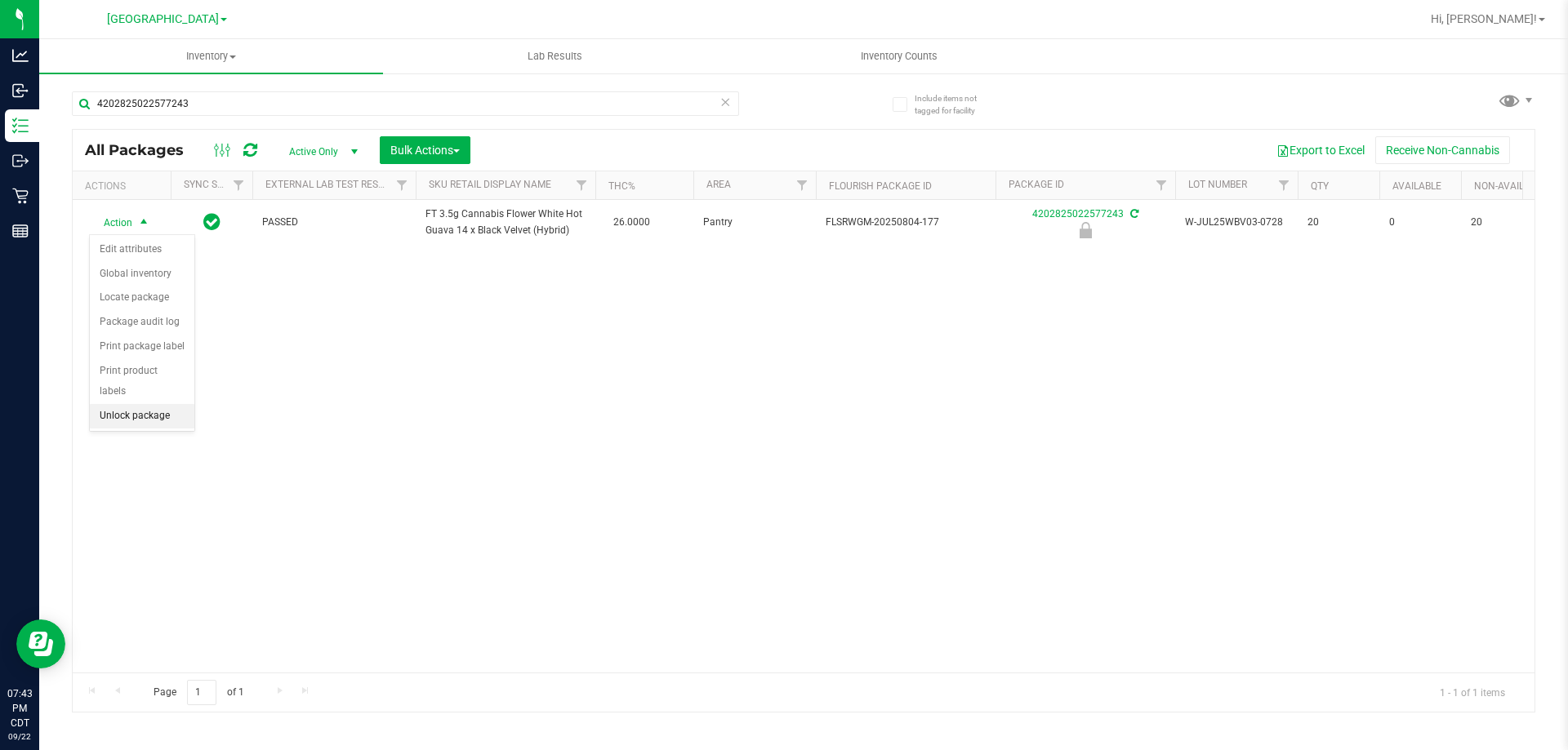
click at [143, 403] on li "Unlock package" at bounding box center [142, 416] width 105 height 24
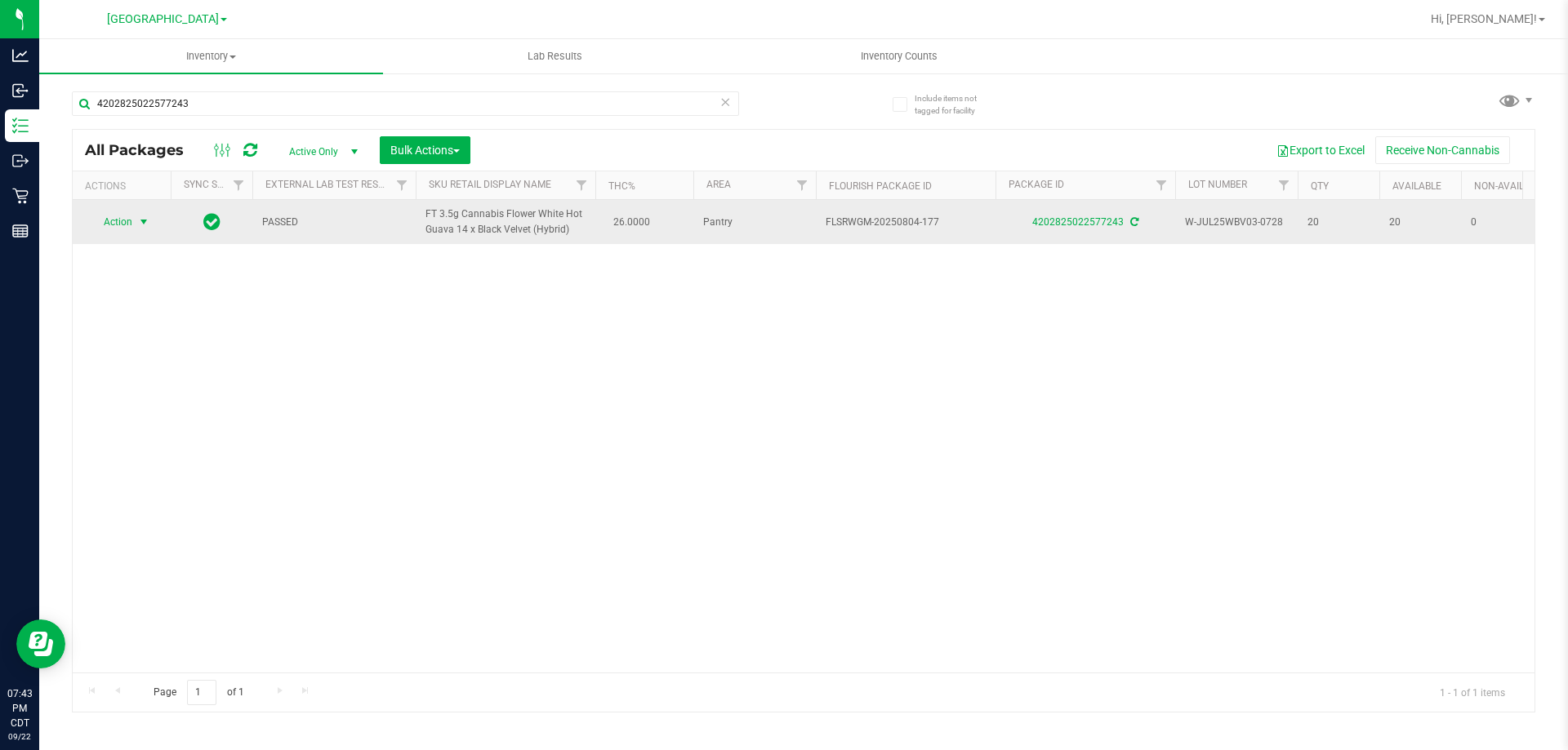
click at [149, 225] on span "select" at bounding box center [144, 222] width 13 height 13
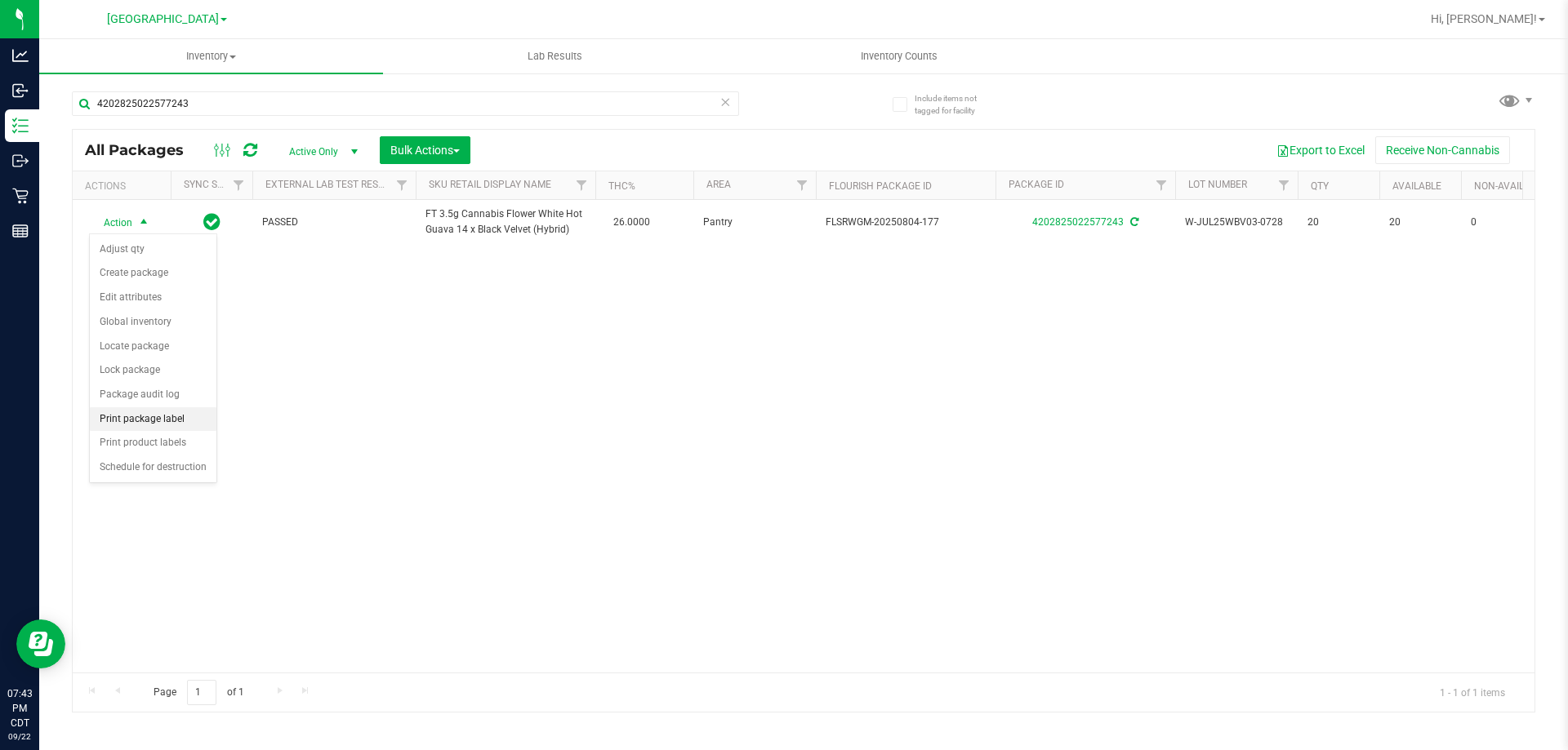
click at [150, 407] on li "Print package label" at bounding box center [152, 419] width 126 height 24
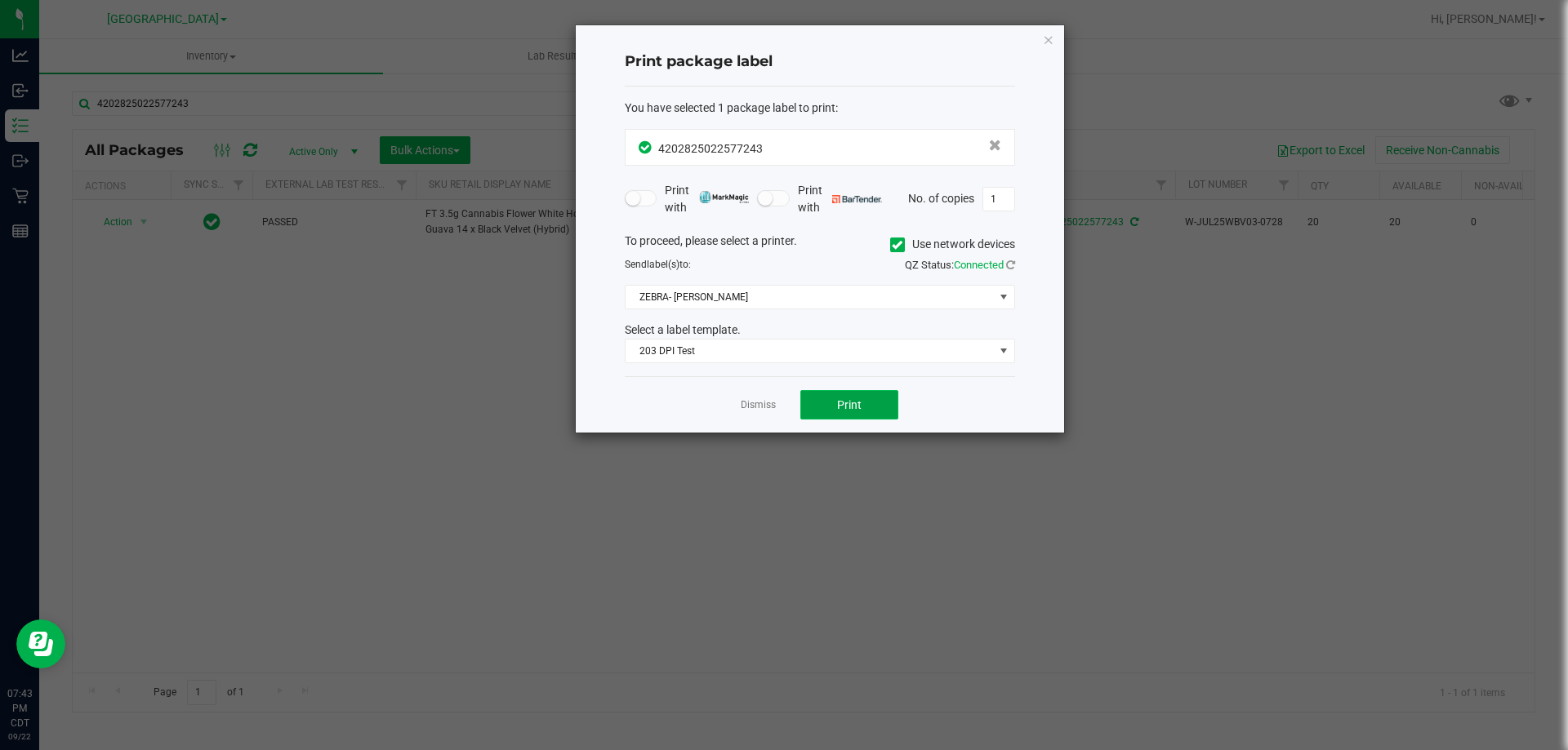
click at [820, 410] on button "Print" at bounding box center [848, 404] width 98 height 29
click at [773, 410] on link "Dismiss" at bounding box center [758, 404] width 36 height 14
